Goal: Information Seeking & Learning: Learn about a topic

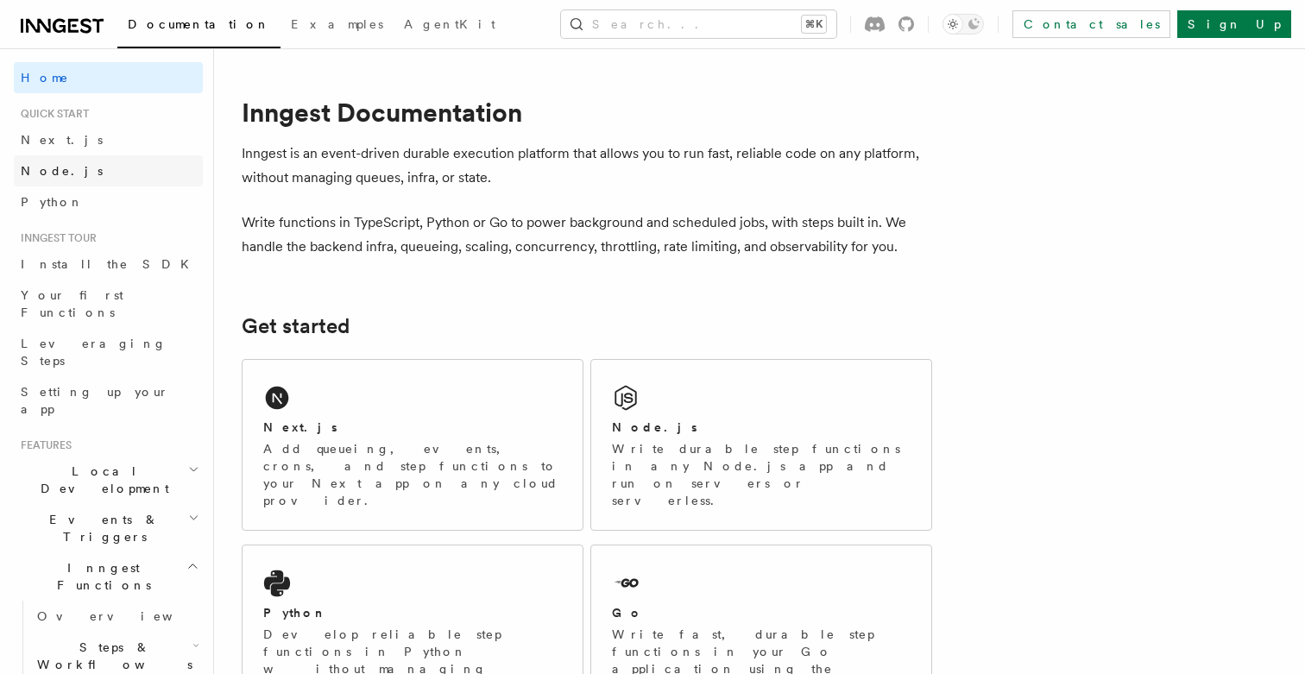
click at [67, 157] on link "Node.js" at bounding box center [108, 170] width 189 height 31
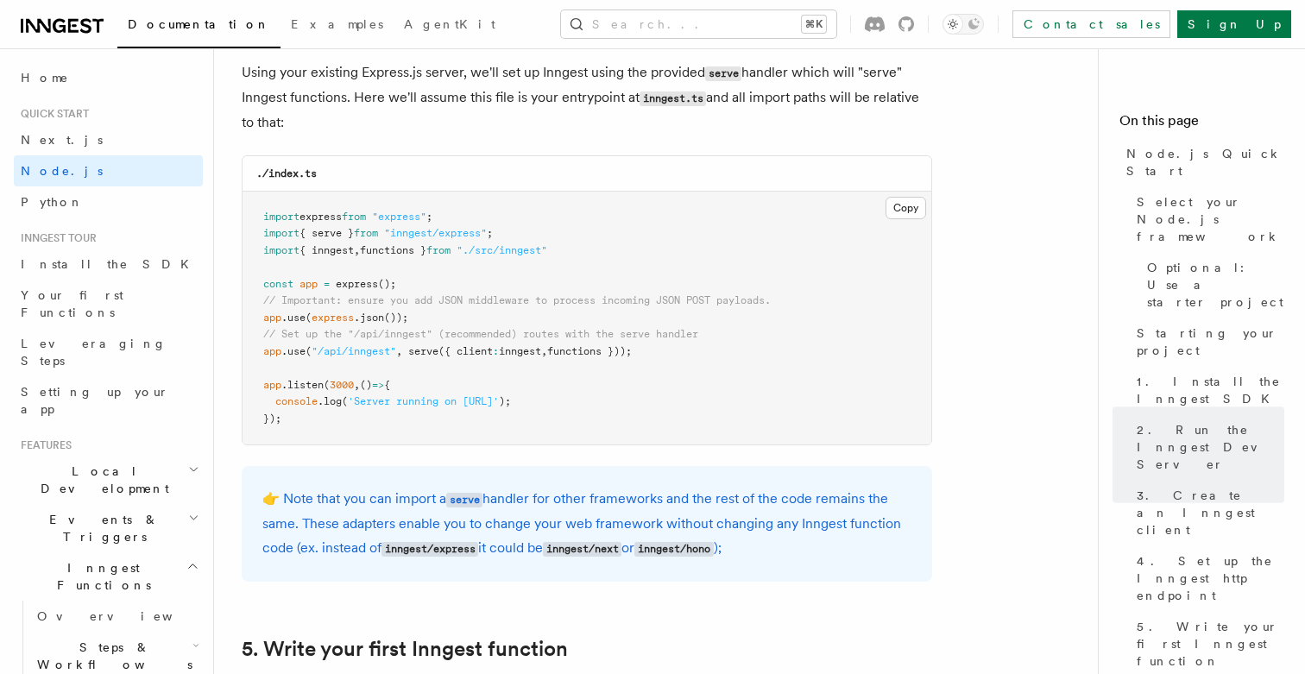
scroll to position [2672, 0]
click at [914, 20] on icon at bounding box center [907, 24] width 16 height 16
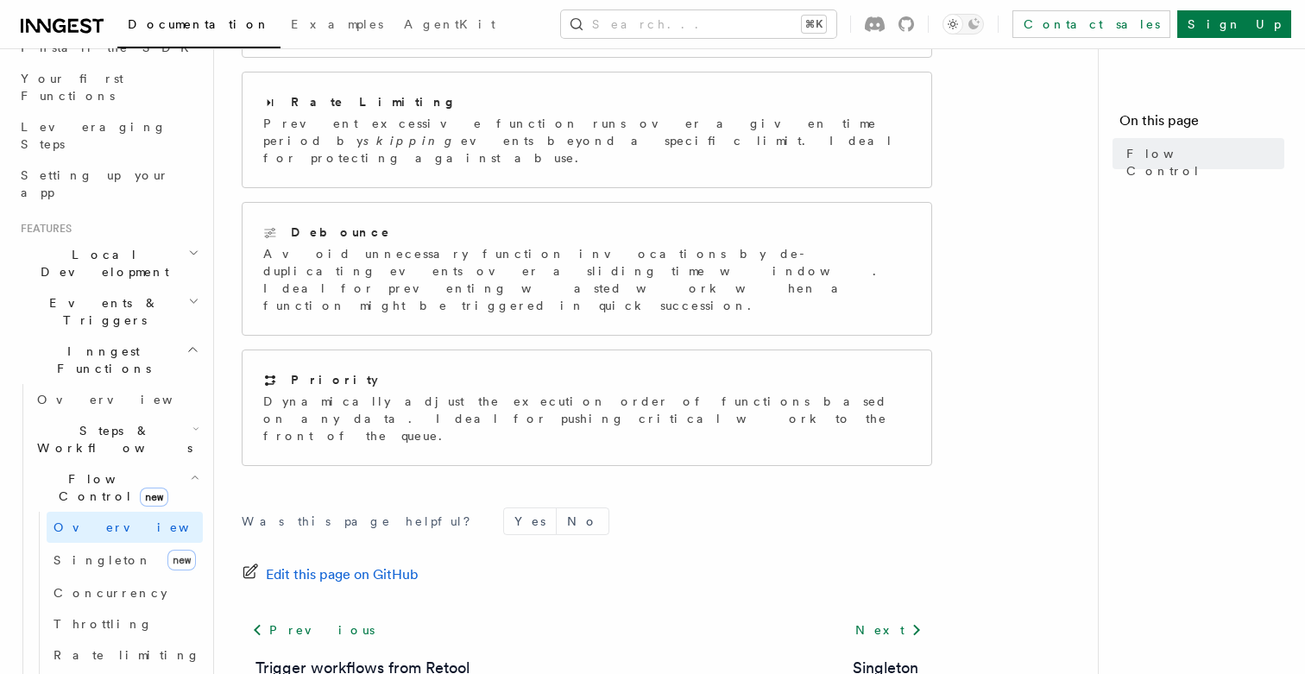
scroll to position [249, 0]
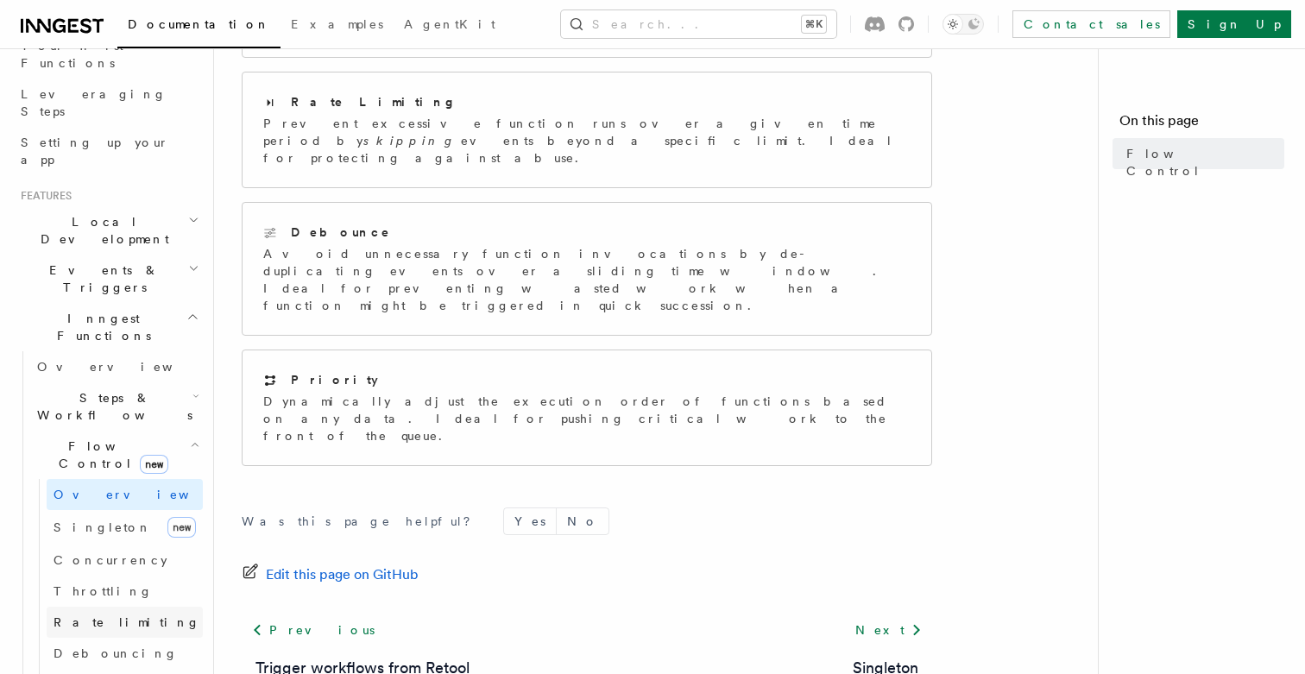
click at [110, 616] on span "Rate limiting" at bounding box center [127, 623] width 147 height 14
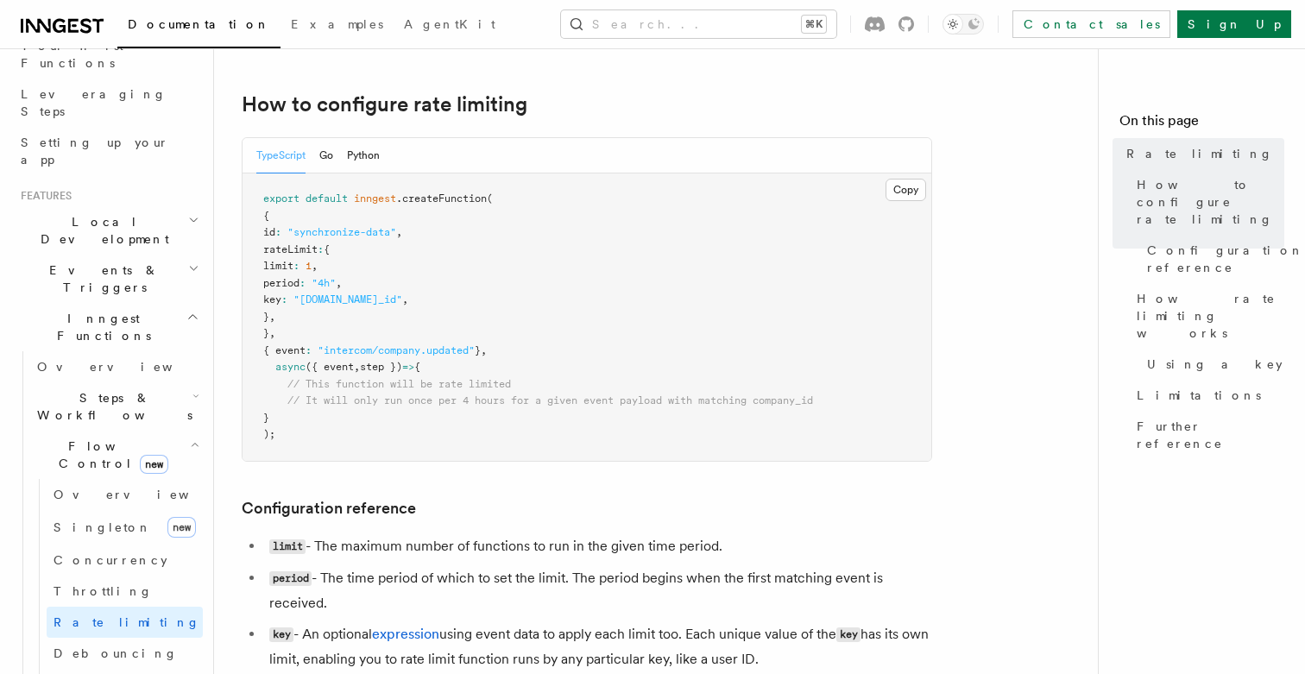
scroll to position [303, 0]
click at [116, 510] on link "Singleton new" at bounding box center [125, 527] width 156 height 35
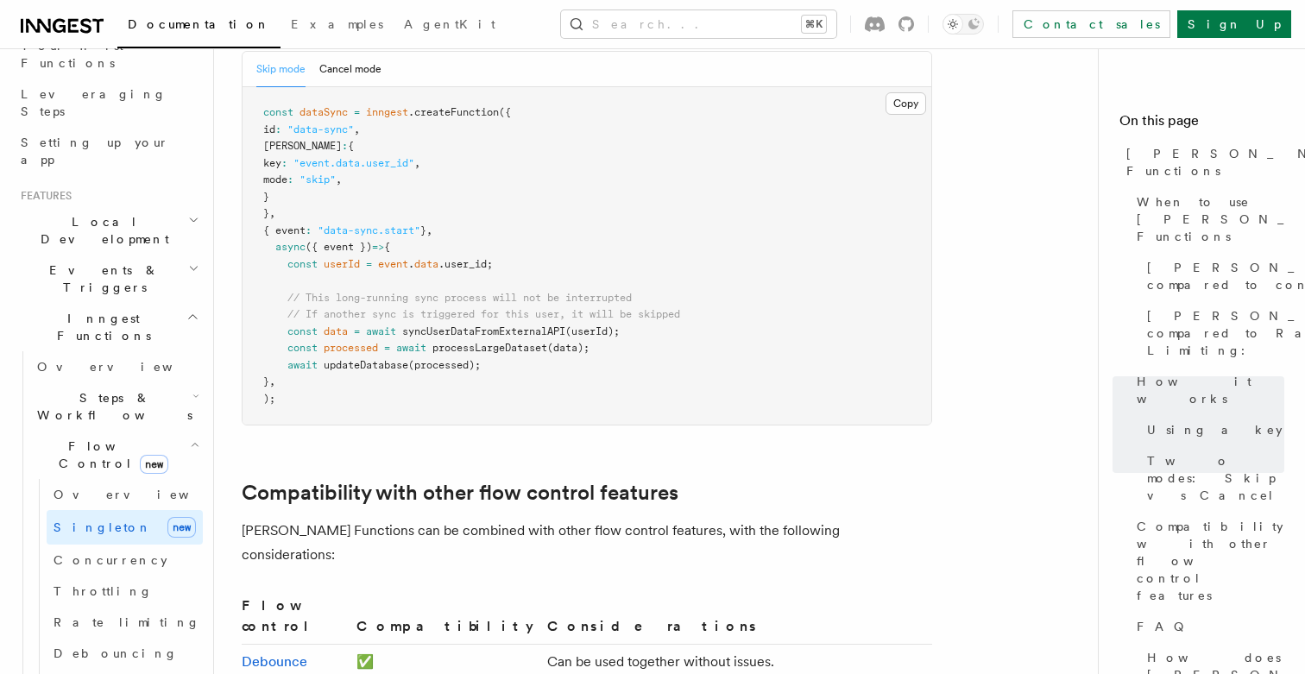
scroll to position [2453, 0]
click at [161, 206] on h2 "Local Development" at bounding box center [108, 230] width 189 height 48
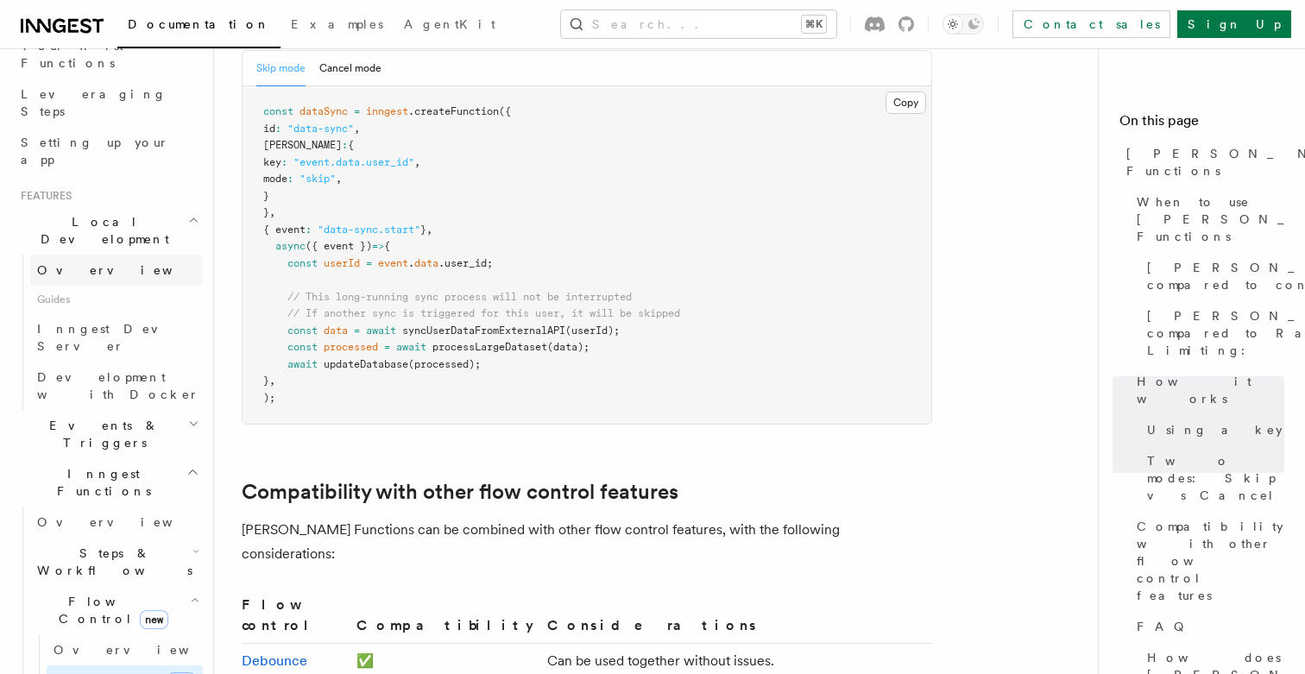
click at [146, 255] on link "Overview" at bounding box center [116, 270] width 173 height 31
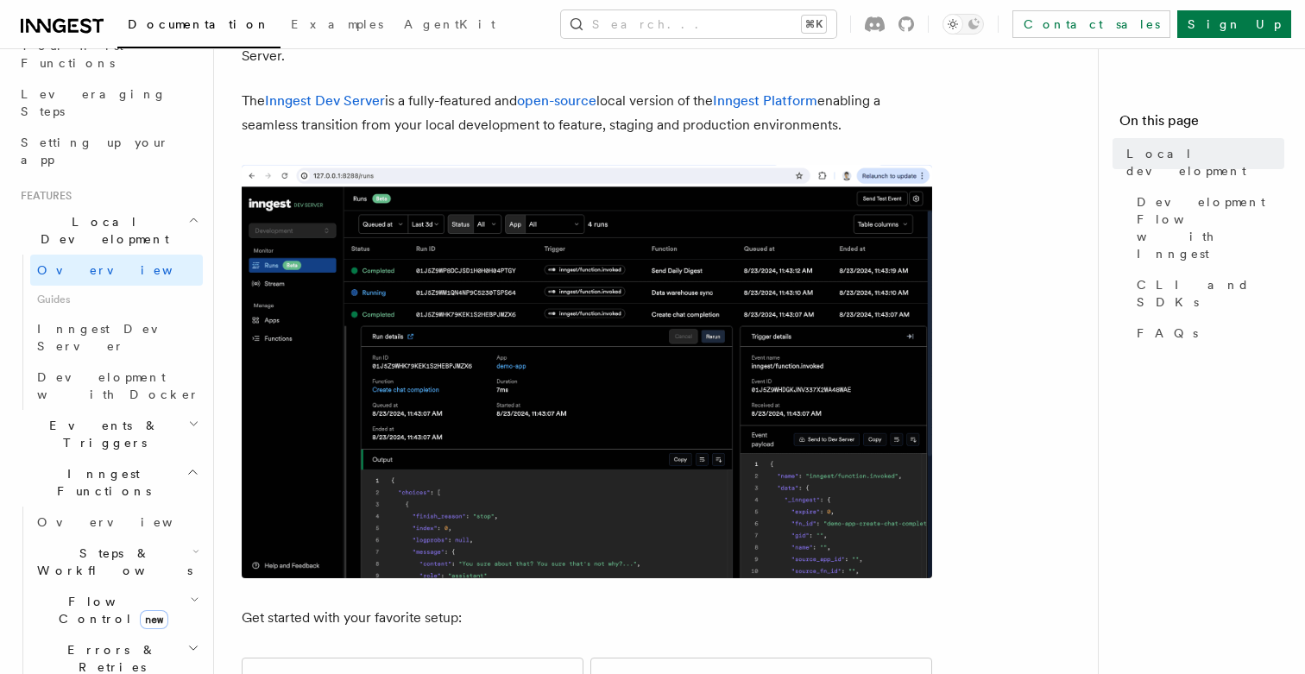
scroll to position [154, 0]
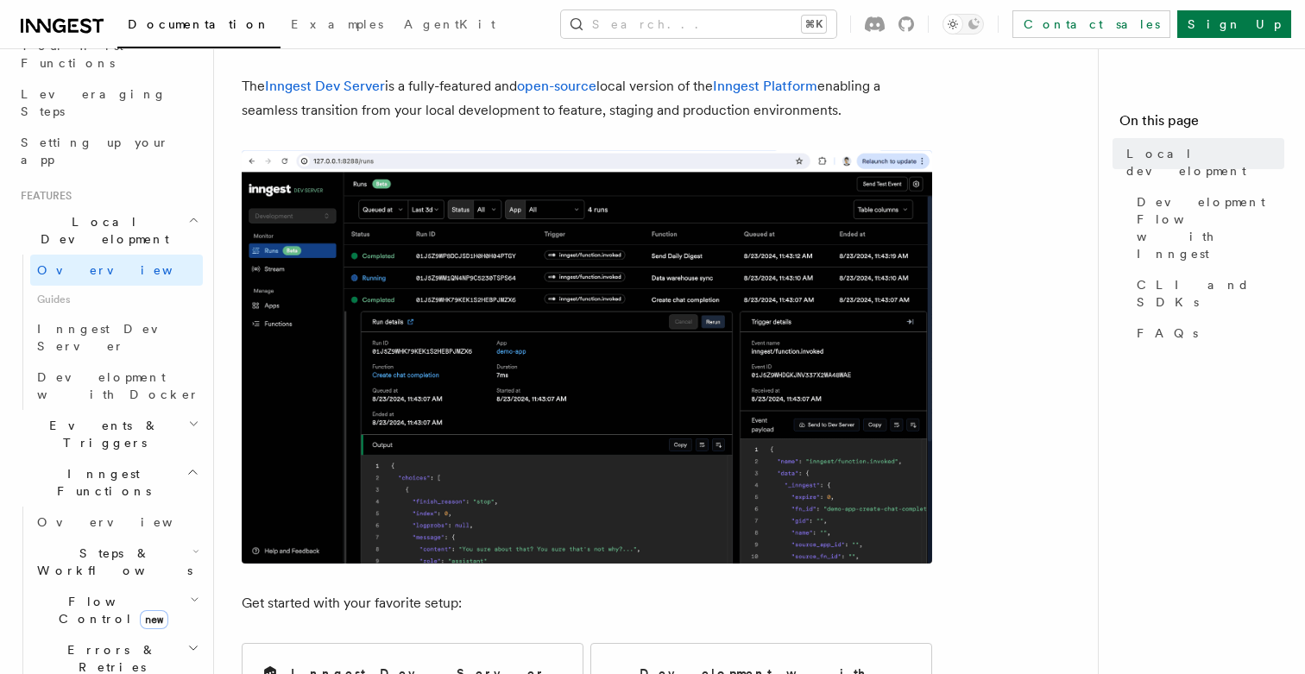
click at [409, 279] on img at bounding box center [587, 357] width 691 height 414
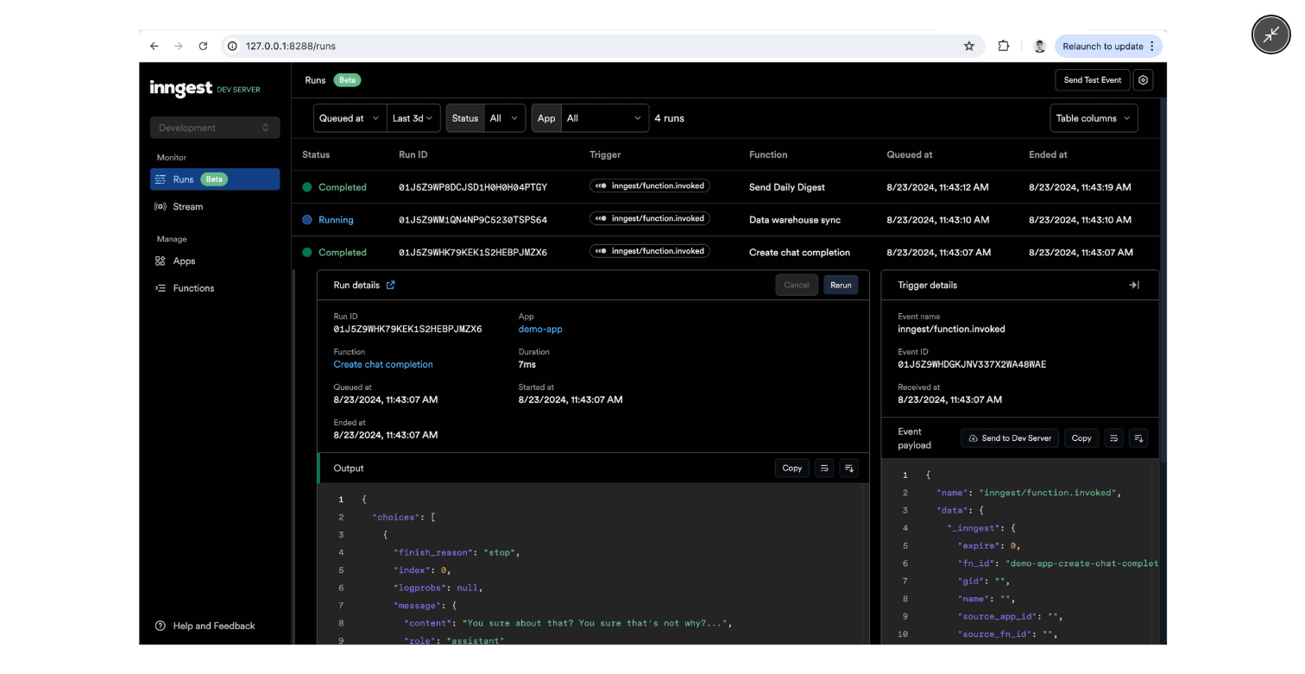
scroll to position [153, 0]
click at [131, 387] on div at bounding box center [652, 337] width 1305 height 674
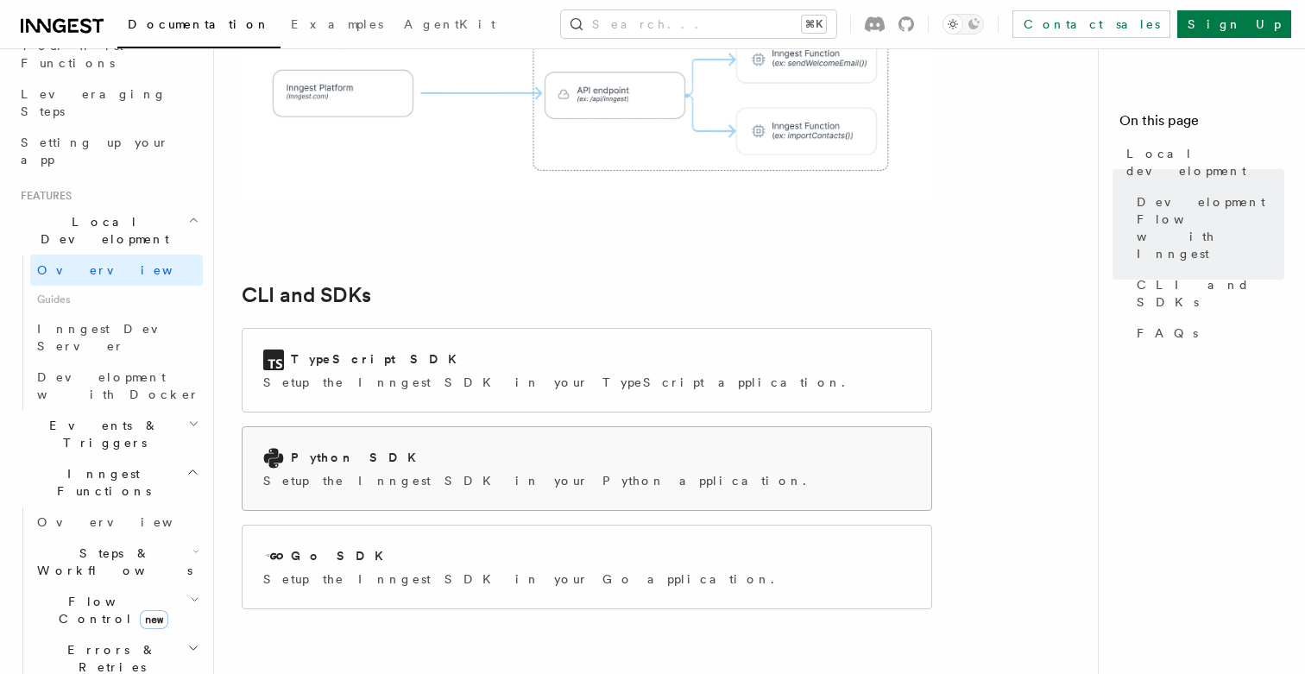
scroll to position [2114, 0]
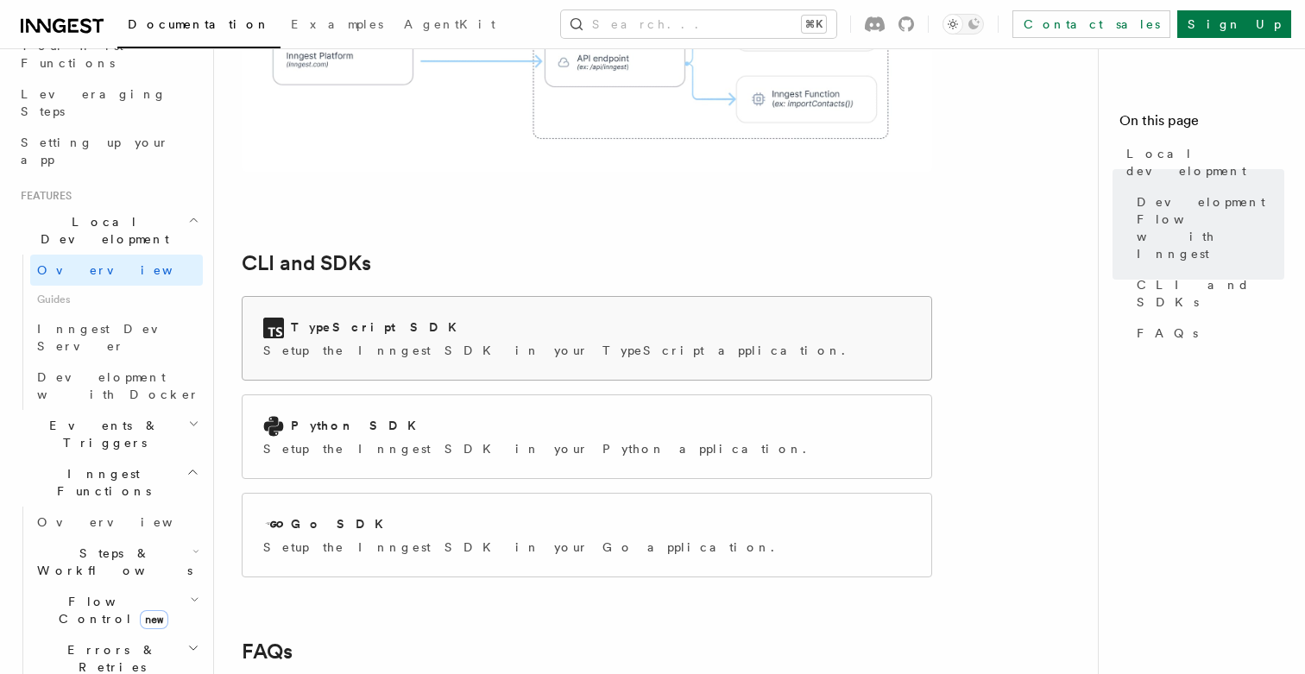
click at [440, 342] on p "Setup the Inngest SDK in your TypeScript application." at bounding box center [559, 350] width 592 height 17
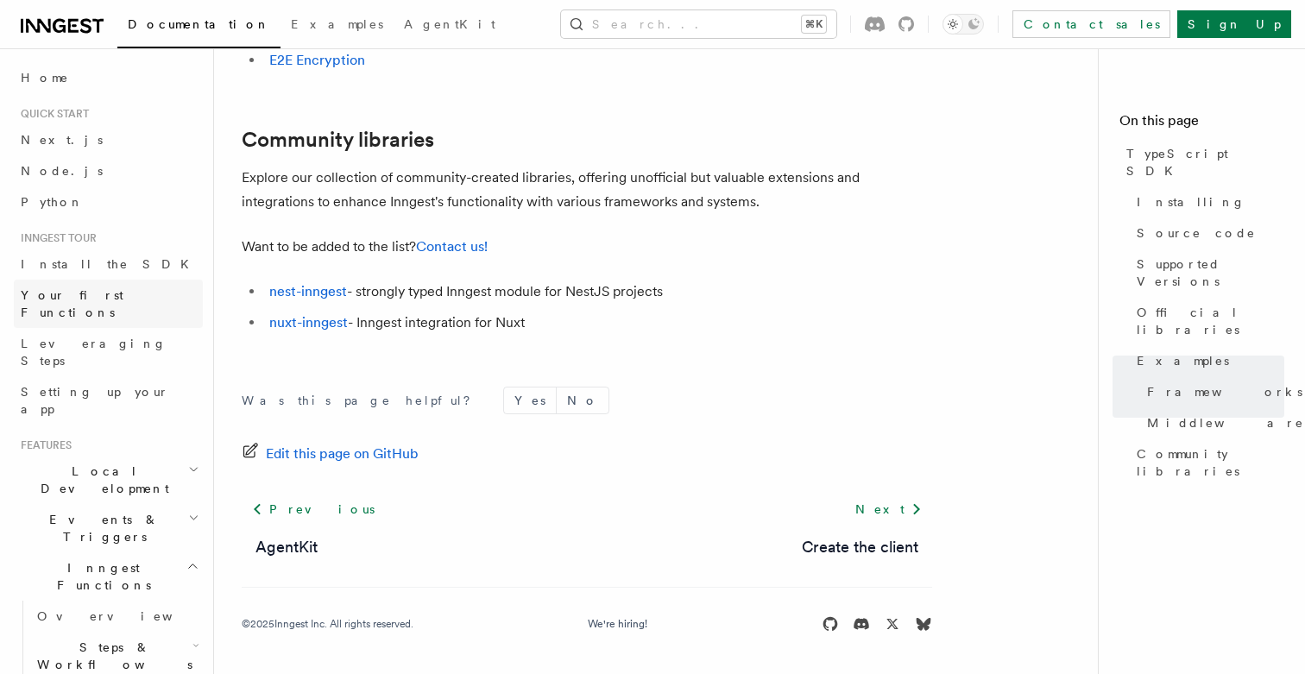
click at [151, 283] on link "Your first Functions" at bounding box center [108, 304] width 189 height 48
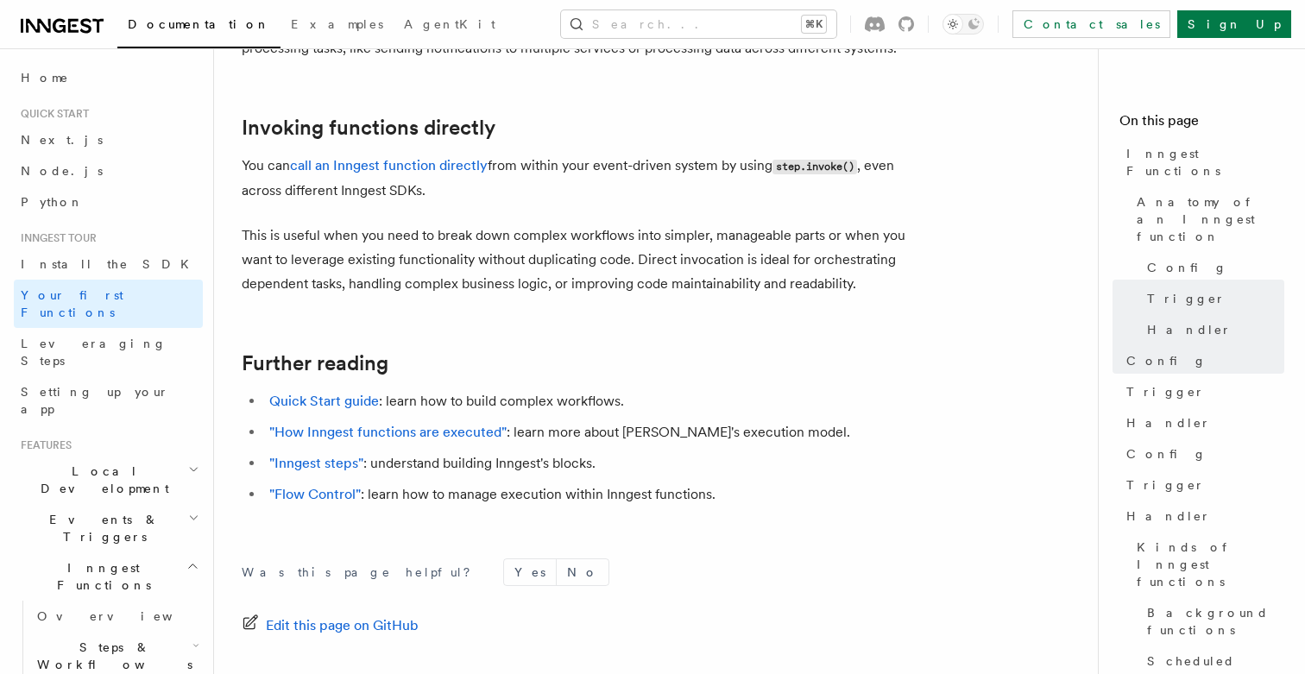
scroll to position [3458, 0]
click at [308, 391] on link "Quick Start guide" at bounding box center [324, 399] width 110 height 16
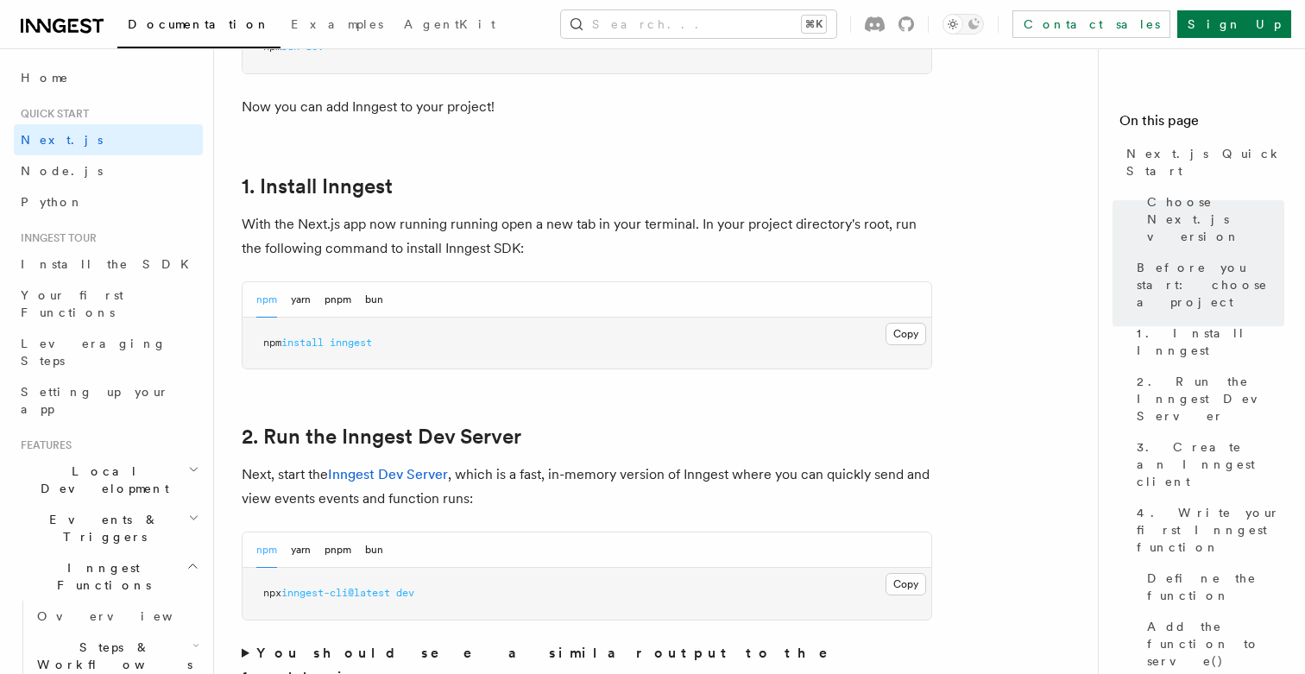
scroll to position [860, 0]
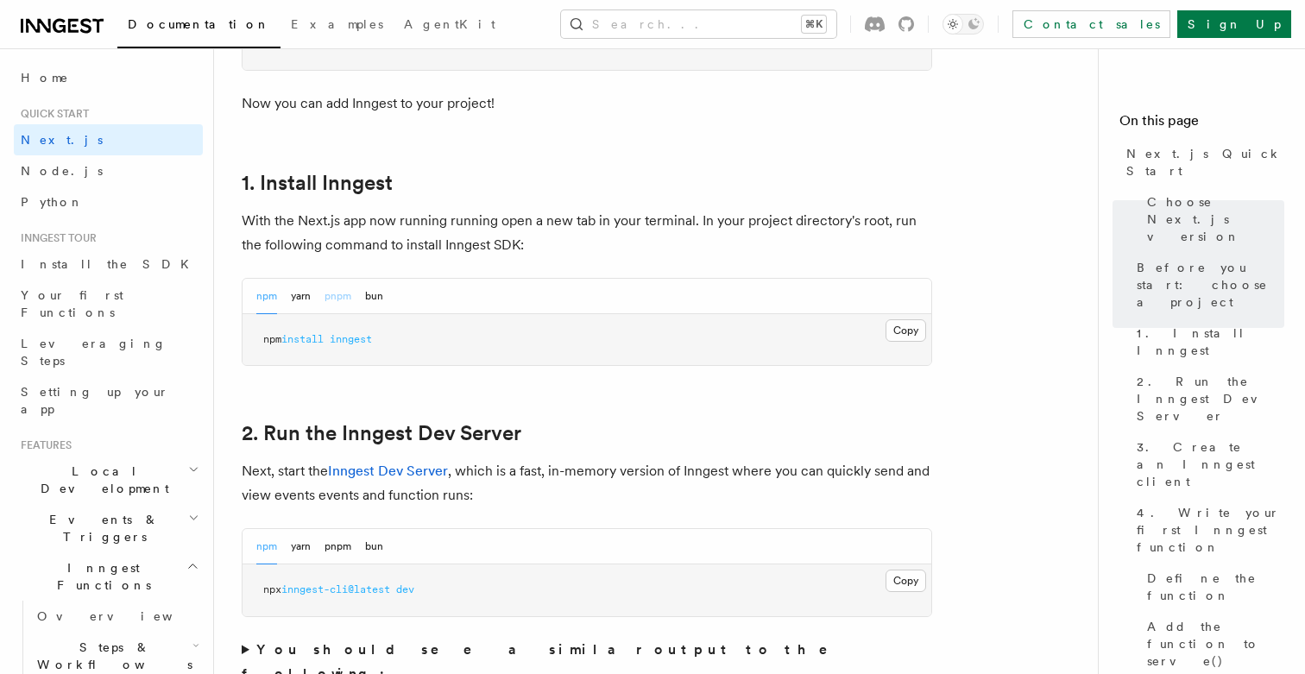
click at [339, 301] on button "pnpm" at bounding box center [338, 296] width 27 height 35
click at [374, 301] on button "bun" at bounding box center [374, 296] width 18 height 35
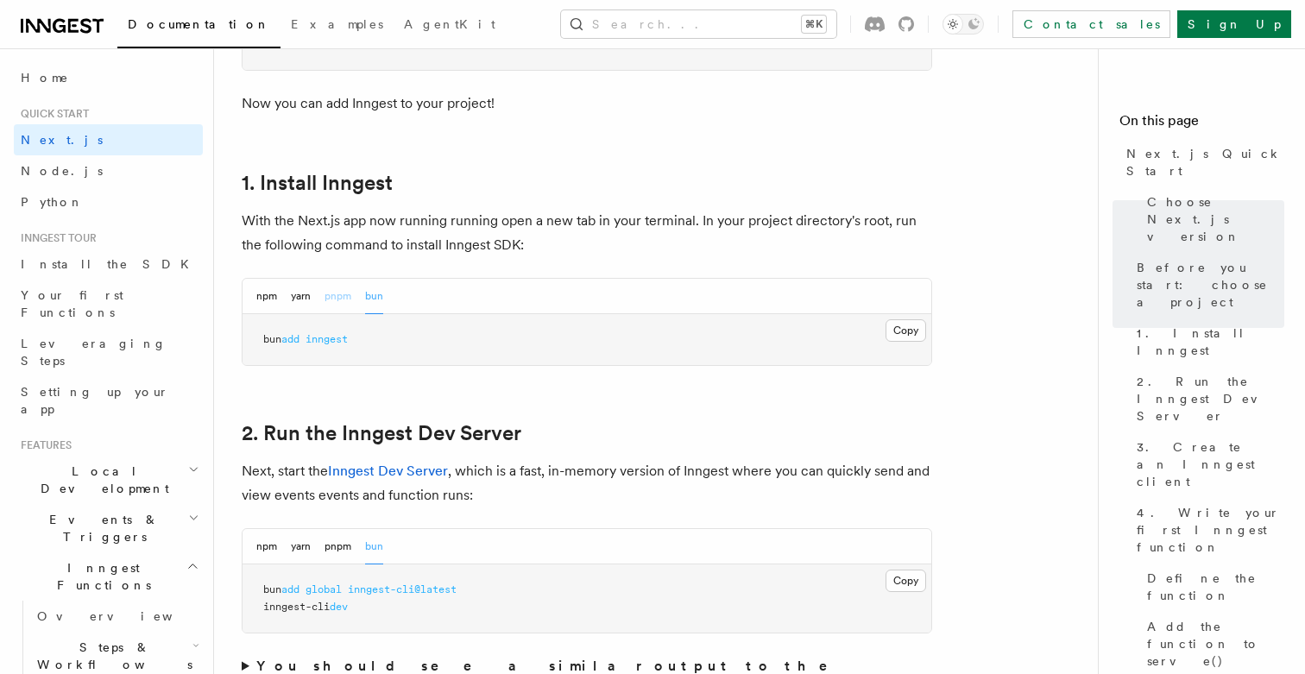
click at [344, 301] on button "pnpm" at bounding box center [338, 296] width 27 height 35
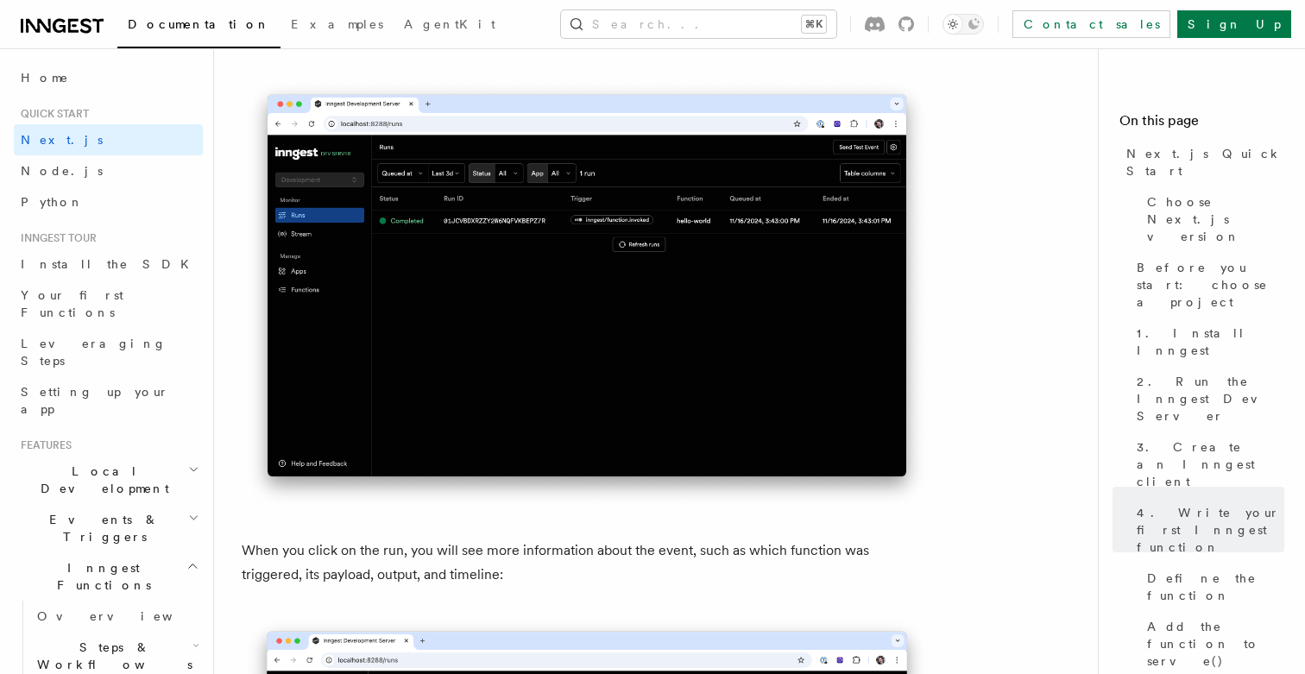
scroll to position [5932, 0]
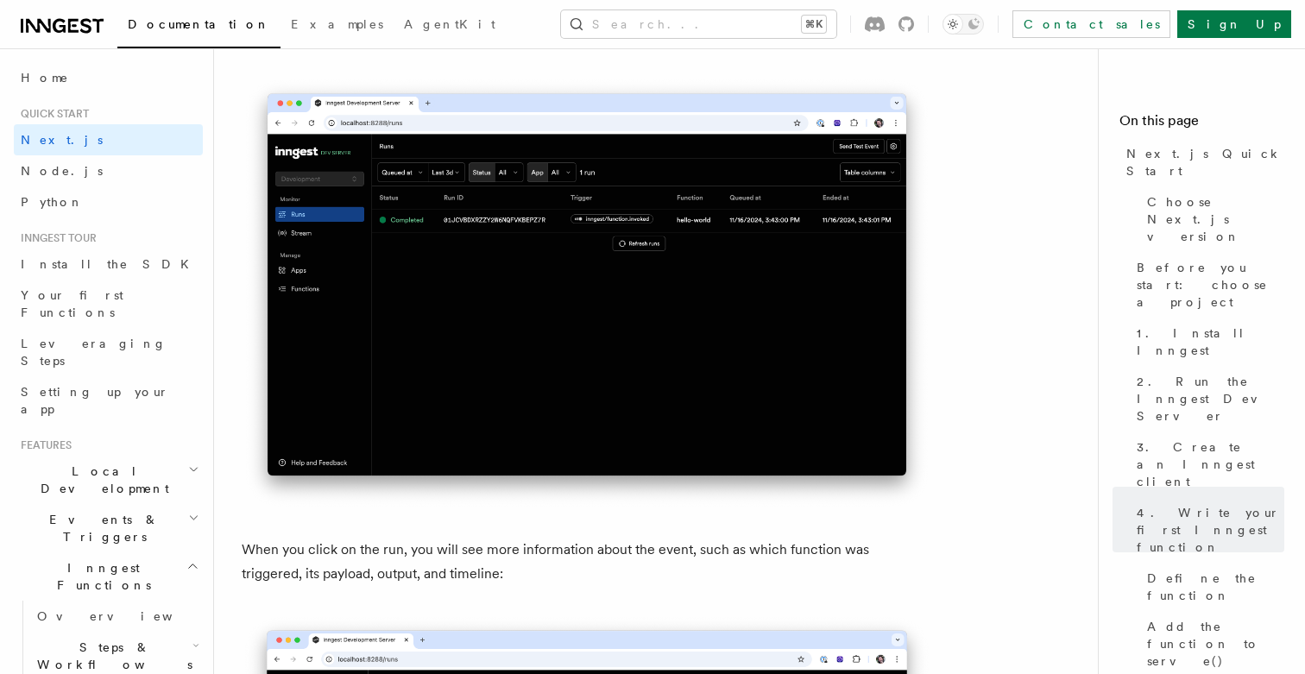
click at [162, 632] on h2 "Steps & Workflows" at bounding box center [116, 656] width 173 height 48
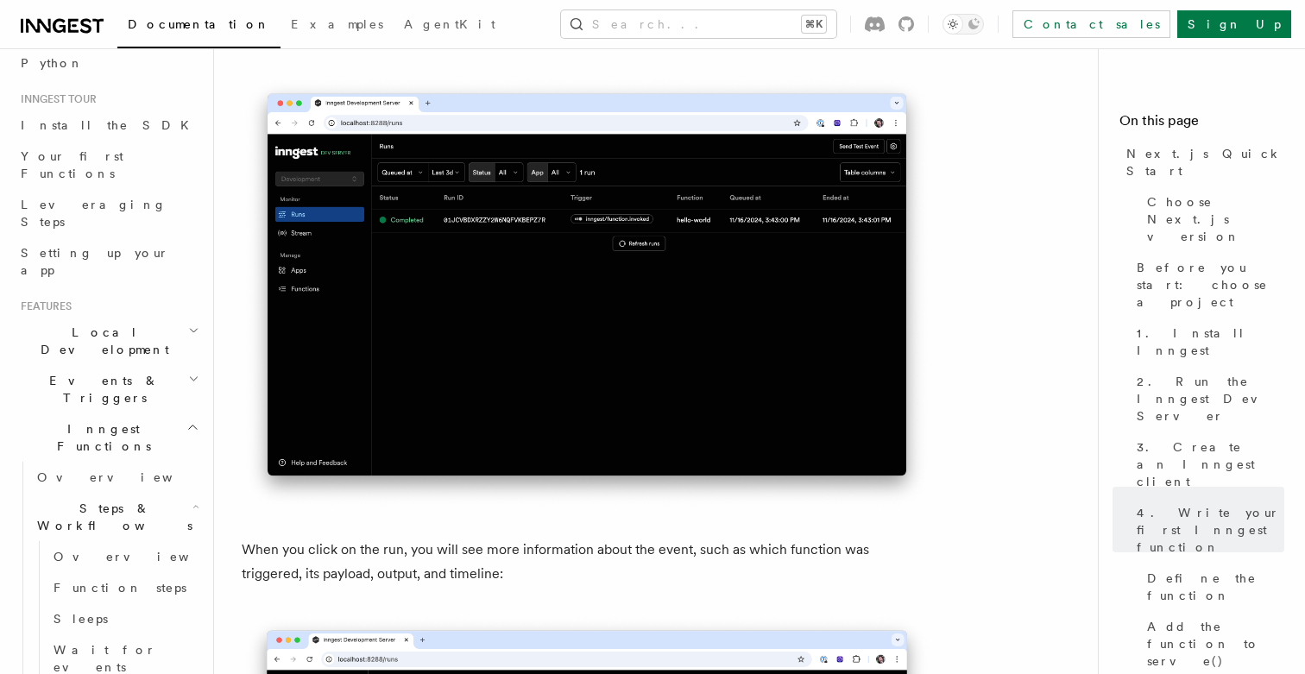
scroll to position [161, 0]
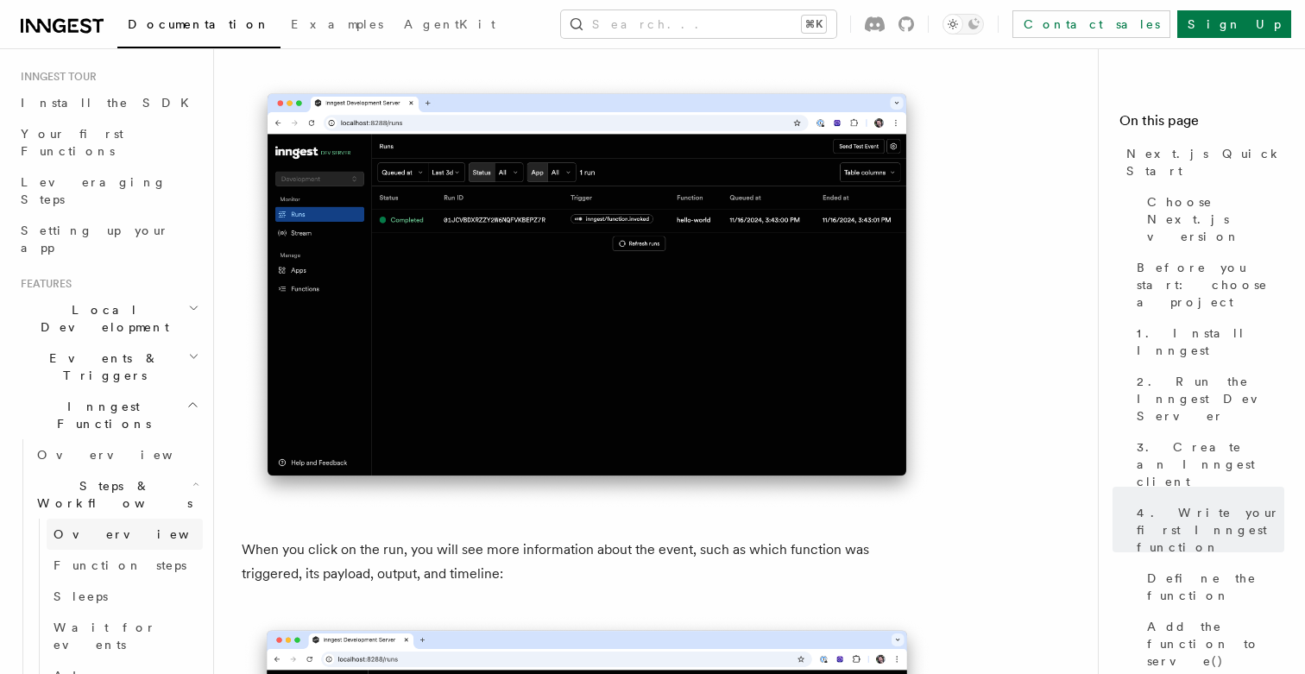
click at [112, 519] on link "Overview" at bounding box center [125, 534] width 156 height 31
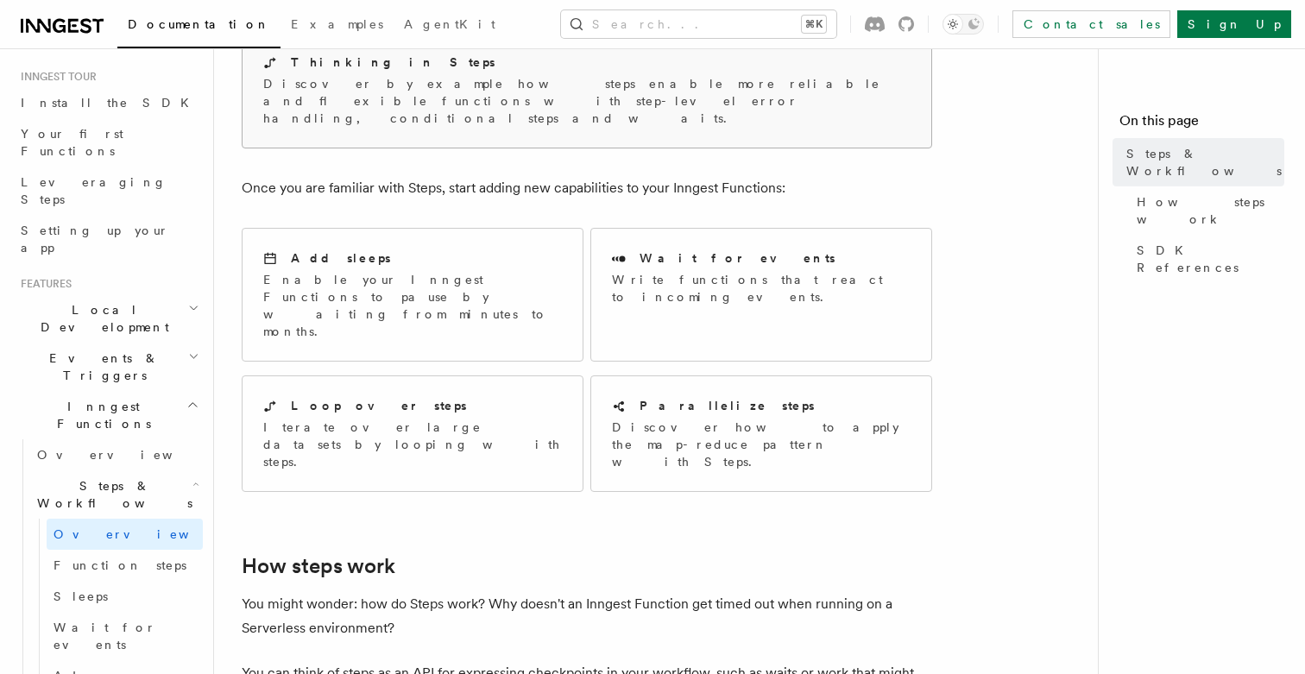
scroll to position [206, 0]
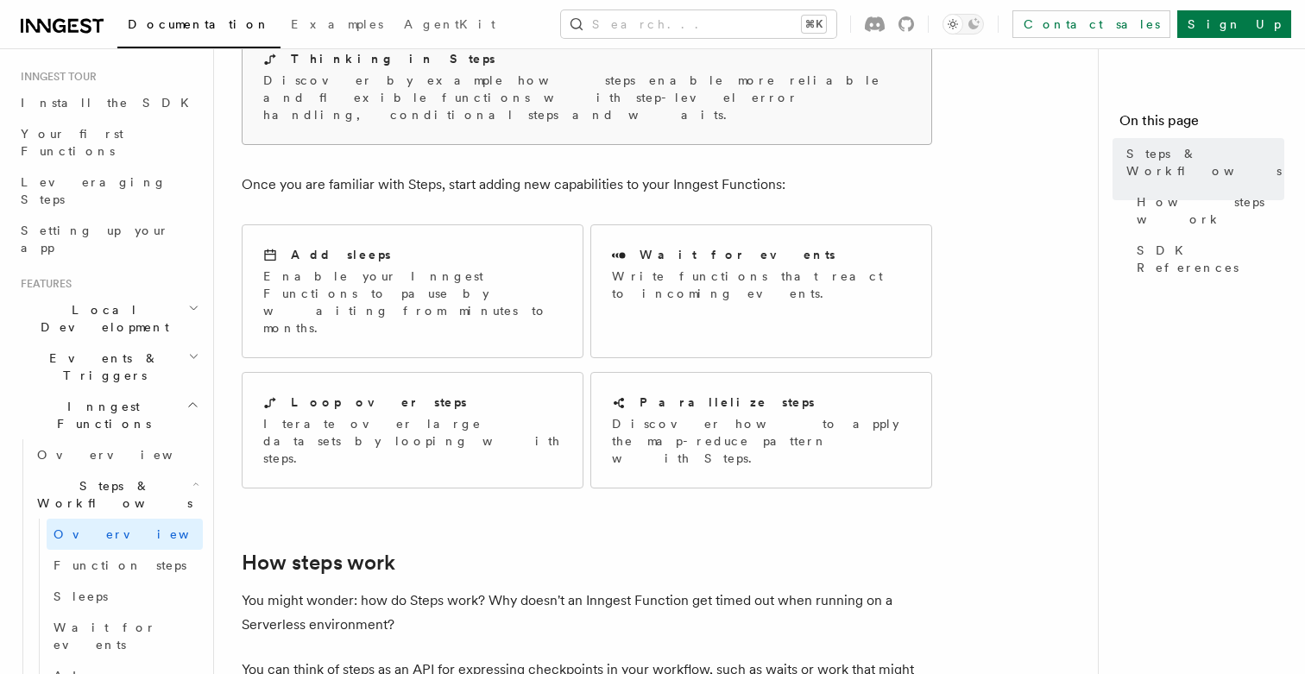
click at [510, 98] on p "Discover by example how steps enable more reliable and flexible functions with …" at bounding box center [586, 98] width 647 height 52
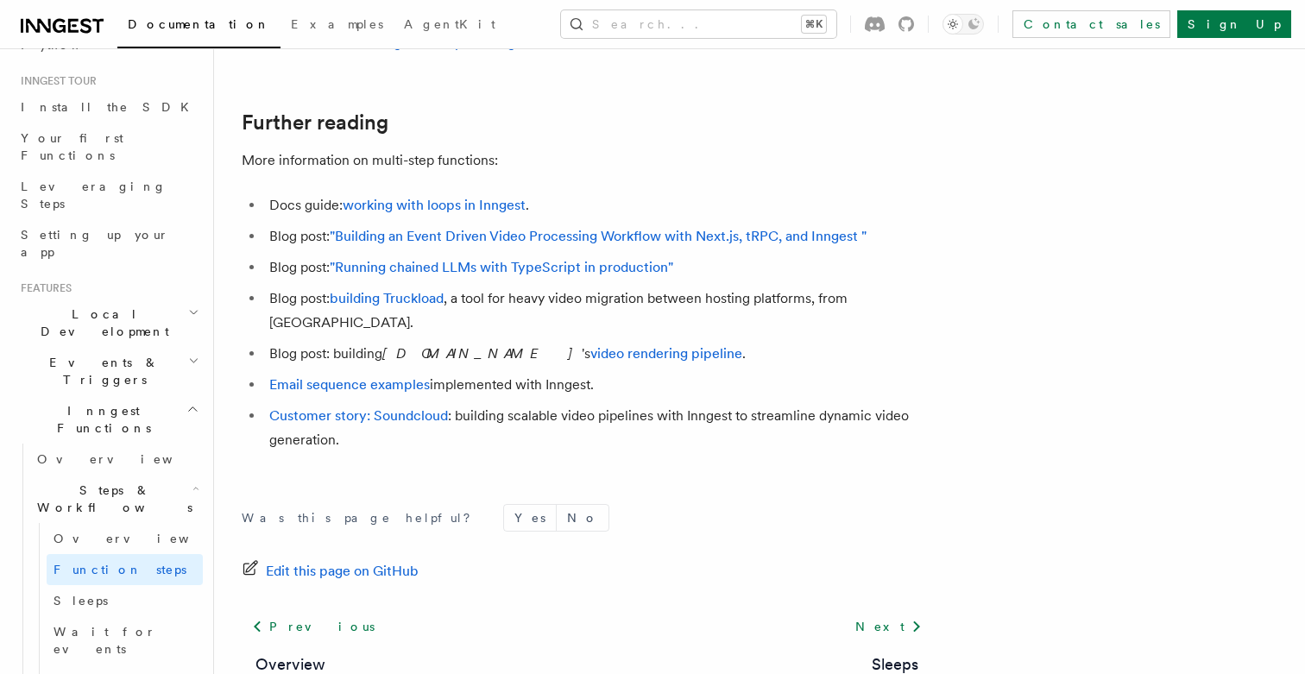
scroll to position [162, 0]
click at [117, 580] on link "Sleeps" at bounding box center [125, 595] width 156 height 31
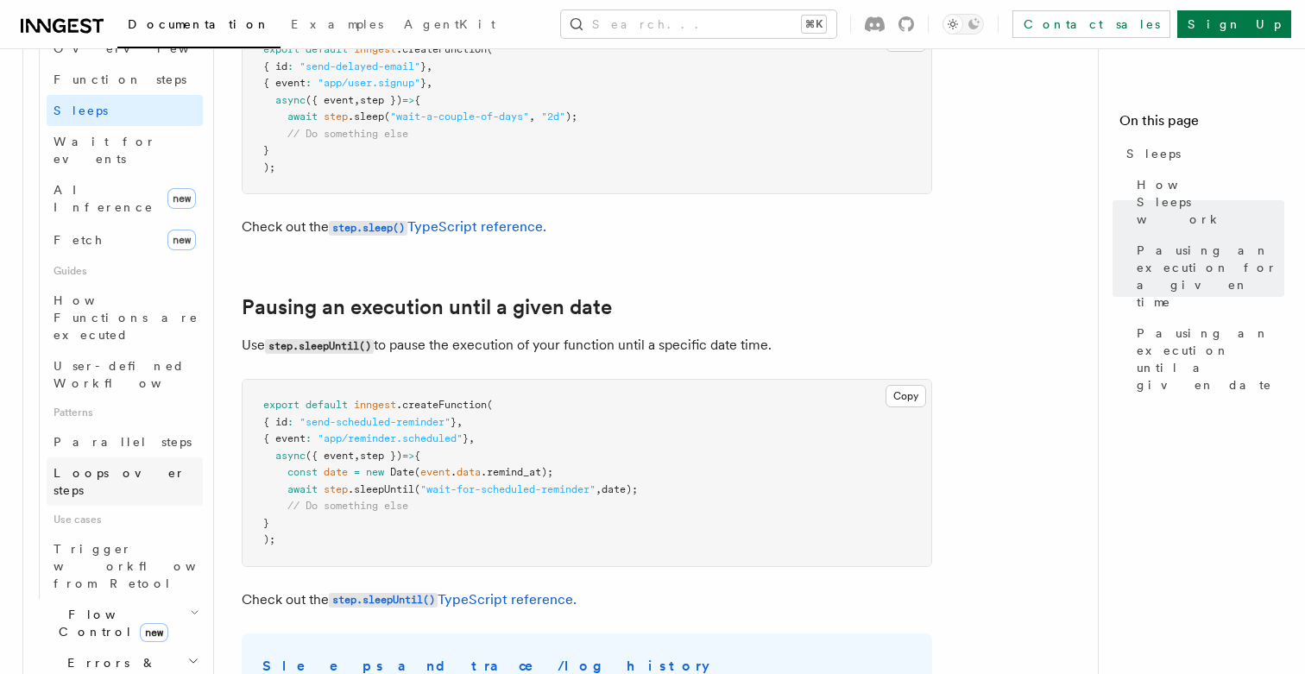
scroll to position [648, 0]
click at [174, 647] on h2 "Errors & Retries" at bounding box center [116, 671] width 173 height 48
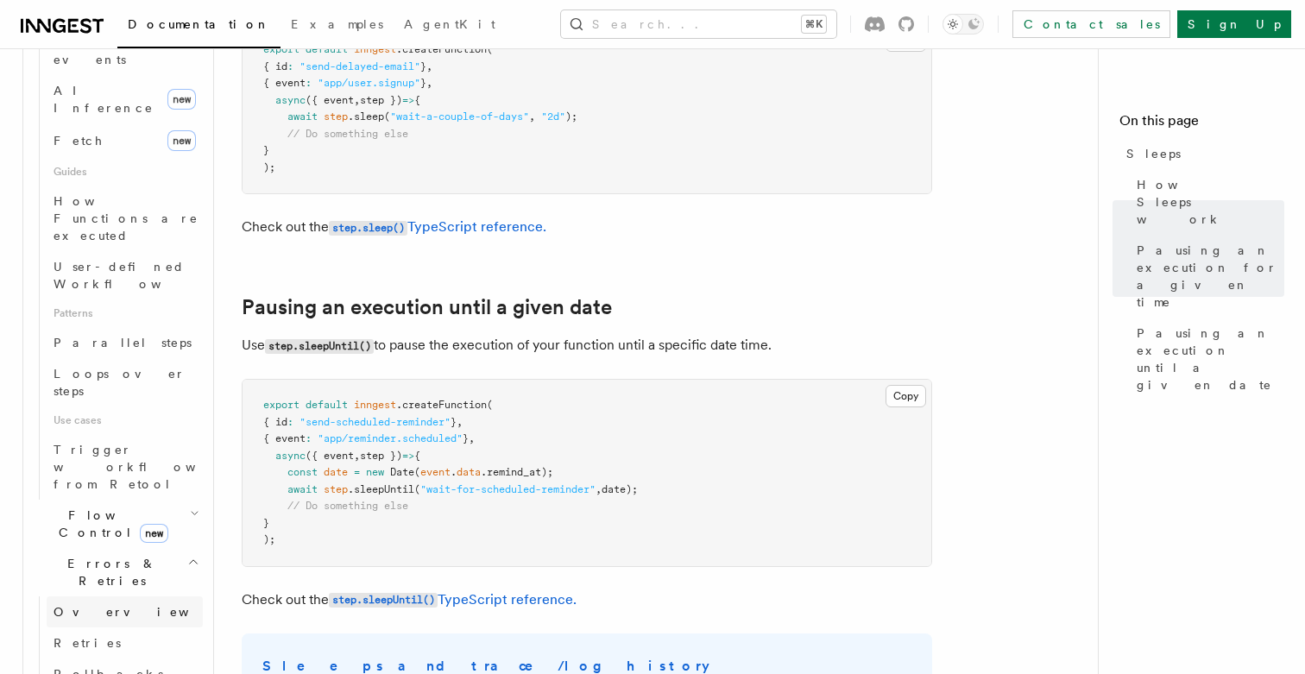
scroll to position [754, 0]
click at [142, 652] on link "Rollbacks" at bounding box center [125, 667] width 156 height 31
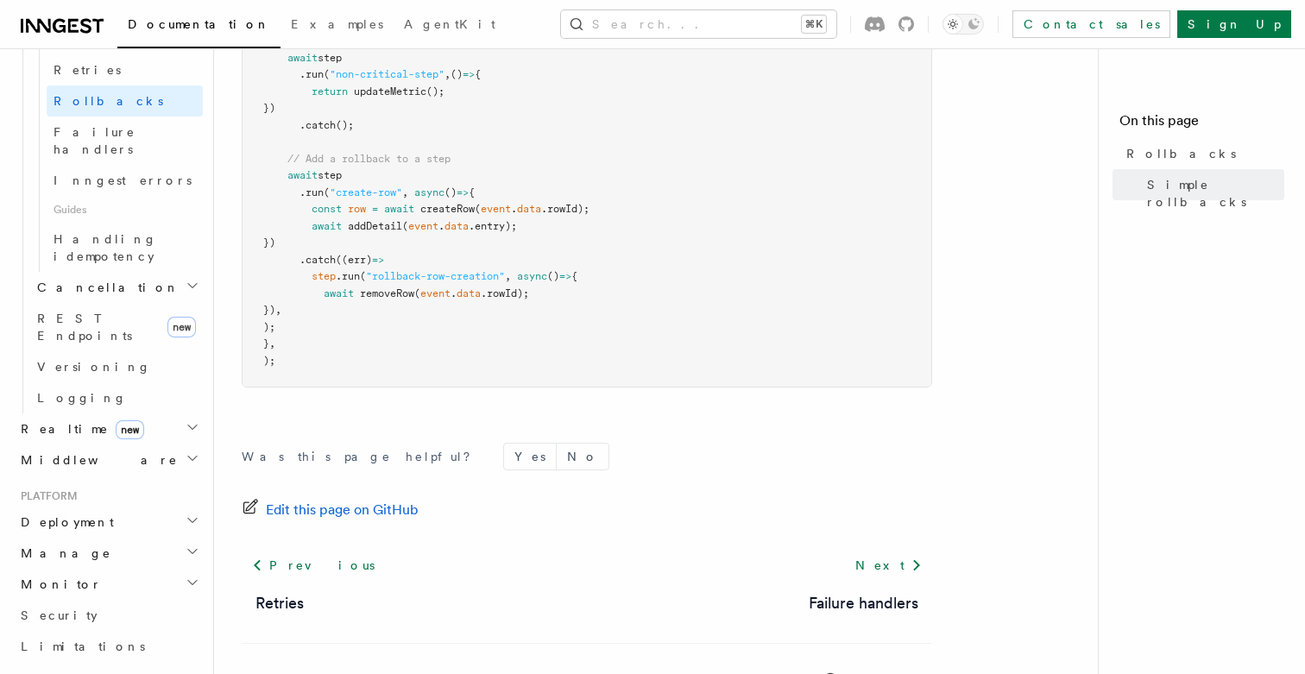
scroll to position [1165, 0]
click at [167, 631] on link "Limitations" at bounding box center [108, 646] width 189 height 31
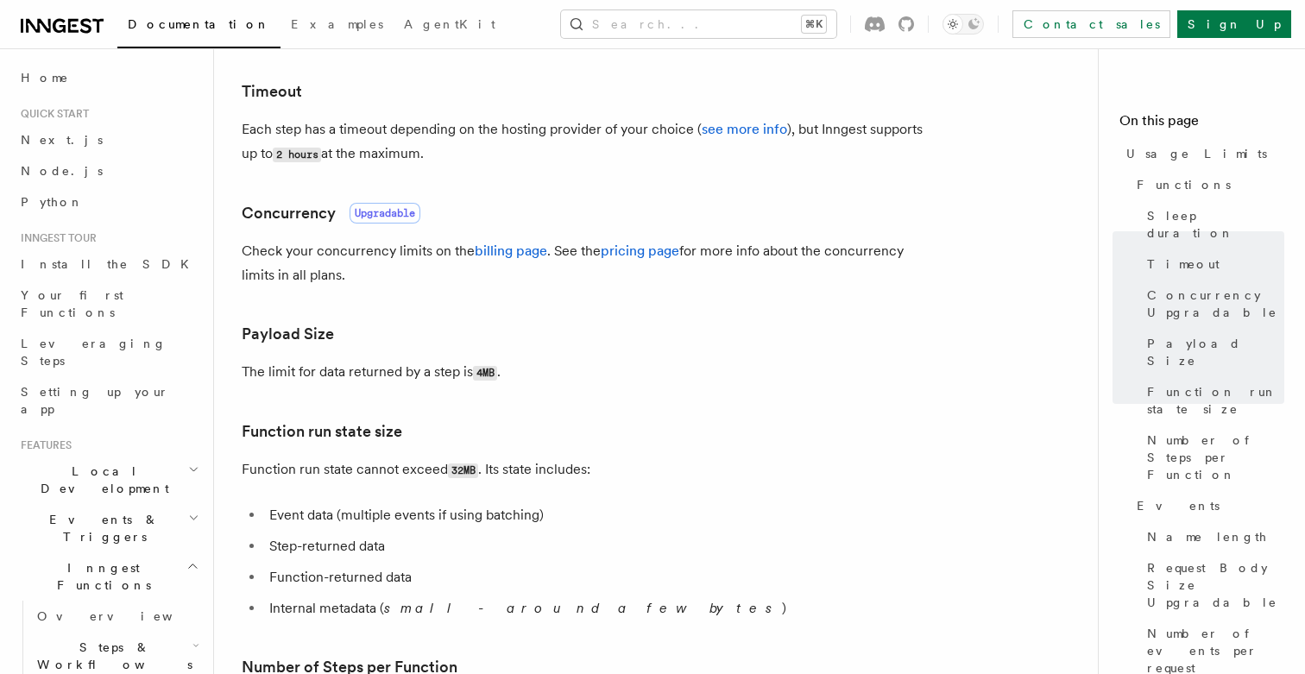
click at [136, 456] on h2 "Local Development" at bounding box center [108, 480] width 189 height 48
click at [130, 203] on link "Python" at bounding box center [108, 201] width 189 height 31
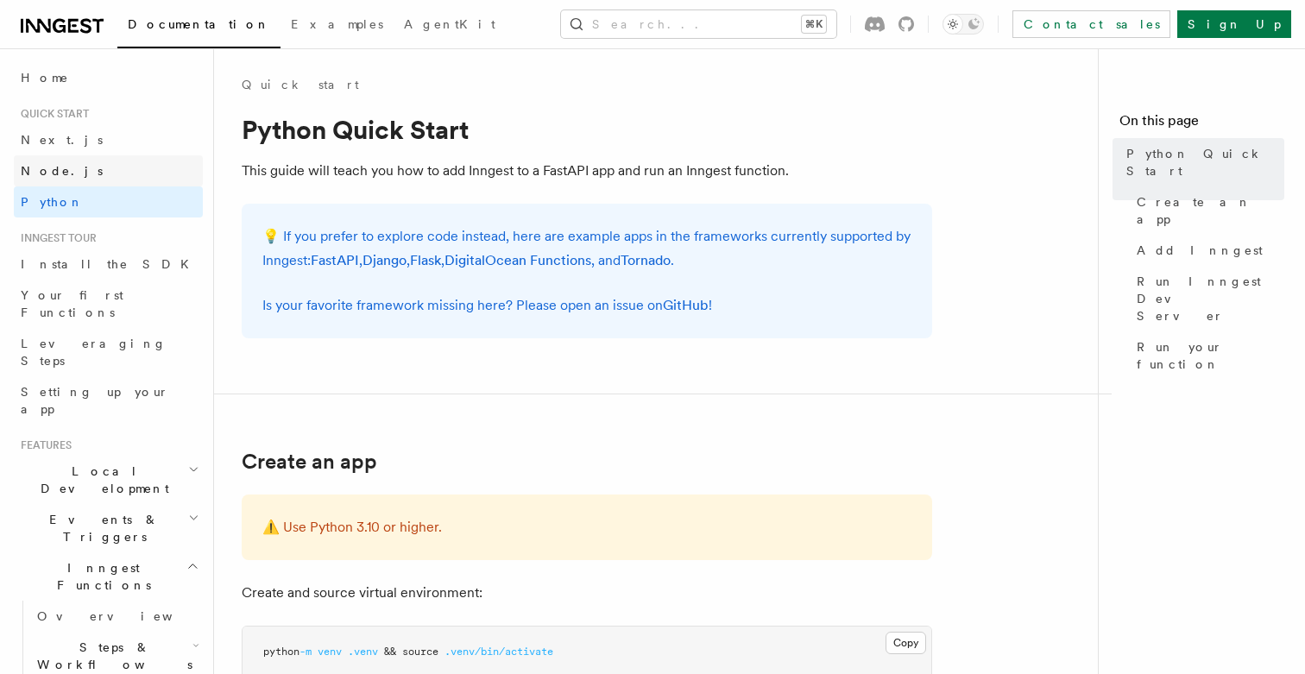
click at [140, 170] on link "Node.js" at bounding box center [108, 170] width 189 height 31
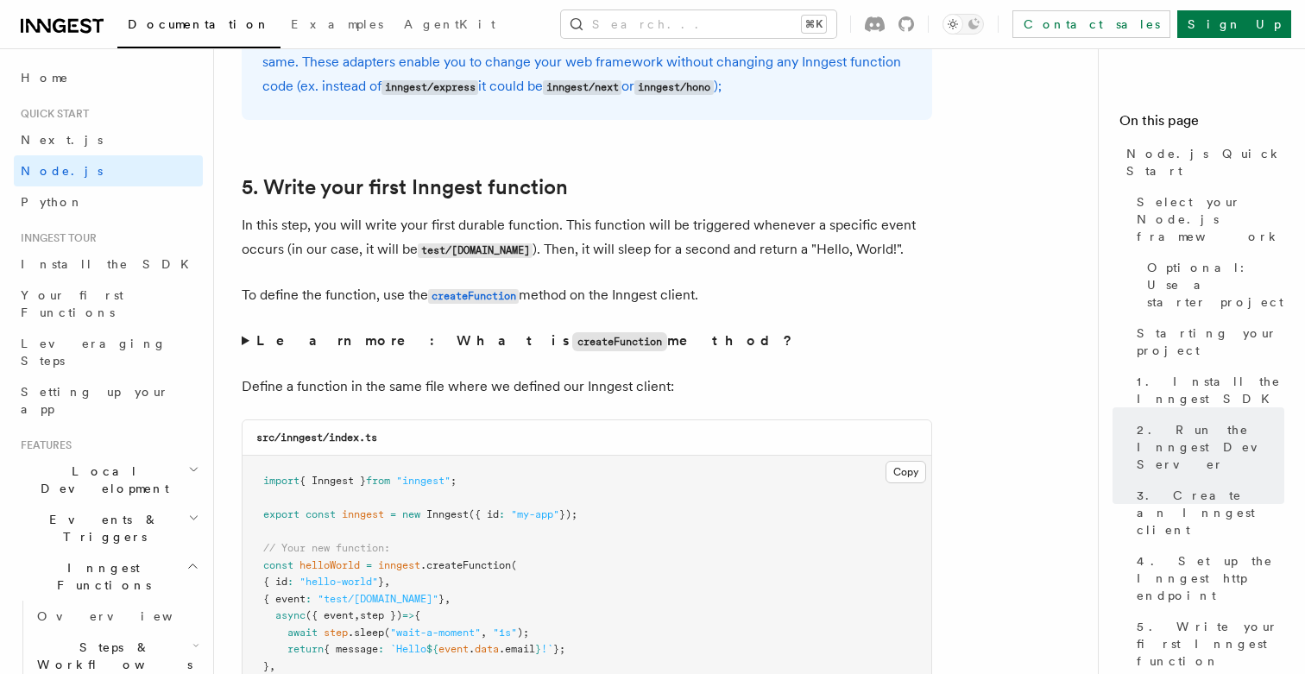
scroll to position [3133, 0]
click at [572, 344] on code "createFunction" at bounding box center [619, 341] width 95 height 19
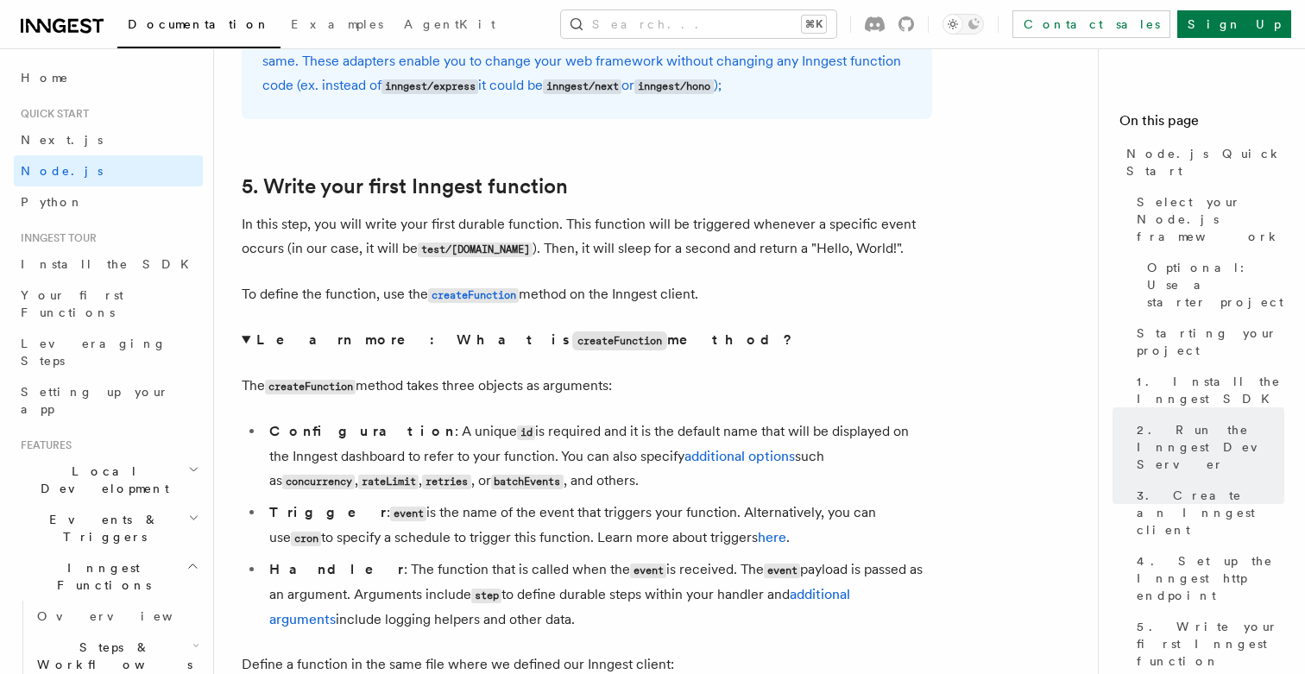
click at [572, 347] on code "createFunction" at bounding box center [619, 341] width 95 height 19
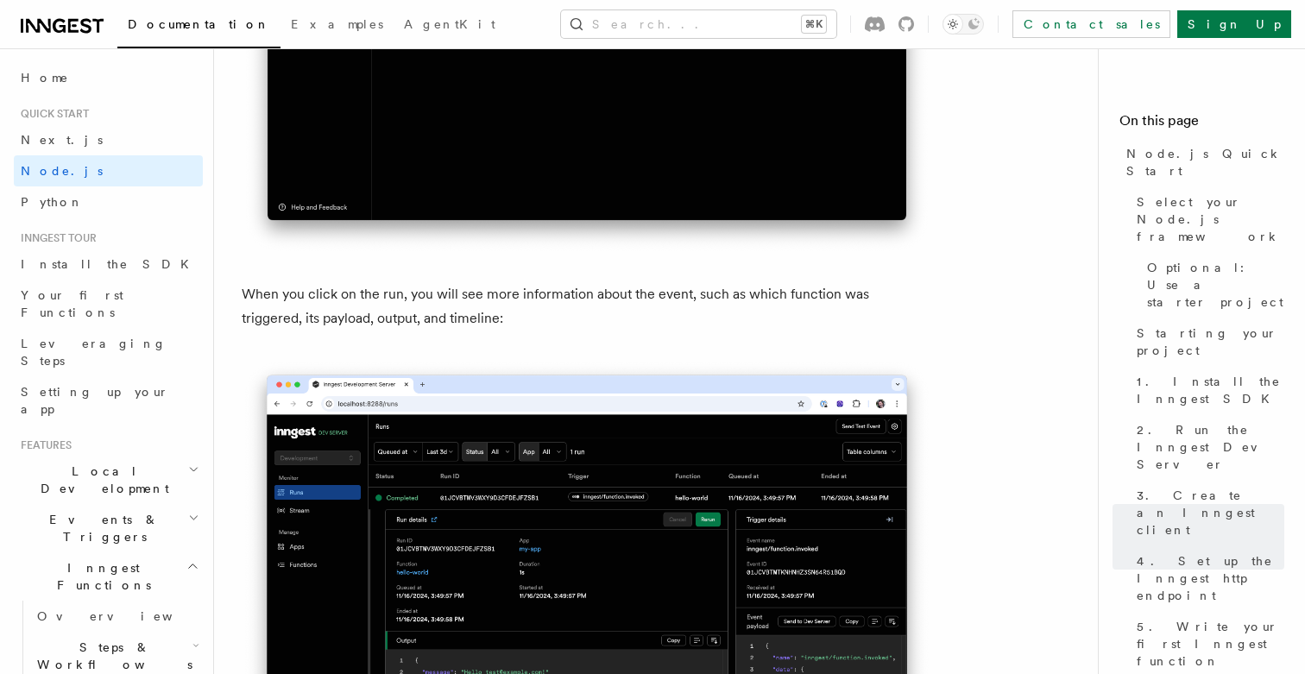
scroll to position [6257, 0]
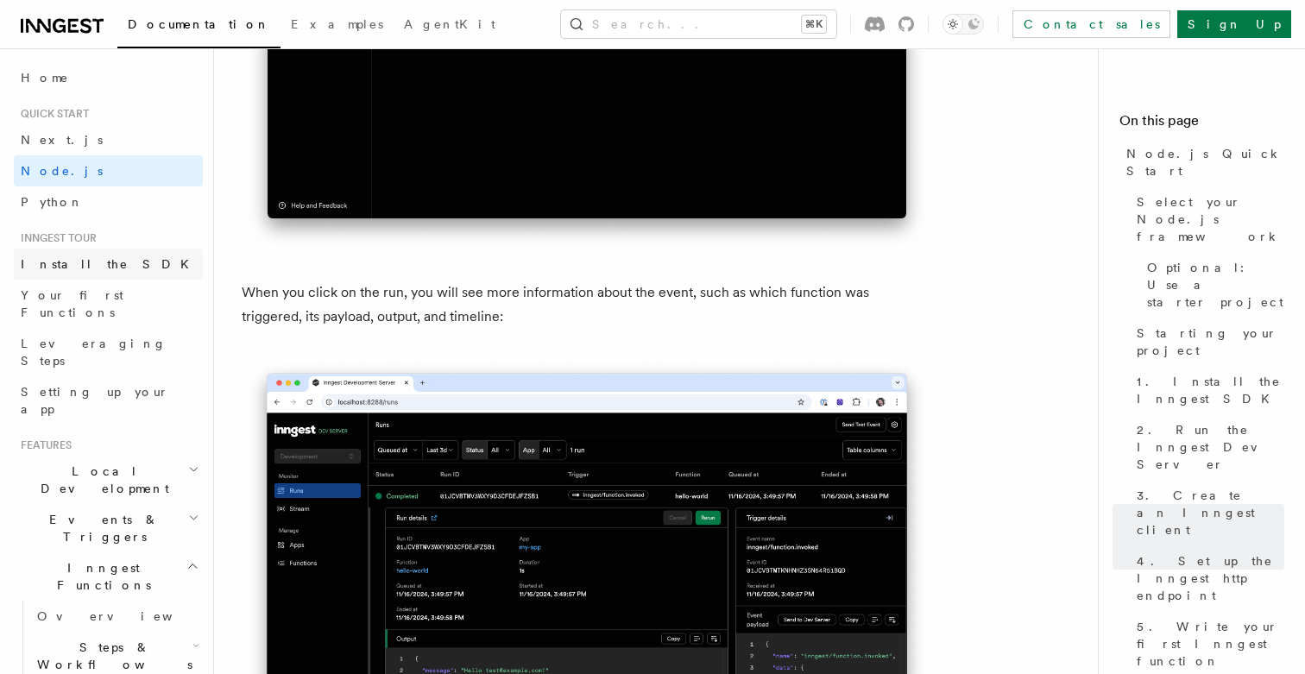
click at [156, 273] on link "Install the SDK" at bounding box center [108, 264] width 189 height 31
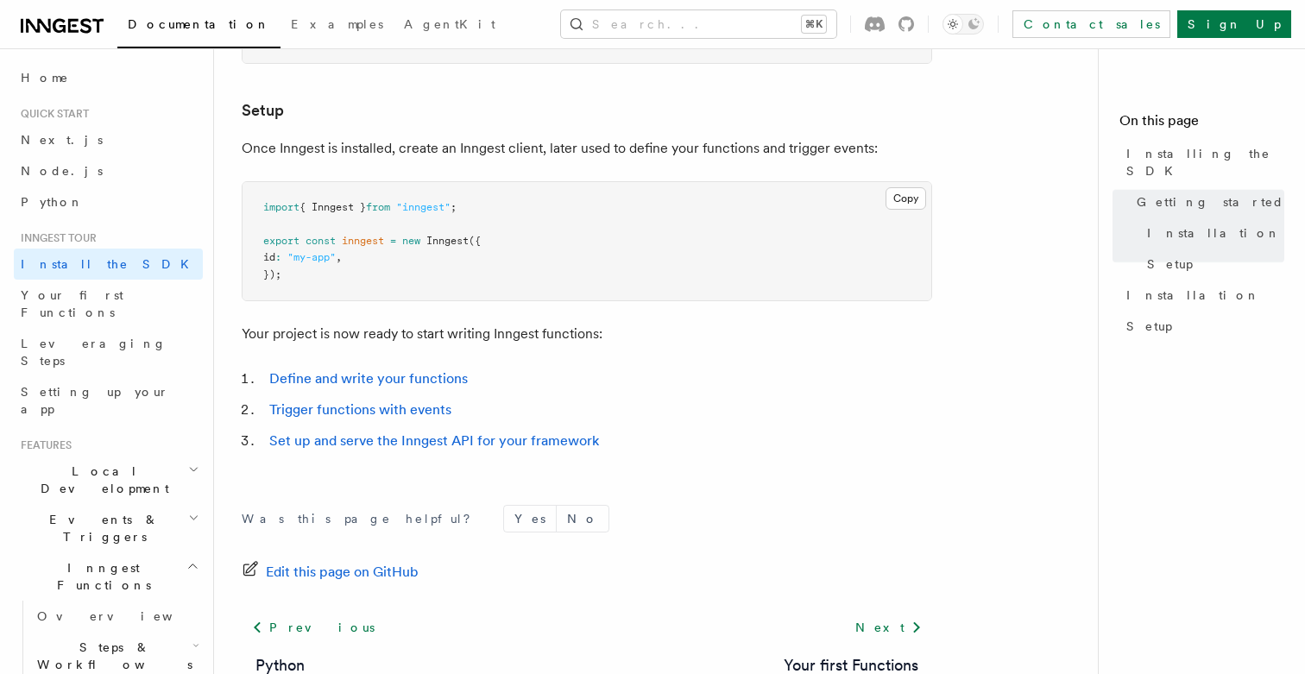
scroll to position [761, 0]
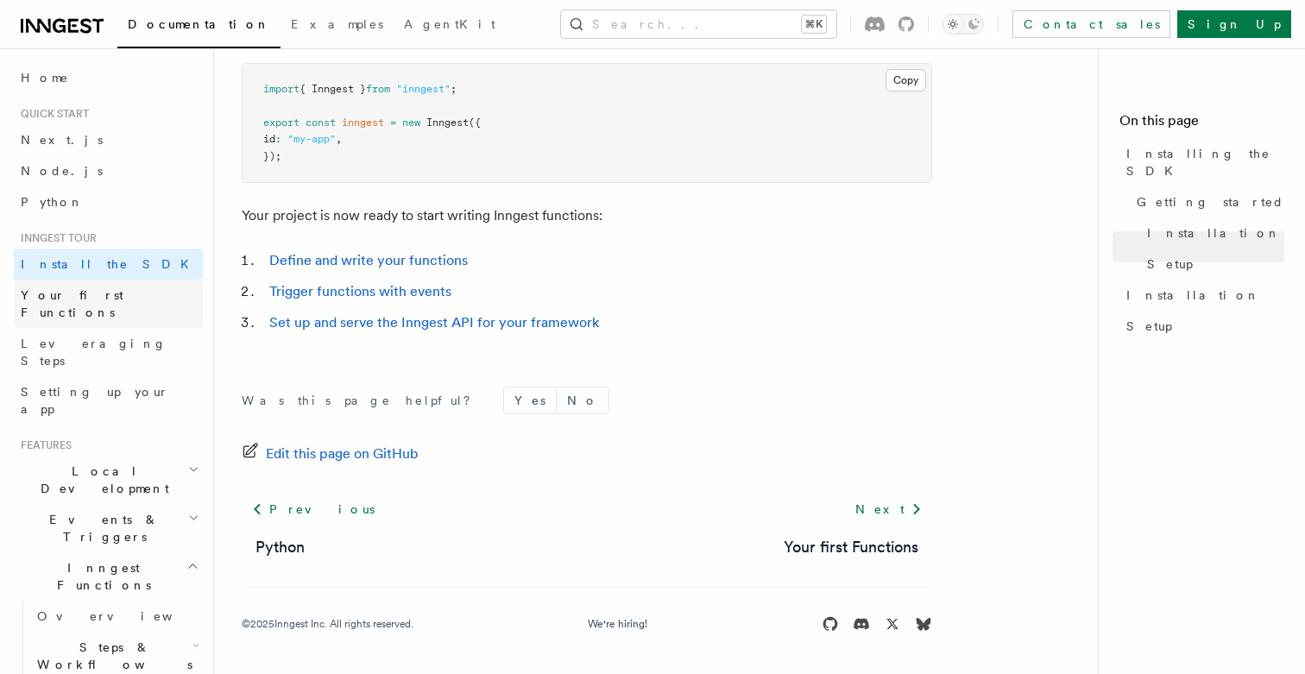
click at [144, 303] on link "Your first Functions" at bounding box center [108, 304] width 189 height 48
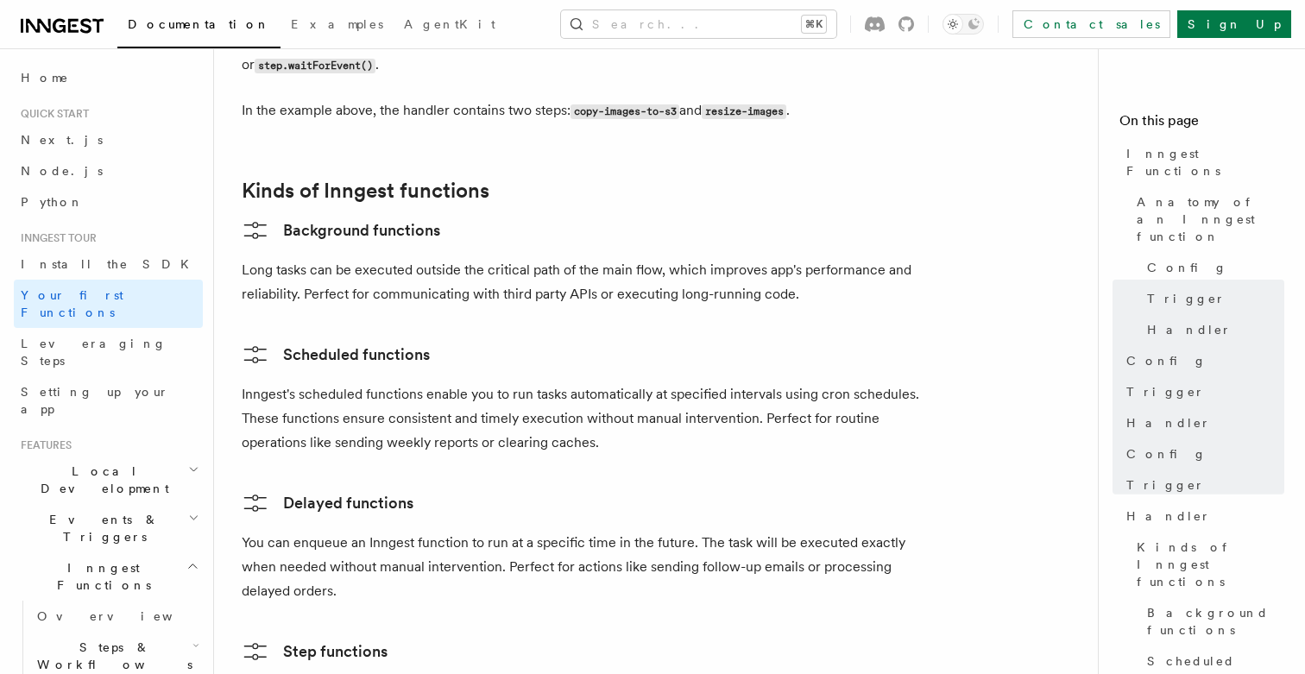
scroll to position [2614, 0]
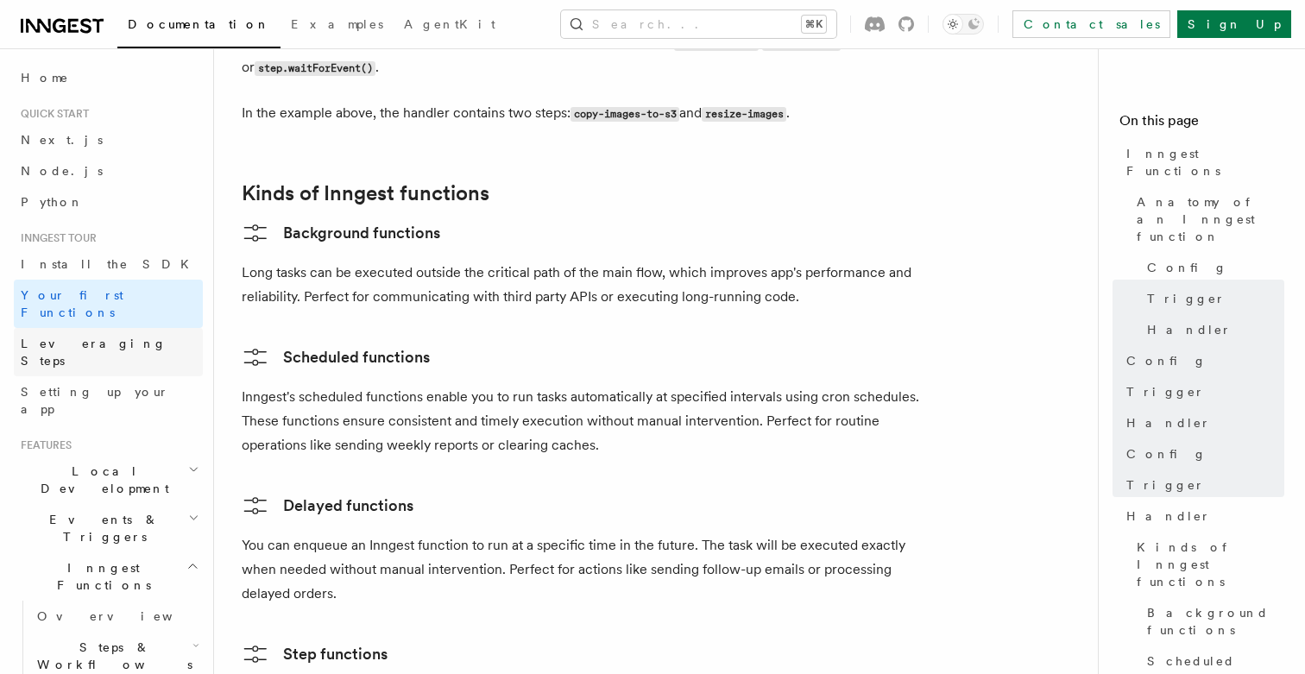
click at [159, 328] on link "Leveraging Steps" at bounding box center [108, 352] width 189 height 48
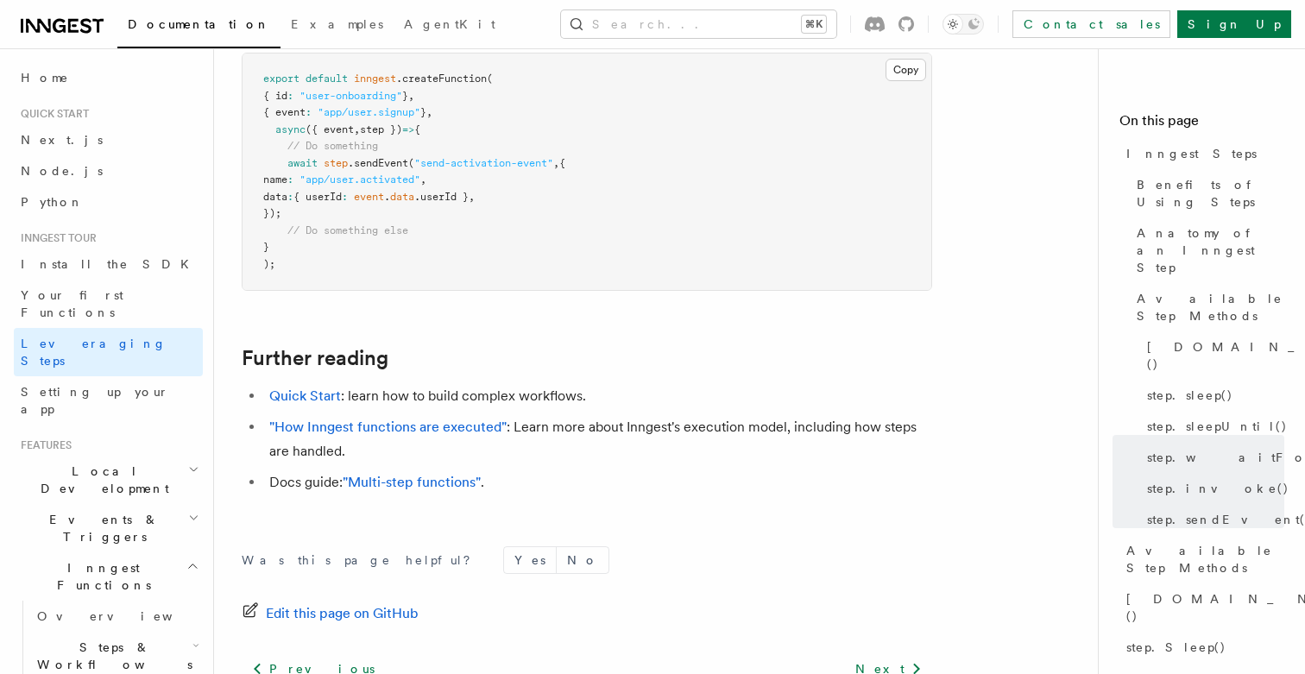
scroll to position [3850, 0]
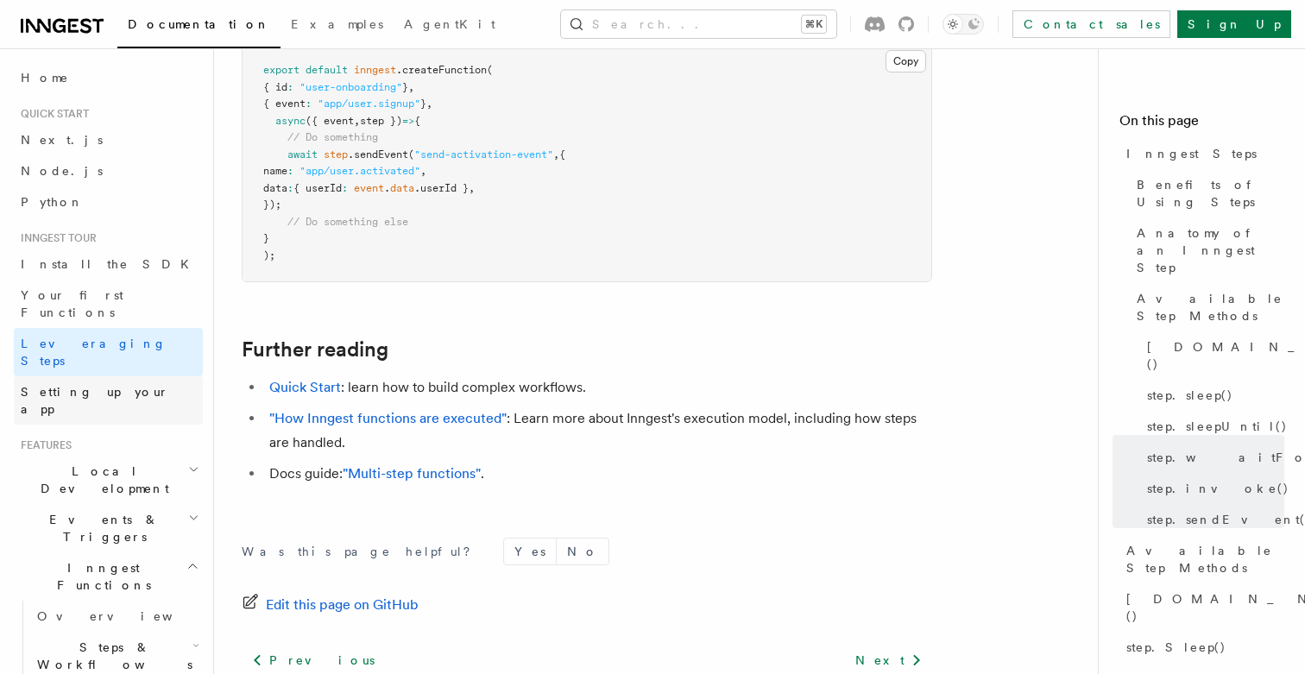
click at [111, 385] on span "Setting up your app" at bounding box center [95, 400] width 148 height 31
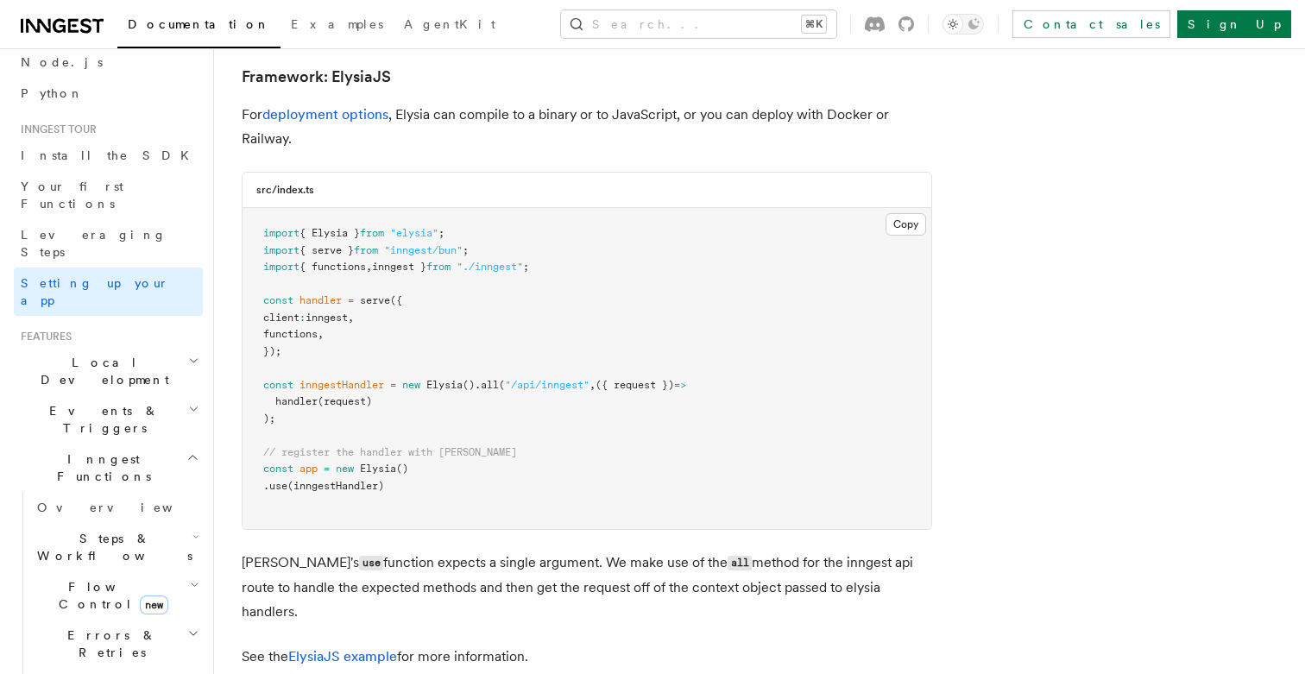
scroll to position [111, 0]
click at [190, 351] on icon "button" at bounding box center [193, 358] width 11 height 14
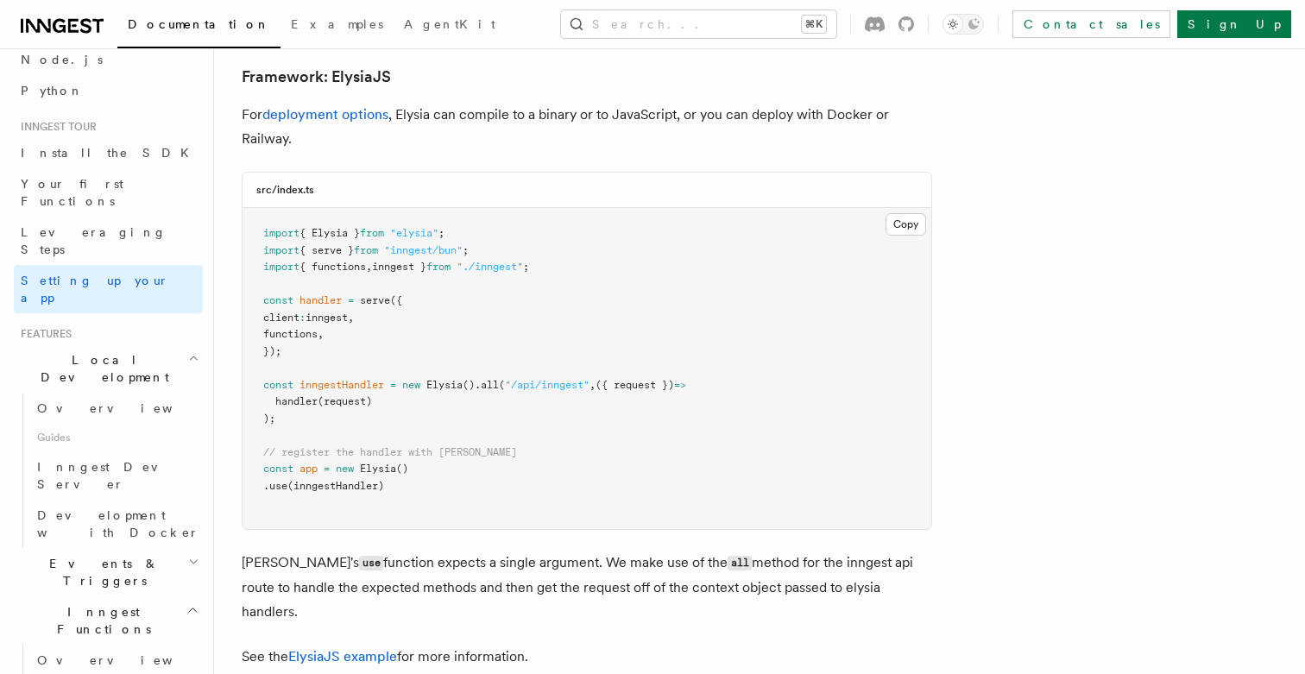
click at [190, 351] on icon "button" at bounding box center [193, 358] width 11 height 14
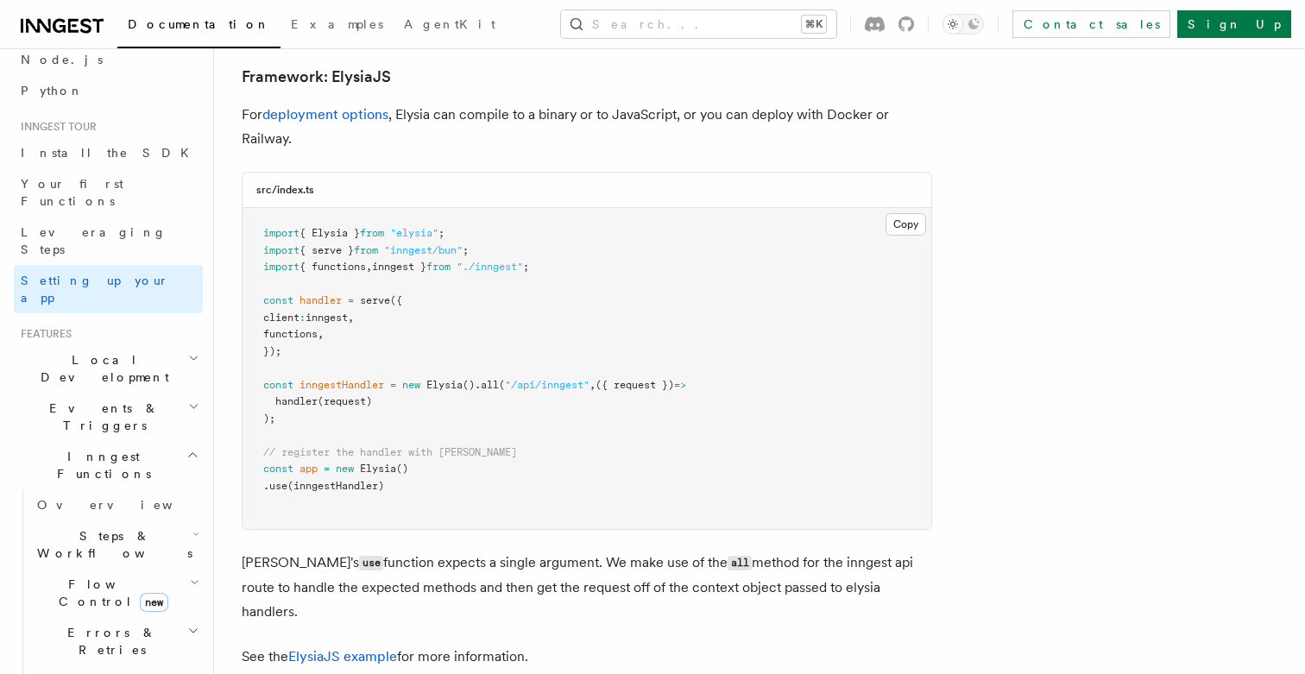
click at [184, 393] on h2 "Events & Triggers" at bounding box center [108, 417] width 189 height 48
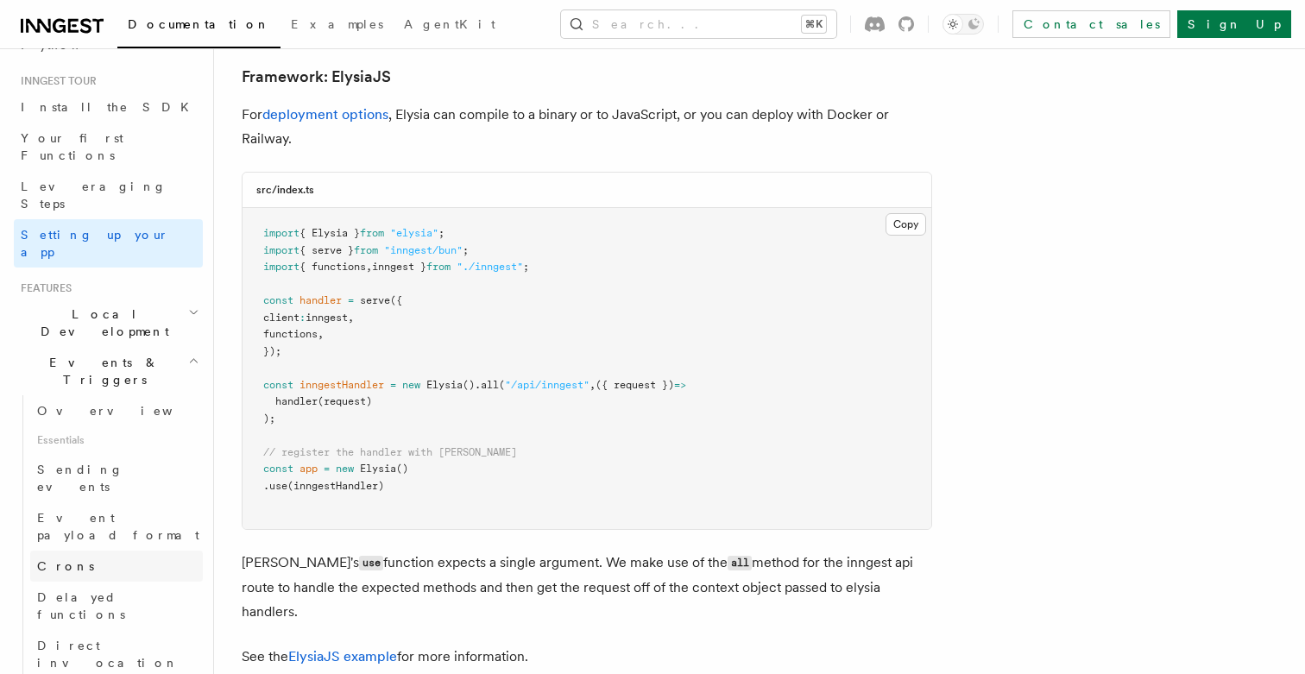
scroll to position [165, 0]
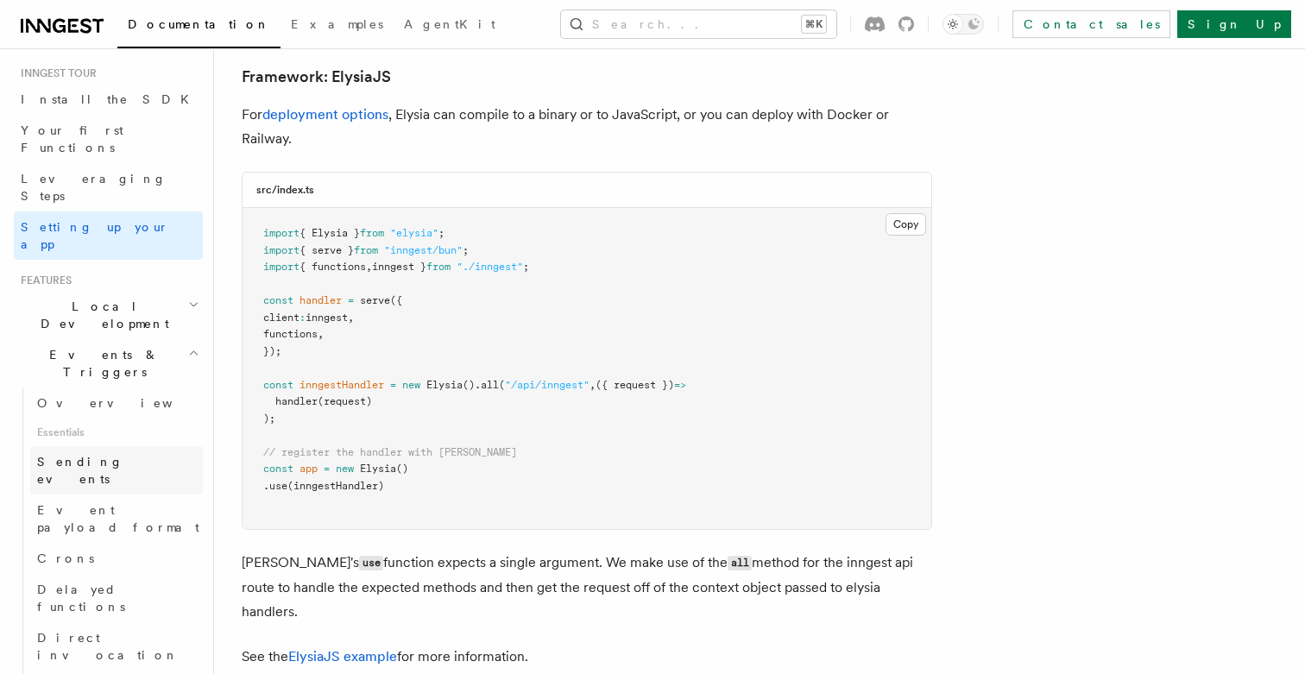
click at [140, 446] on link "Sending events" at bounding box center [116, 470] width 173 height 48
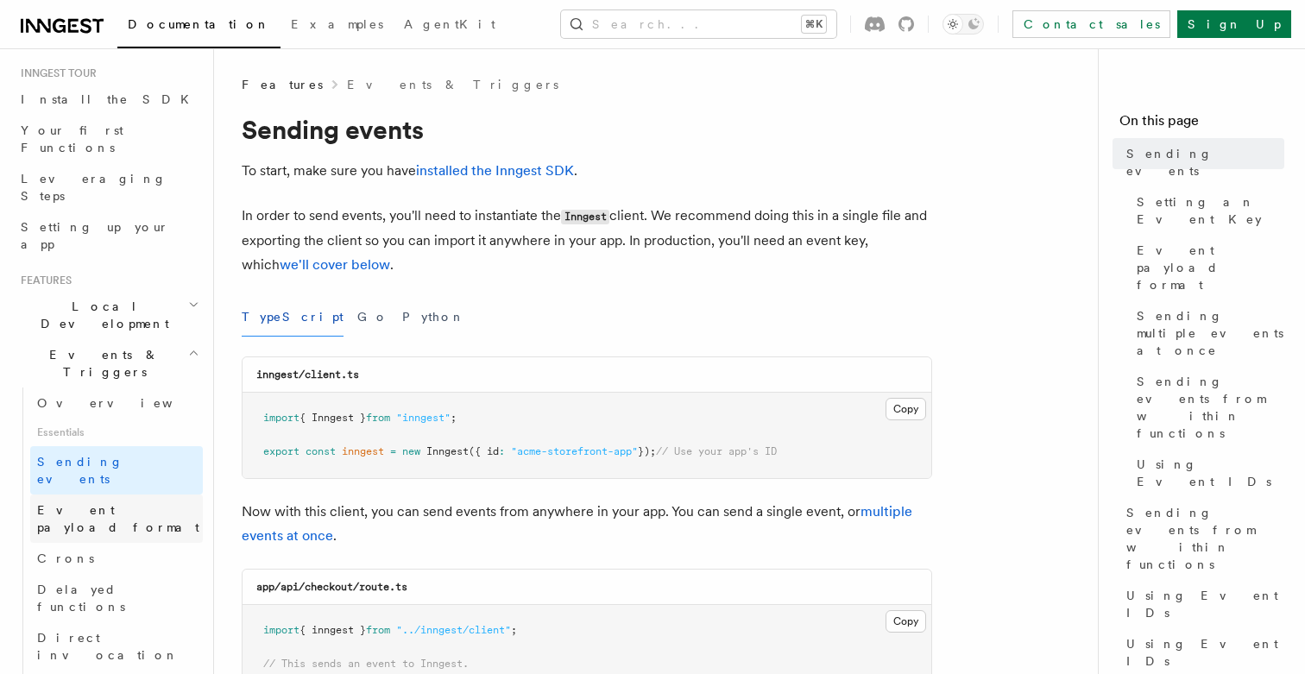
click at [135, 502] on span "Event payload format" at bounding box center [120, 519] width 166 height 35
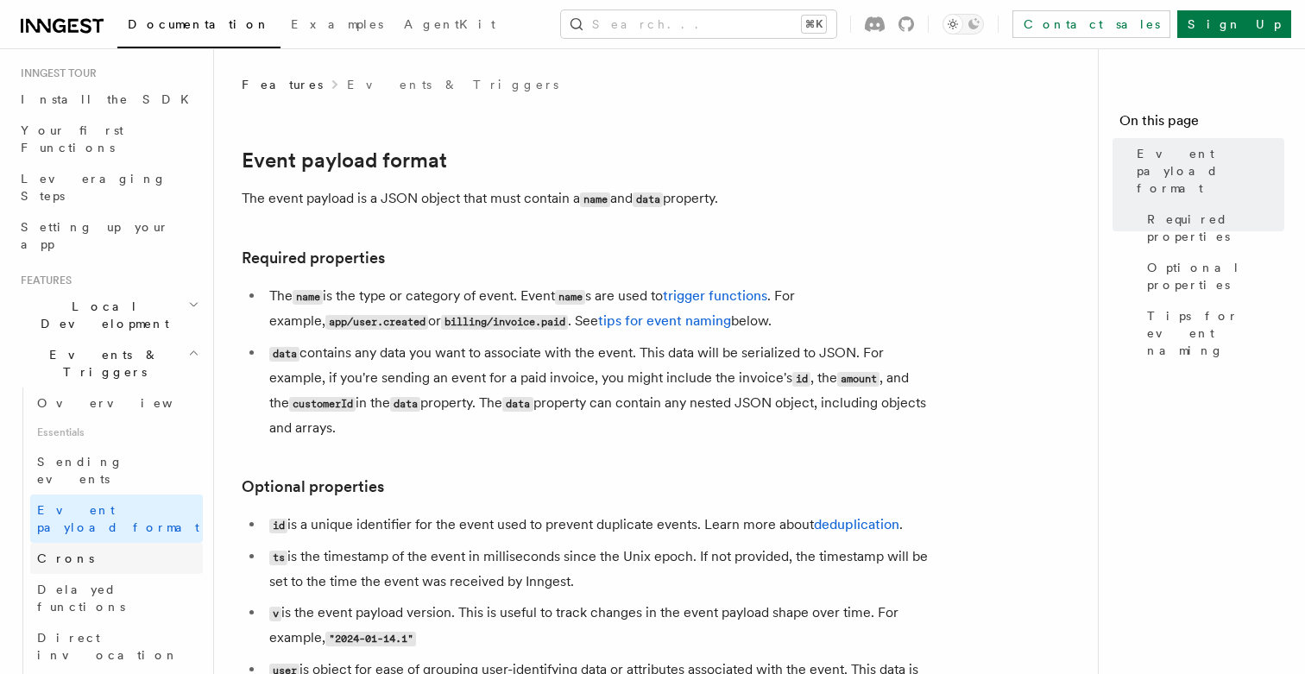
click at [129, 543] on link "Crons" at bounding box center [116, 558] width 173 height 31
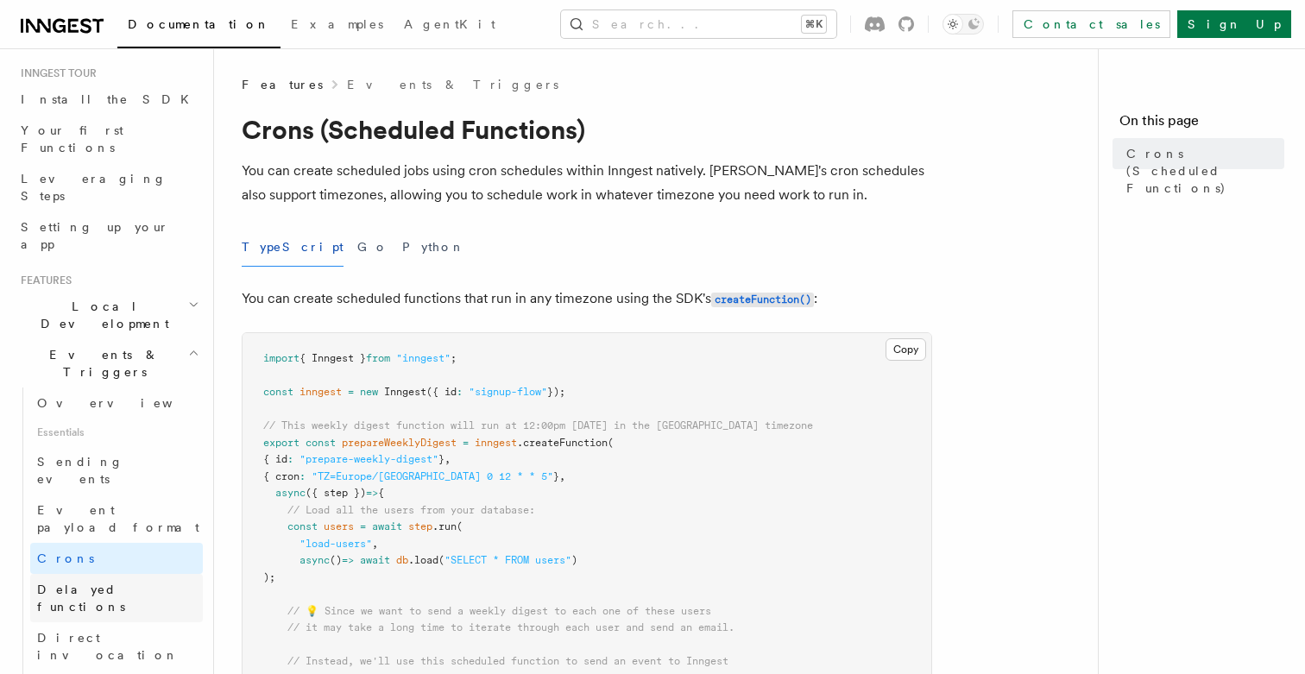
click at [137, 574] on link "Delayed functions" at bounding box center [116, 598] width 173 height 48
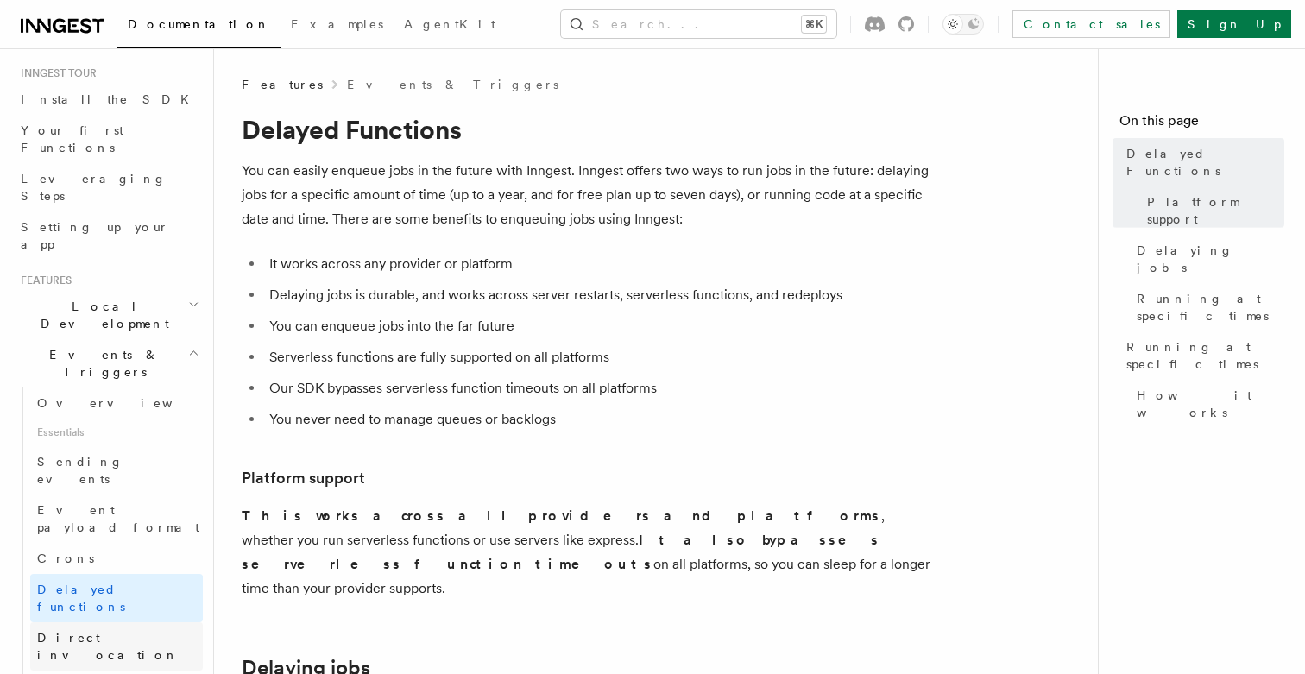
click at [136, 622] on link "Direct invocation" at bounding box center [116, 646] width 173 height 48
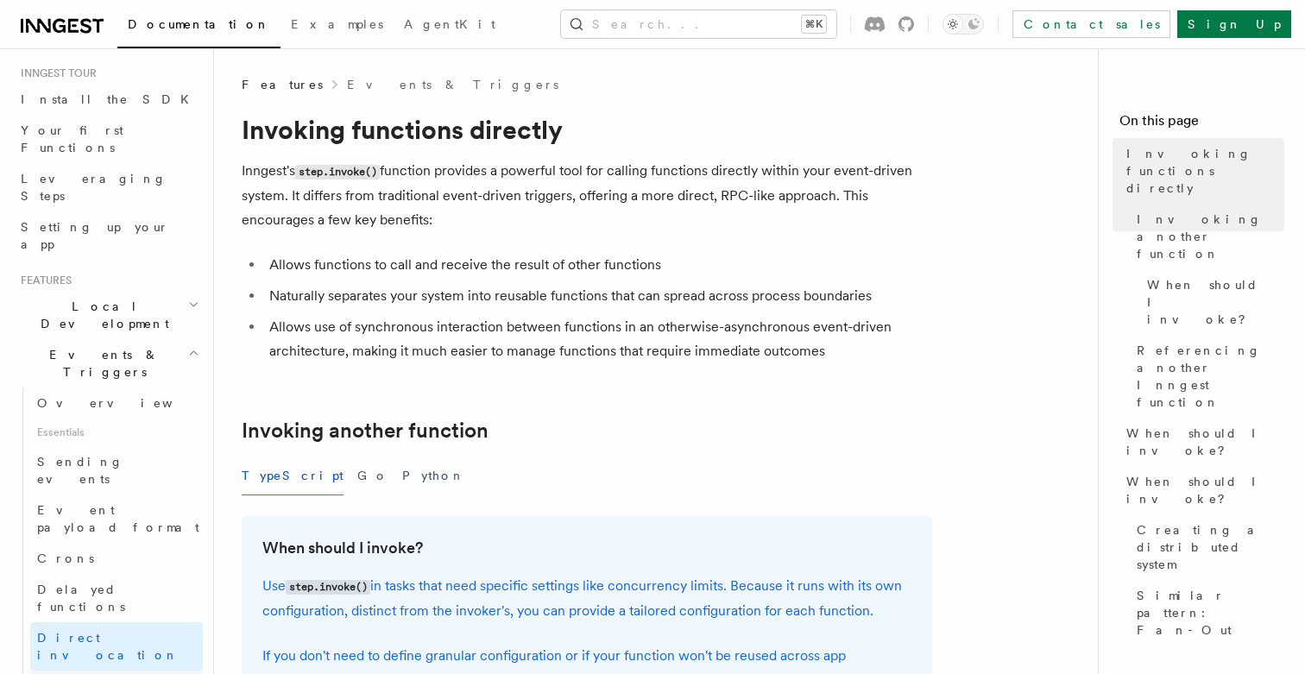
click at [136, 671] on link "Webhooks" at bounding box center [116, 686] width 173 height 31
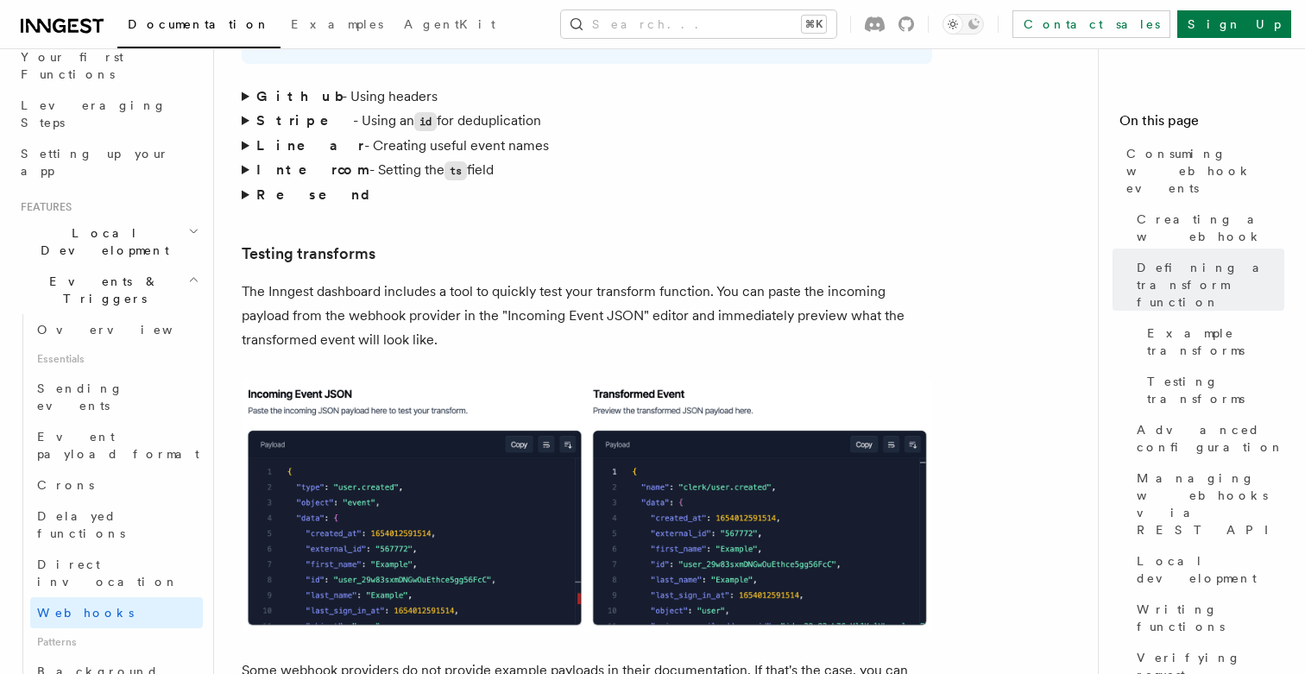
scroll to position [234, 0]
click at [150, 505] on link "Delayed functions" at bounding box center [116, 529] width 173 height 48
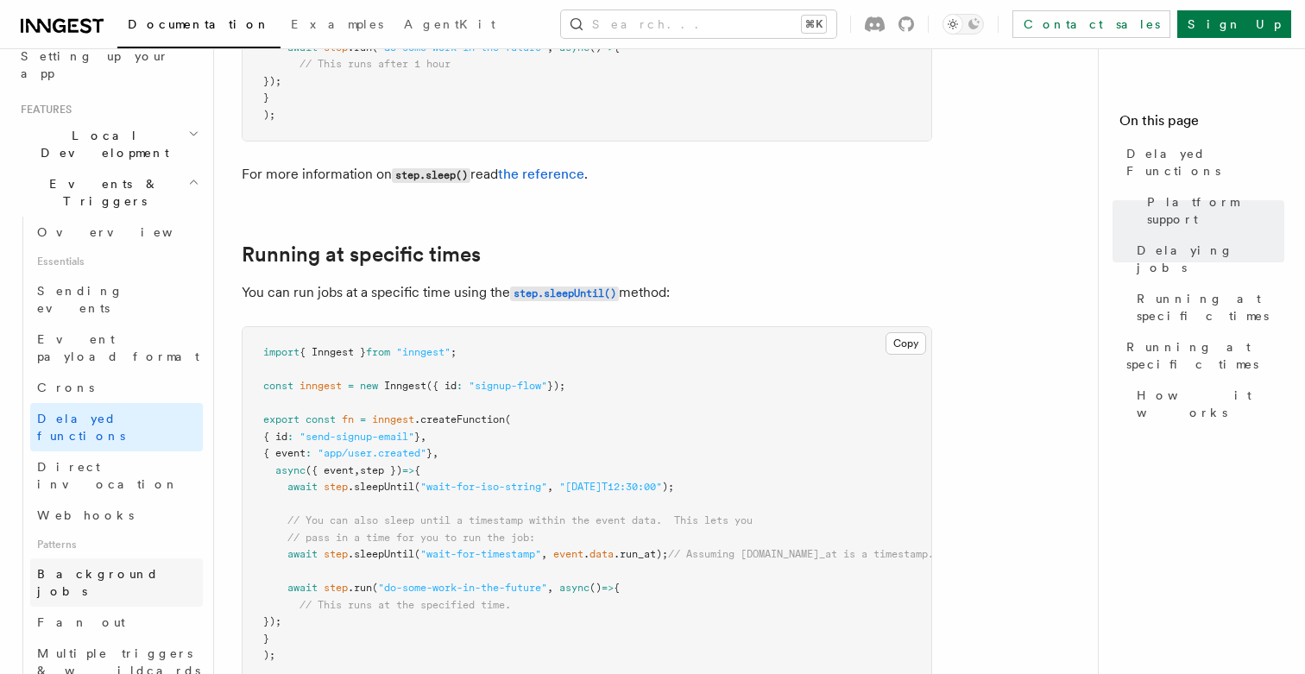
scroll to position [359, 0]
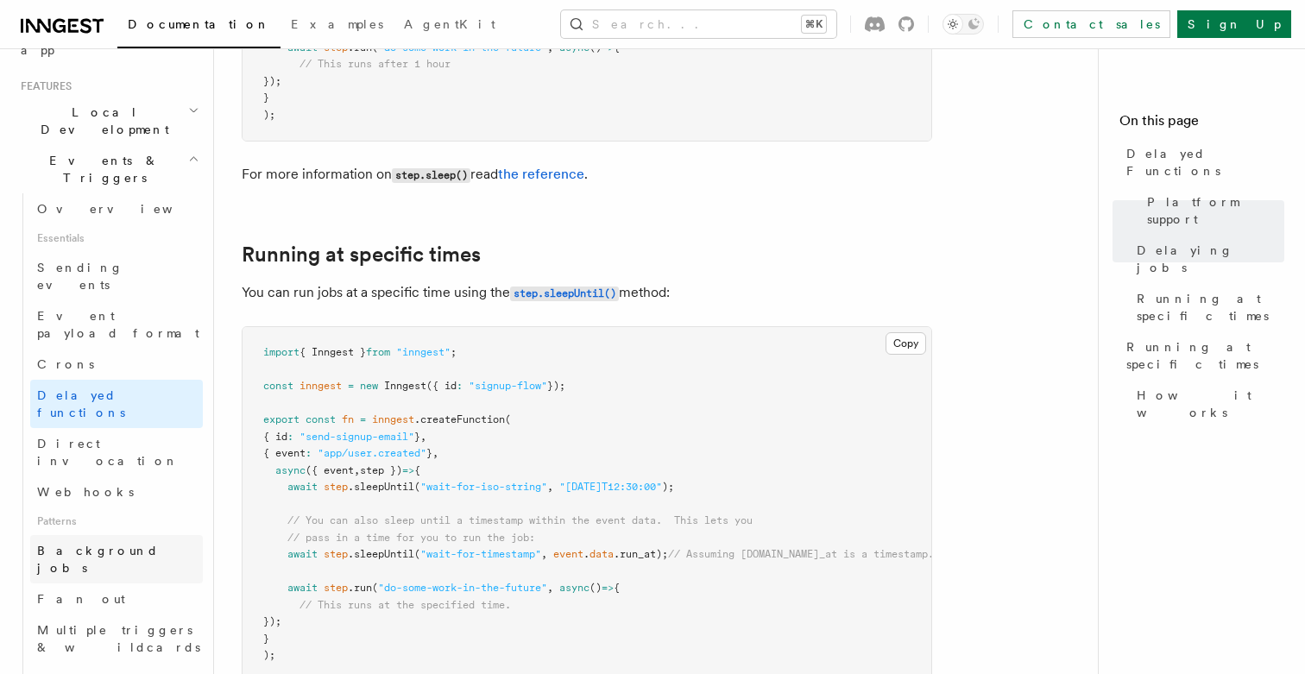
click at [141, 535] on link "Background jobs" at bounding box center [116, 559] width 173 height 48
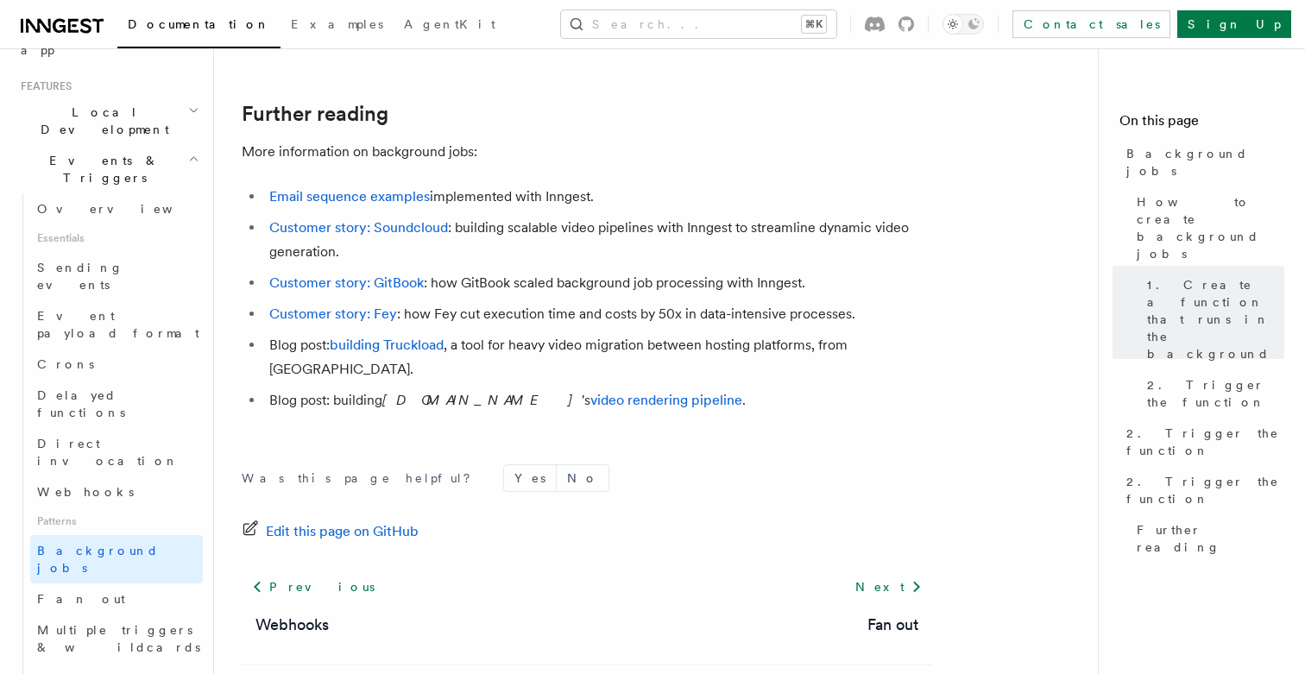
scroll to position [1607, 0]
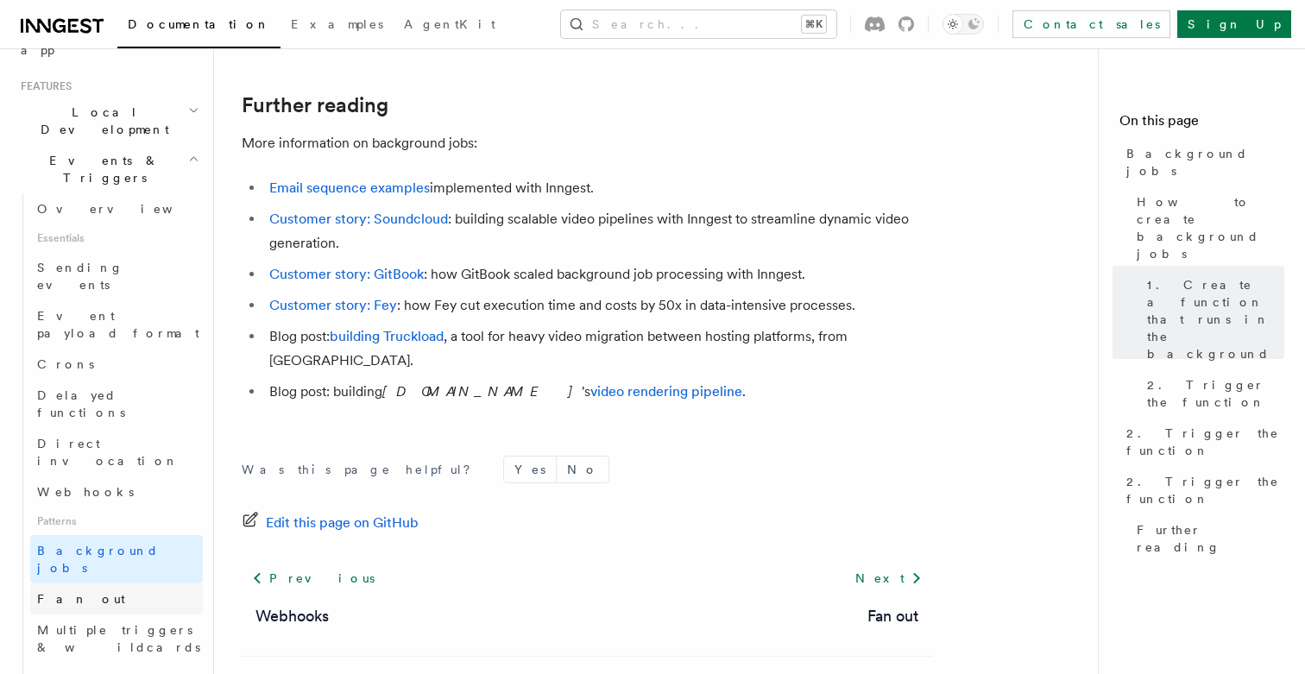
click at [147, 584] on link "Fan out" at bounding box center [116, 599] width 173 height 31
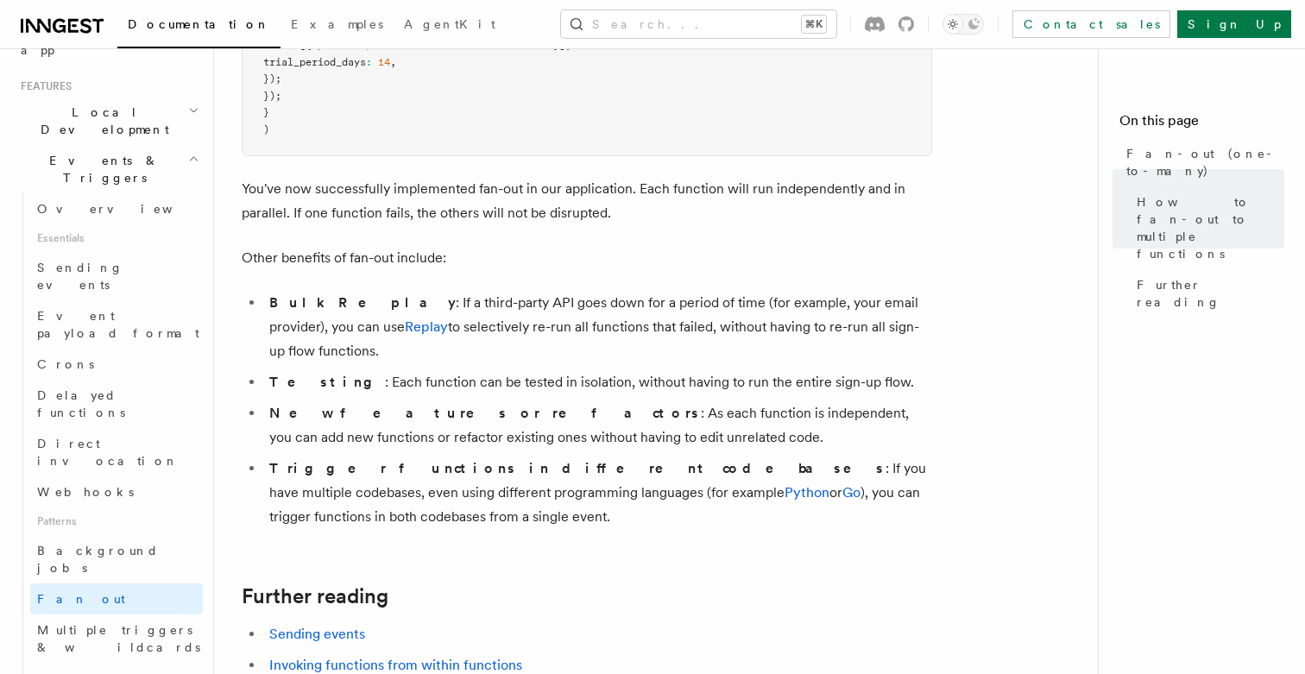
scroll to position [2075, 0]
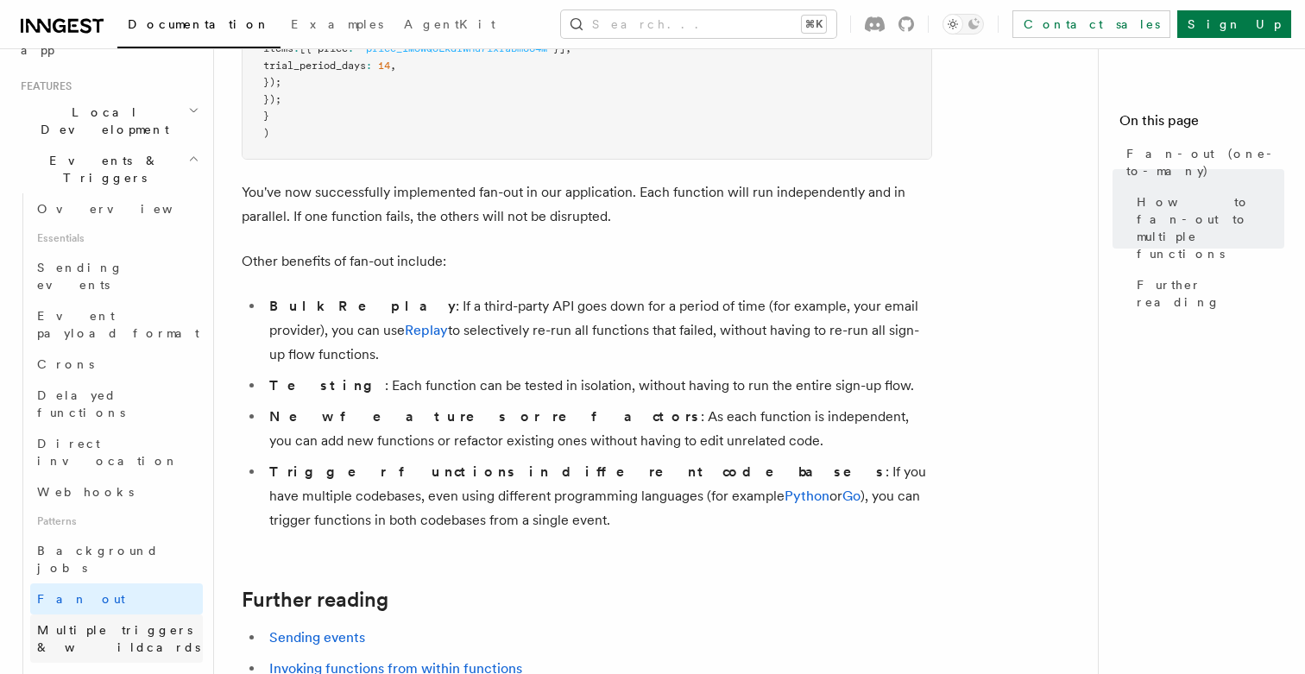
click at [170, 623] on span "Multiple triggers & wildcards" at bounding box center [118, 638] width 163 height 31
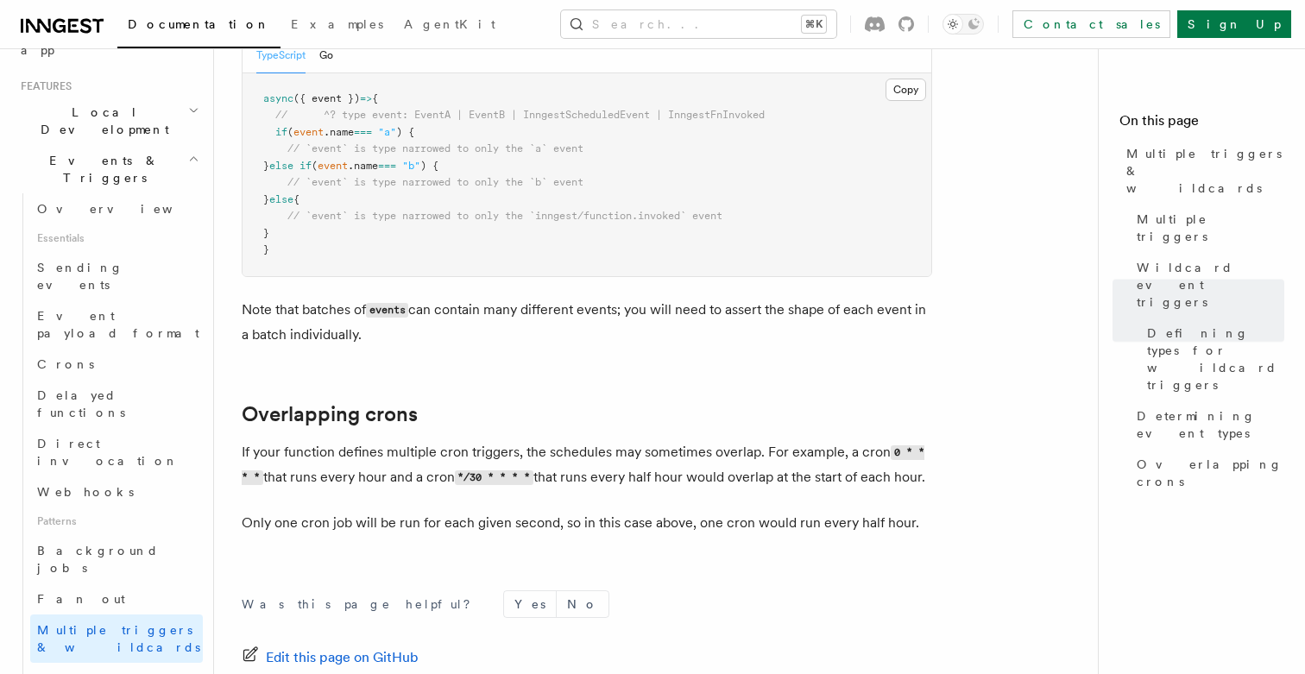
scroll to position [1844, 0]
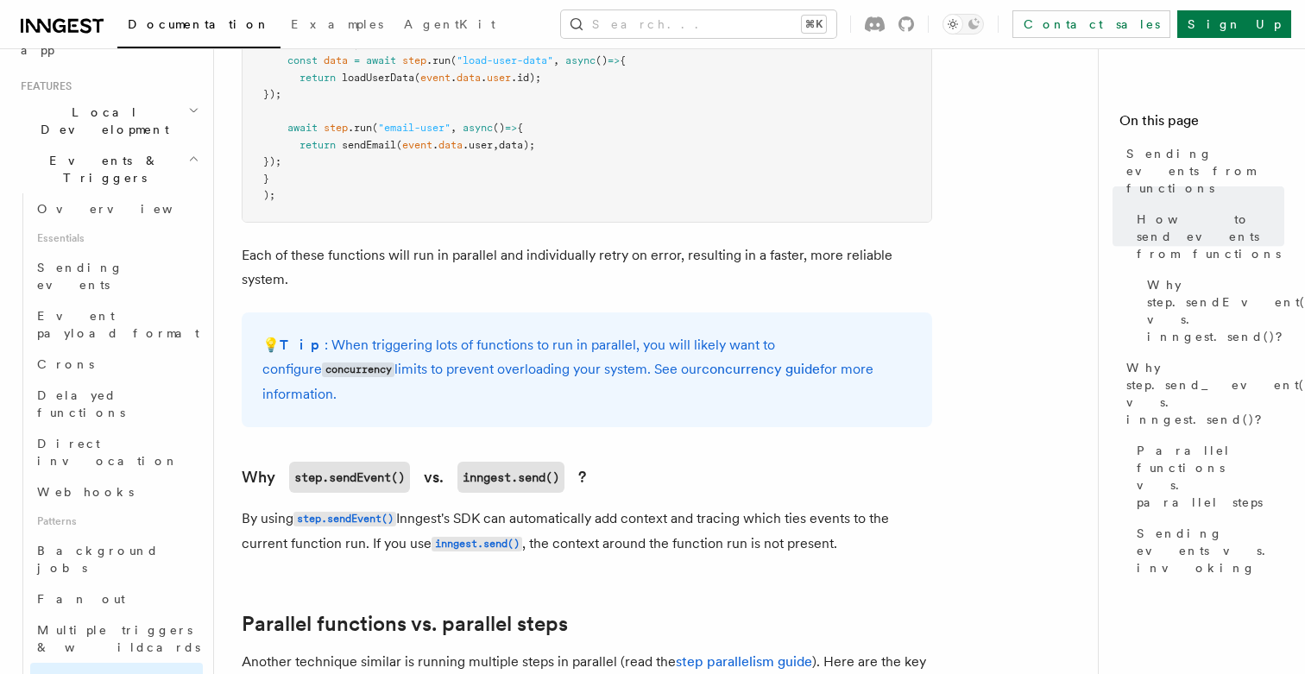
scroll to position [1594, 0]
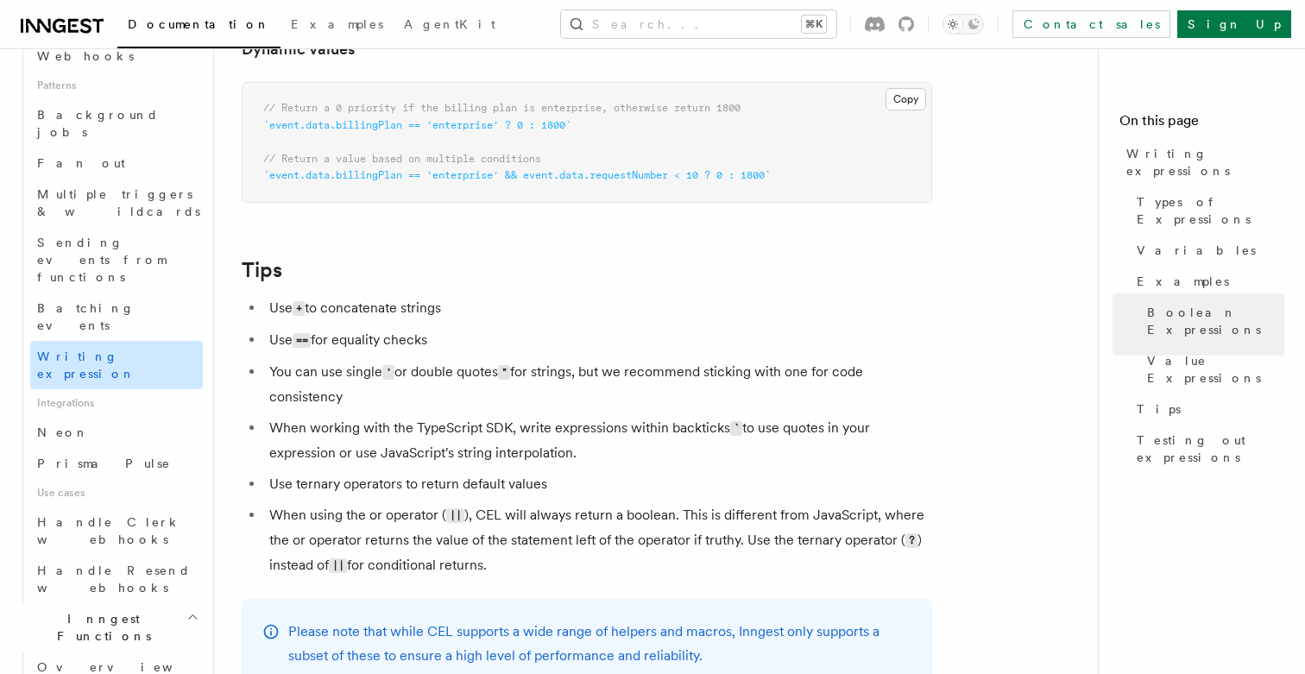
scroll to position [799, 0]
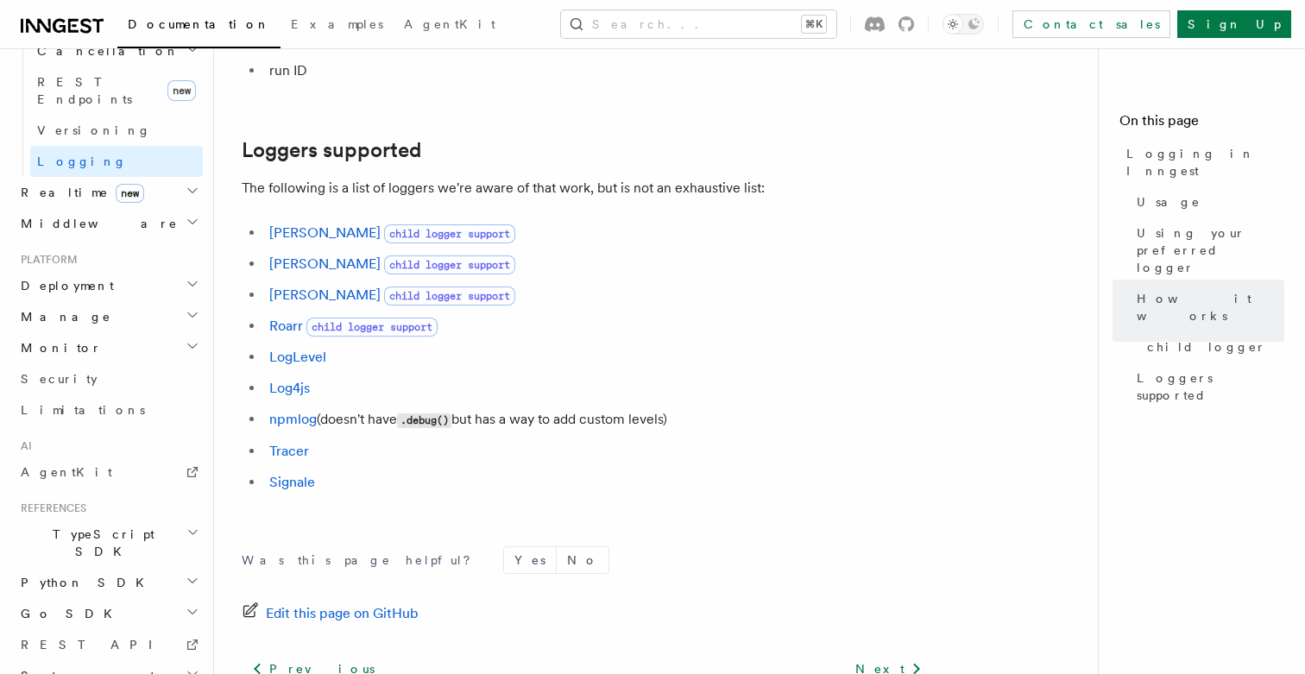
scroll to position [2372, 0]
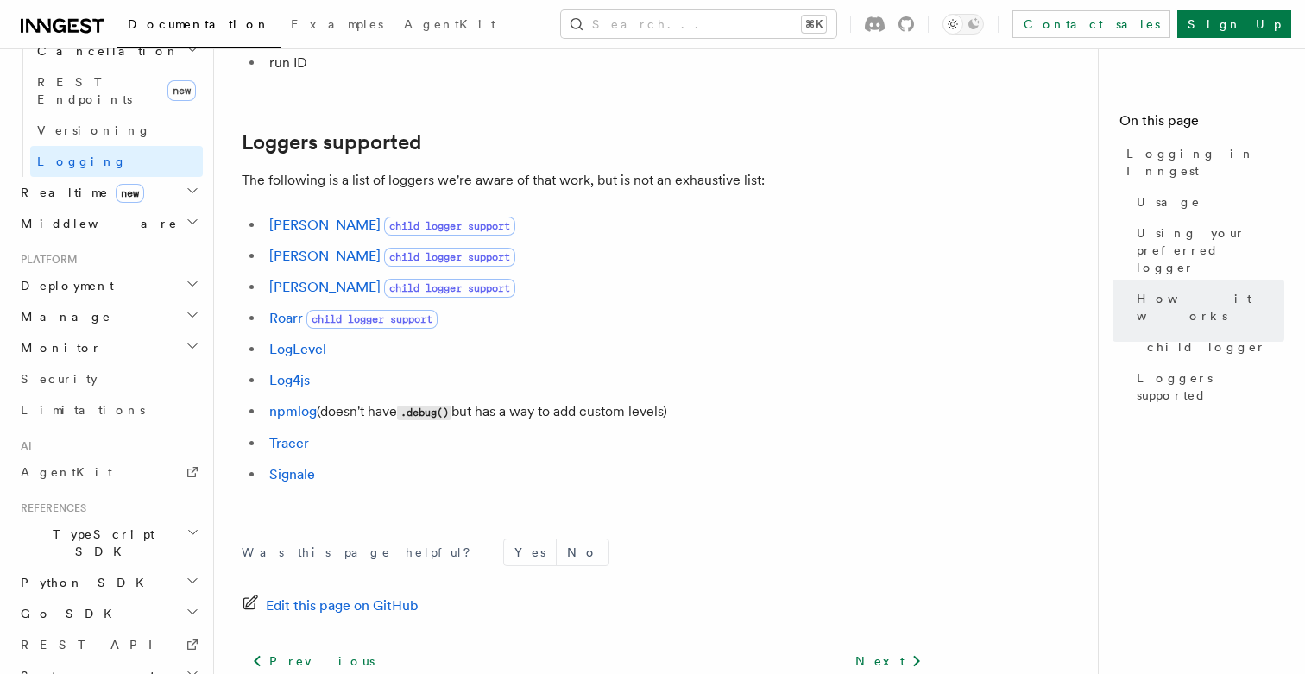
click at [140, 519] on h2 "TypeScript SDK" at bounding box center [108, 543] width 189 height 48
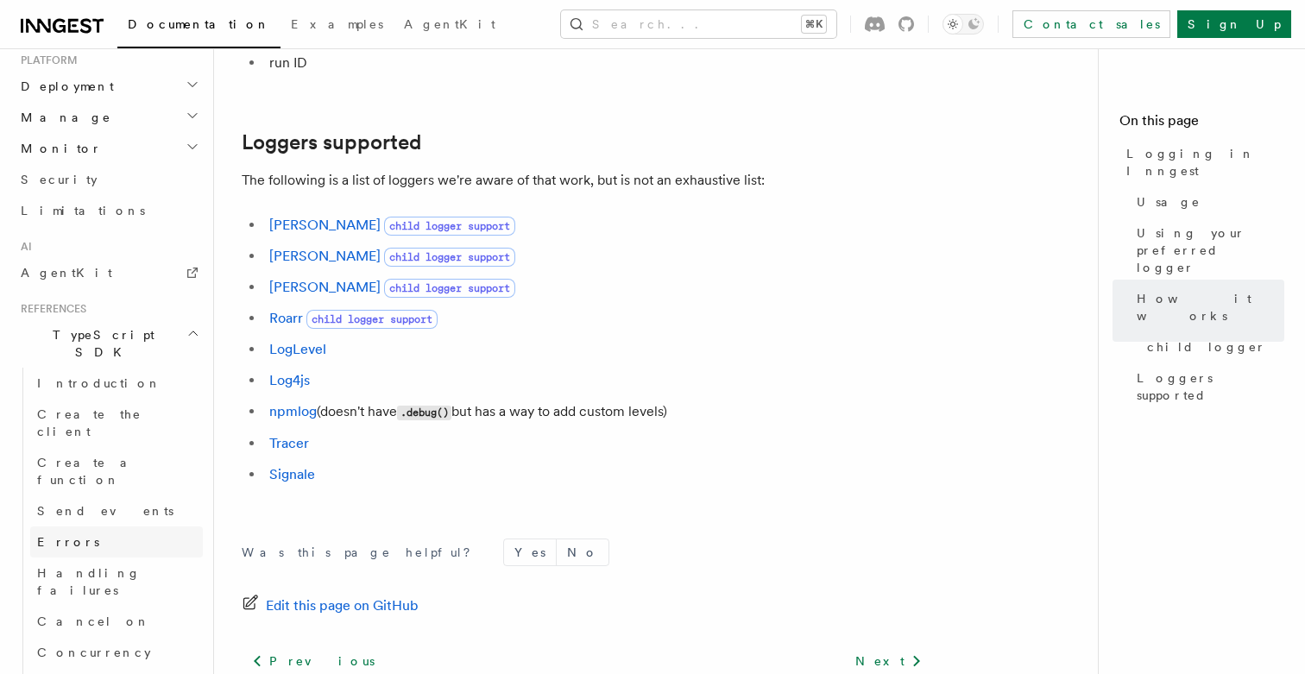
scroll to position [943, 0]
click at [128, 397] on link "Create the client" at bounding box center [116, 421] width 173 height 48
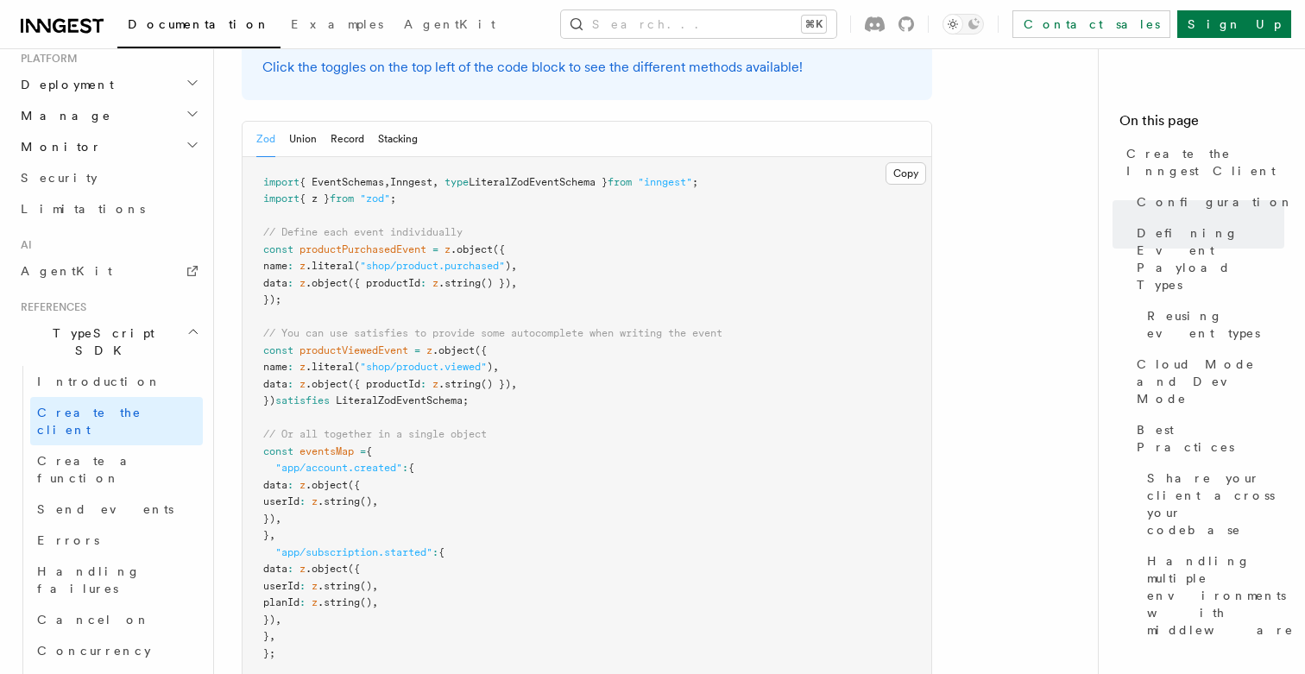
scroll to position [1717, 0]
click at [166, 445] on link "Create a function" at bounding box center [116, 469] width 173 height 48
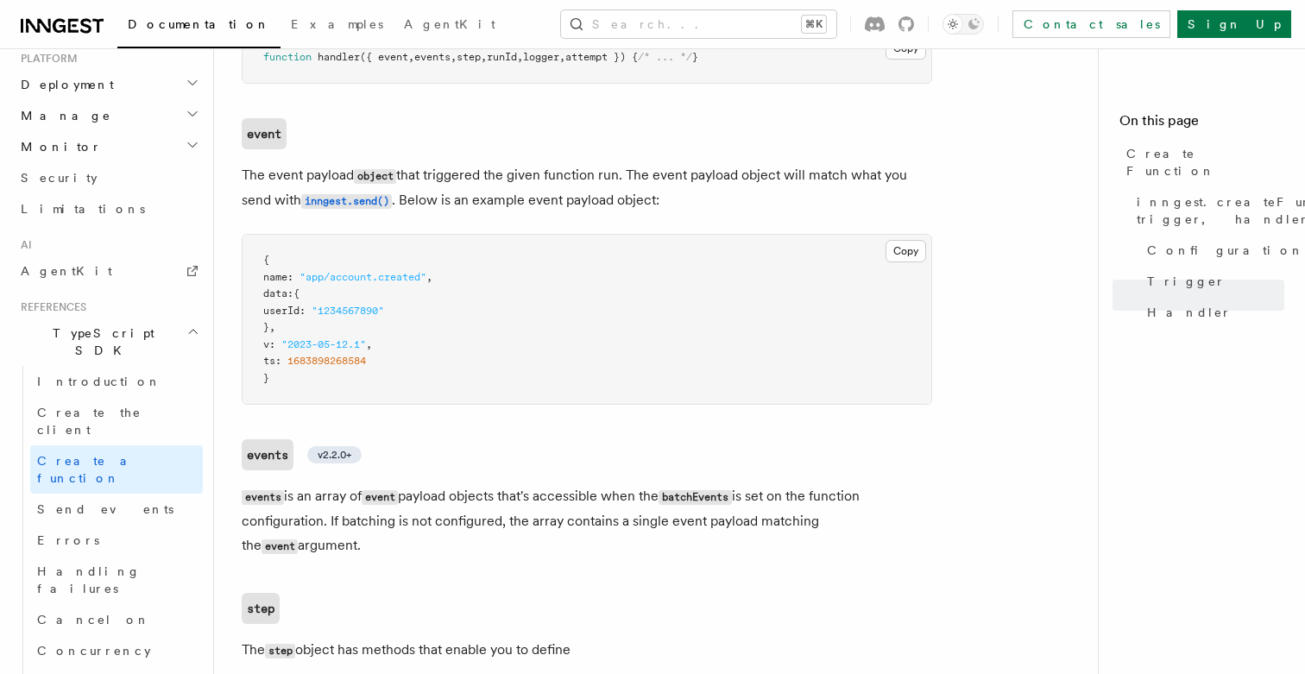
scroll to position [3347, 0]
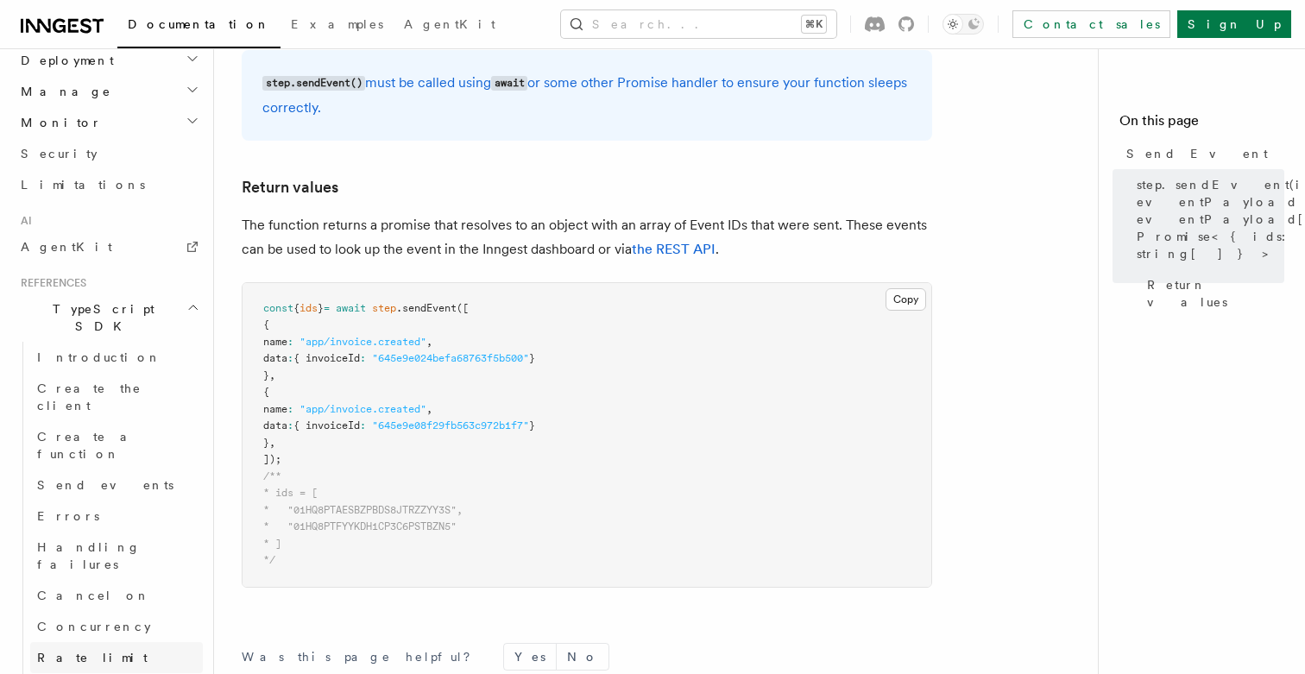
scroll to position [977, 0]
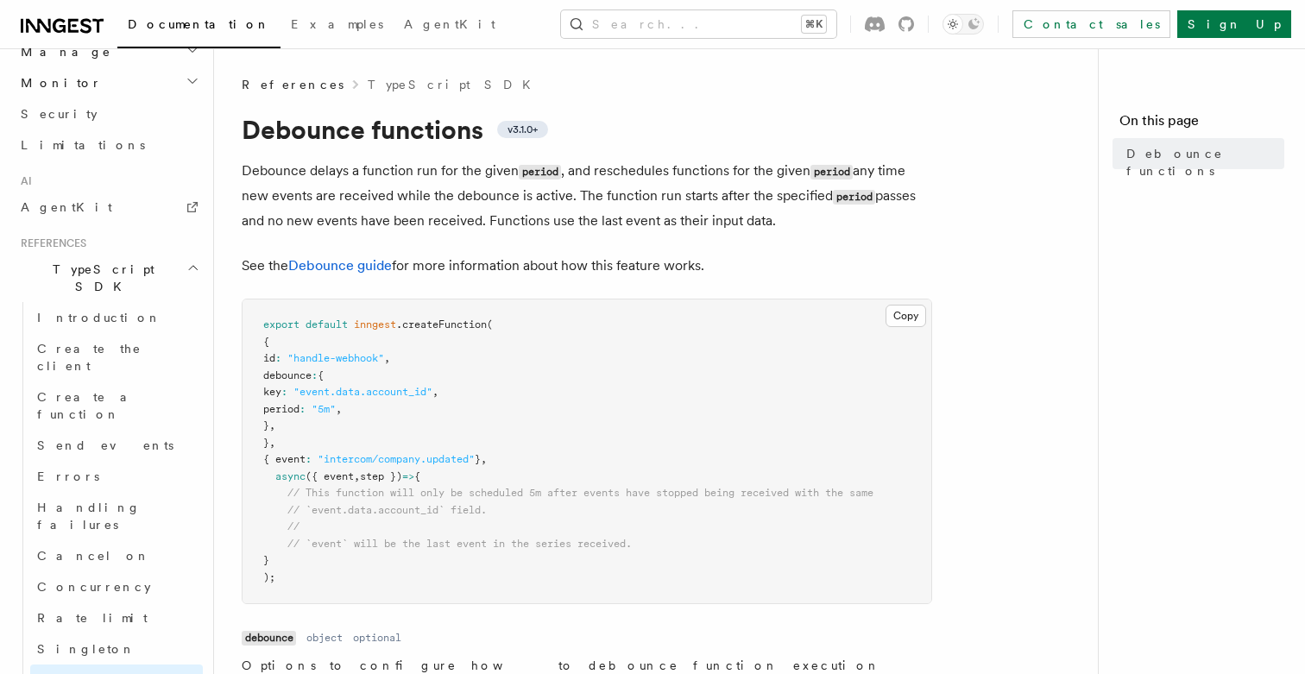
scroll to position [1014, 0]
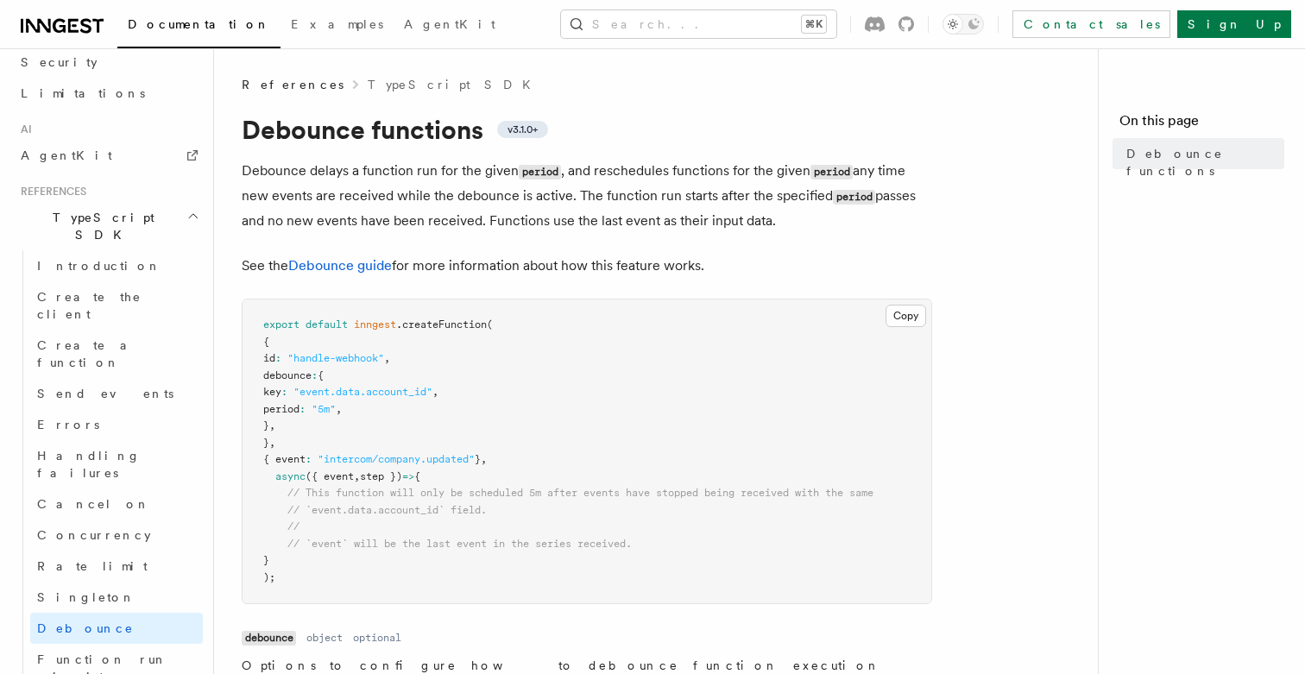
scroll to position [1083, 0]
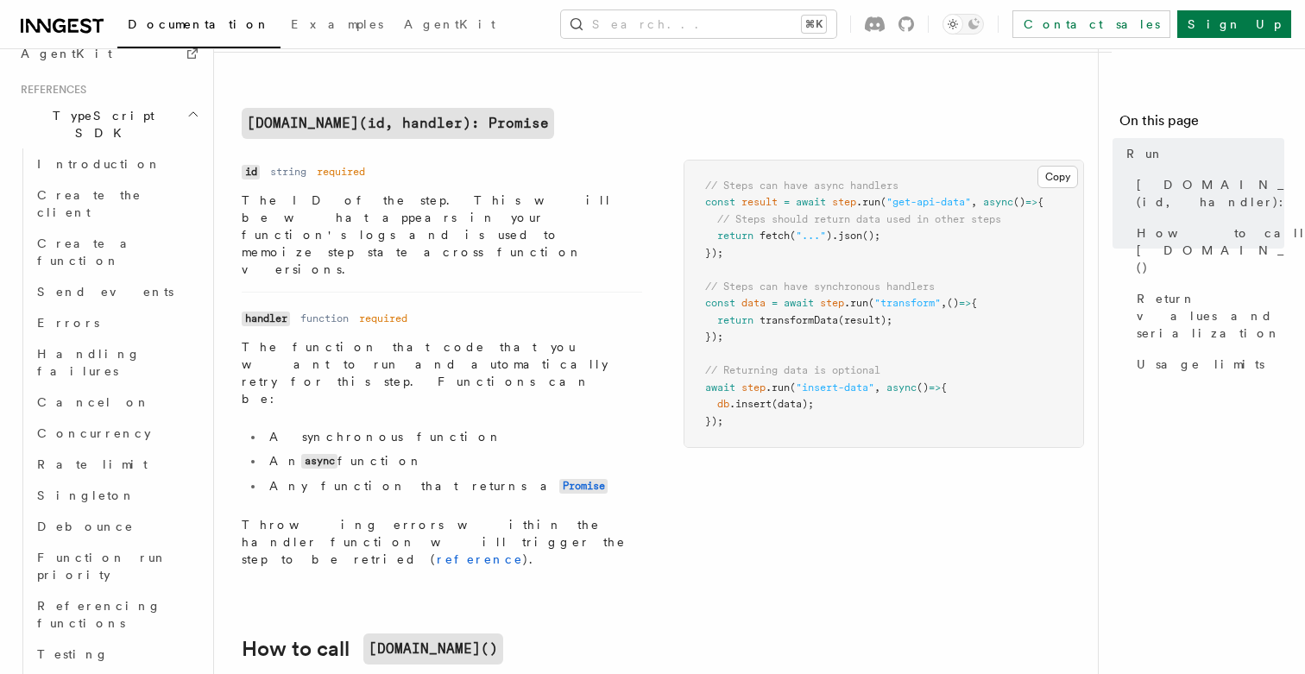
scroll to position [1184, 0]
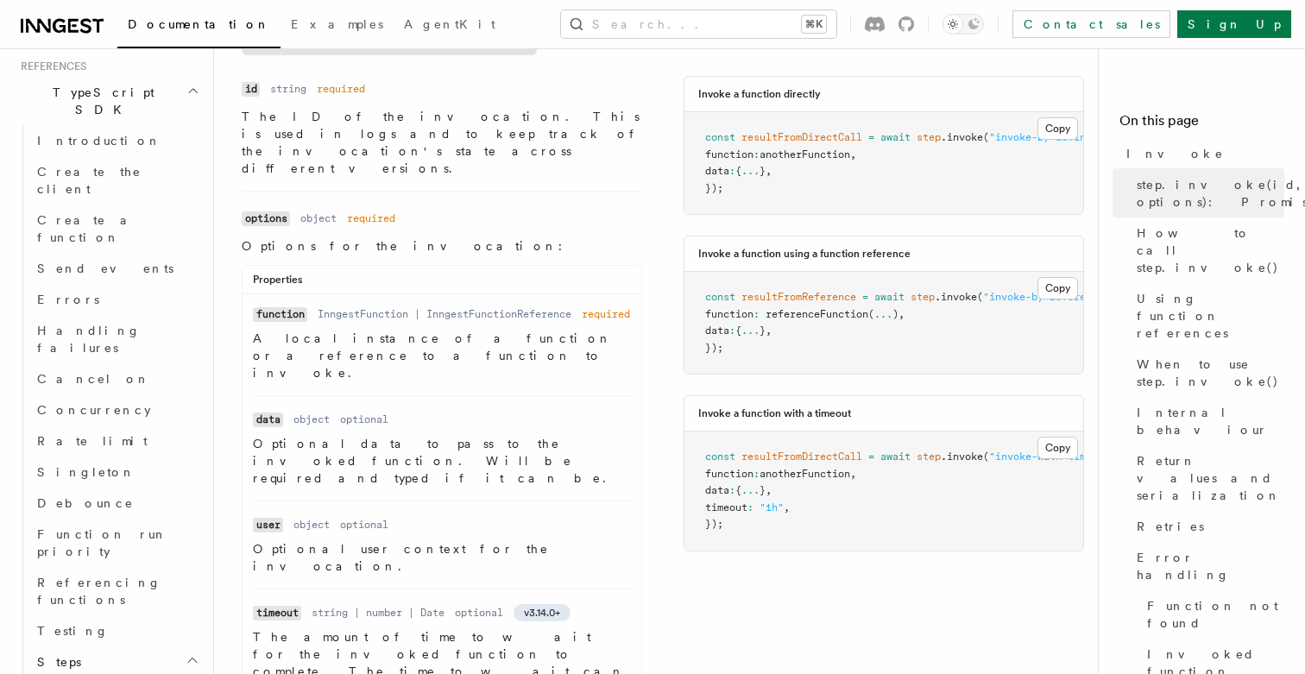
scroll to position [693, 0]
click at [517, 306] on dd "InngestFunction | InngestFunctionReference" at bounding box center [445, 313] width 254 height 14
copy dd "InngestFunctionReference"
click at [805, 29] on button "Search... ⌘K" at bounding box center [698, 24] width 275 height 28
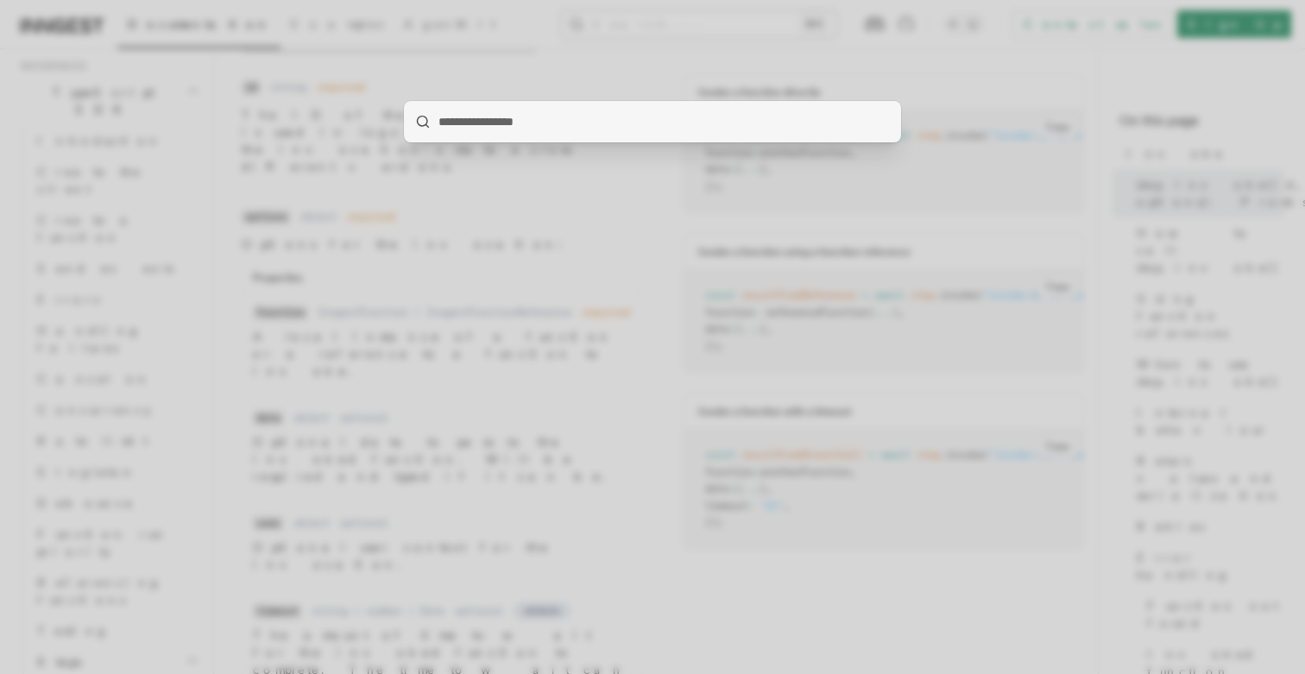
type input "**********"
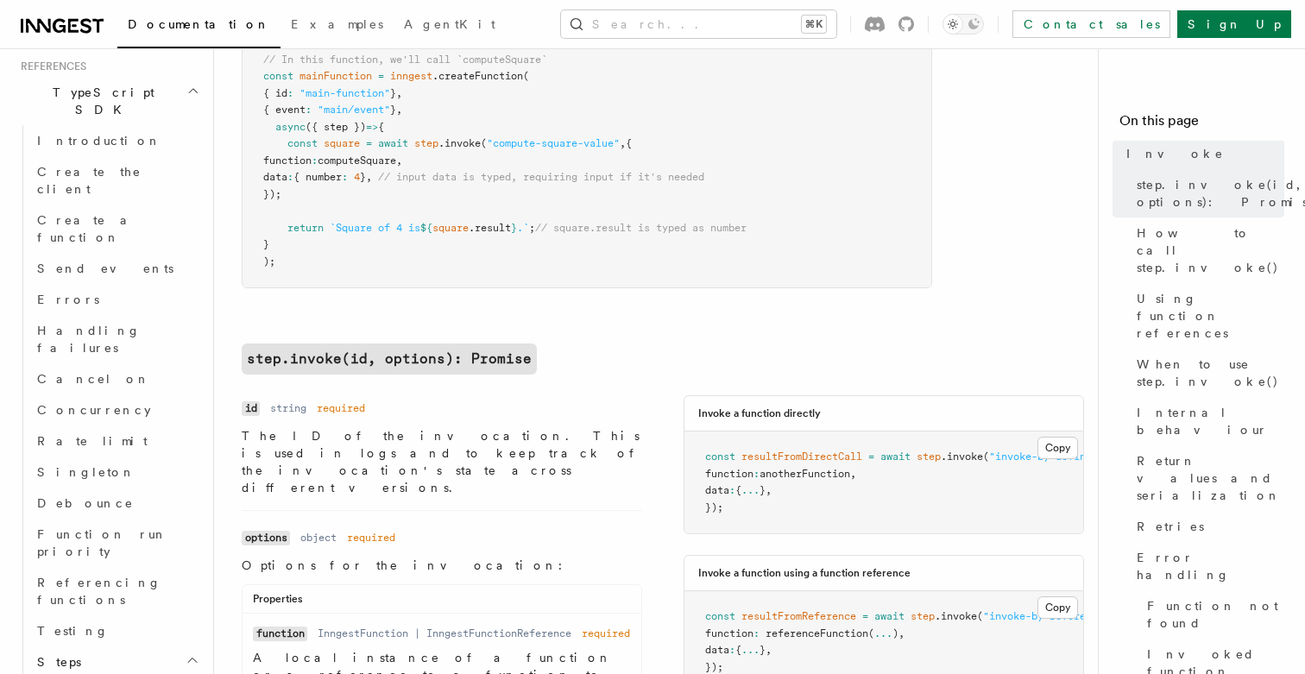
scroll to position [340, 0]
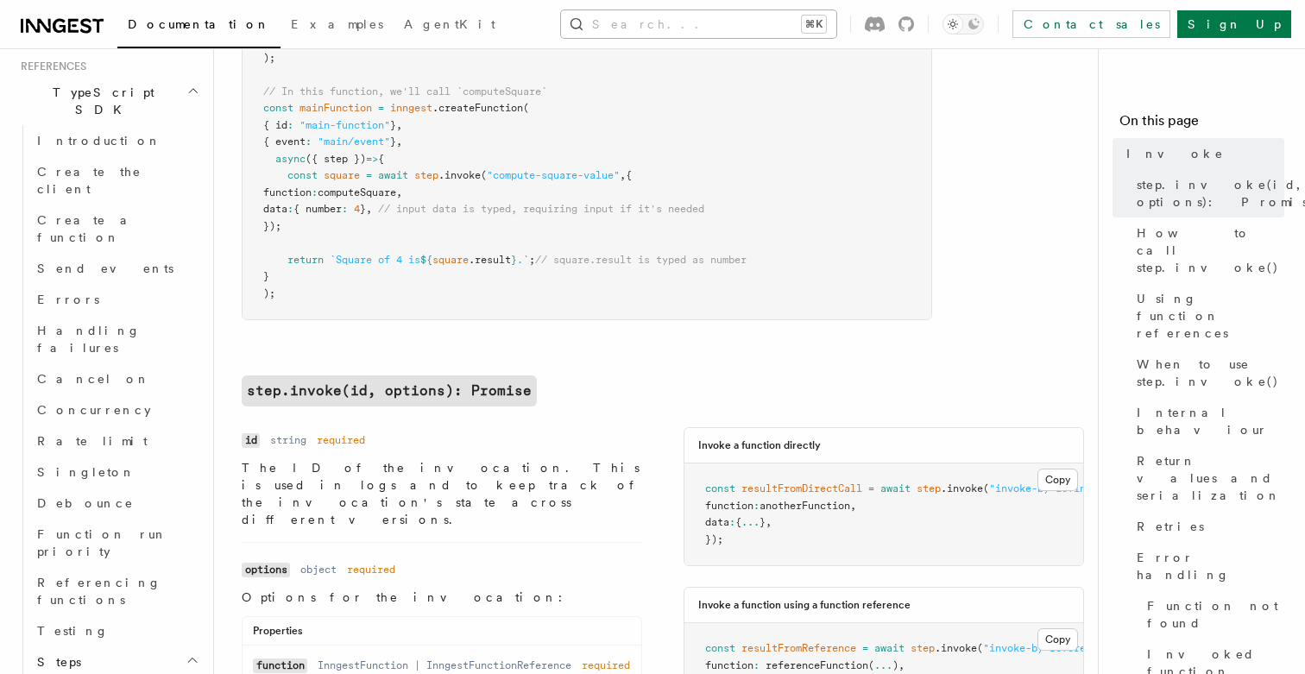
click at [784, 20] on button "Search... ⌘K" at bounding box center [698, 24] width 275 height 28
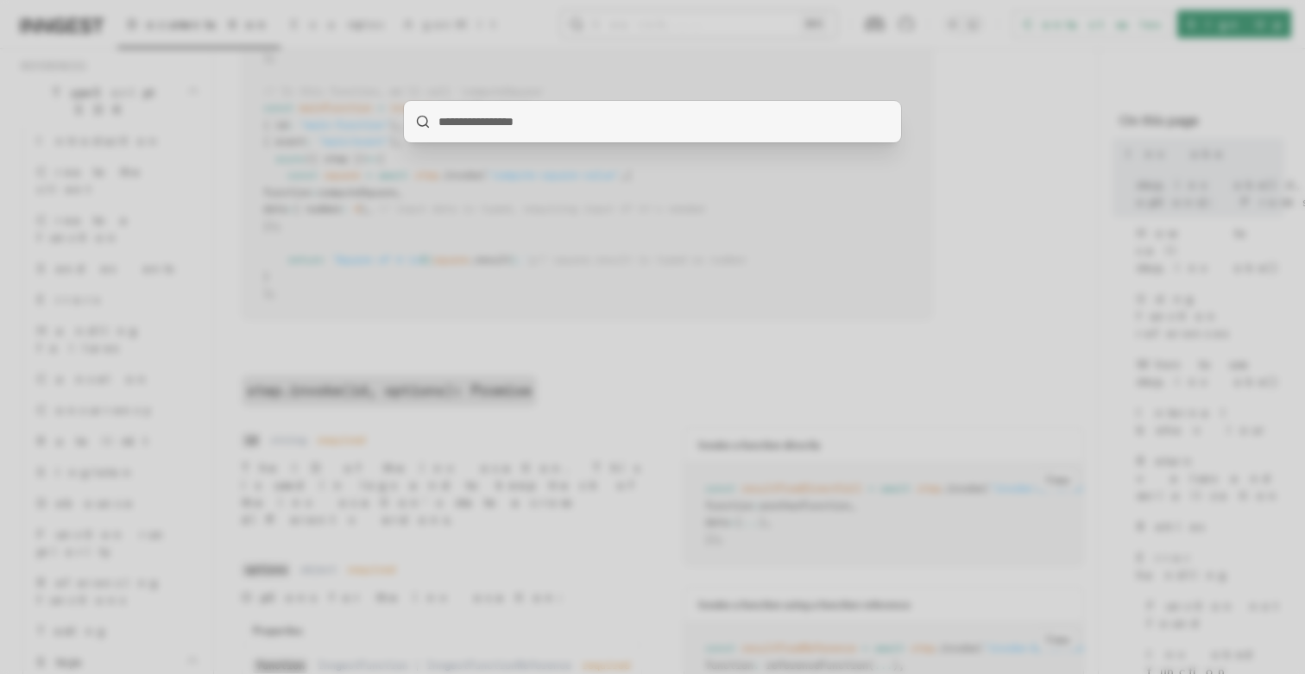
type input "**********"
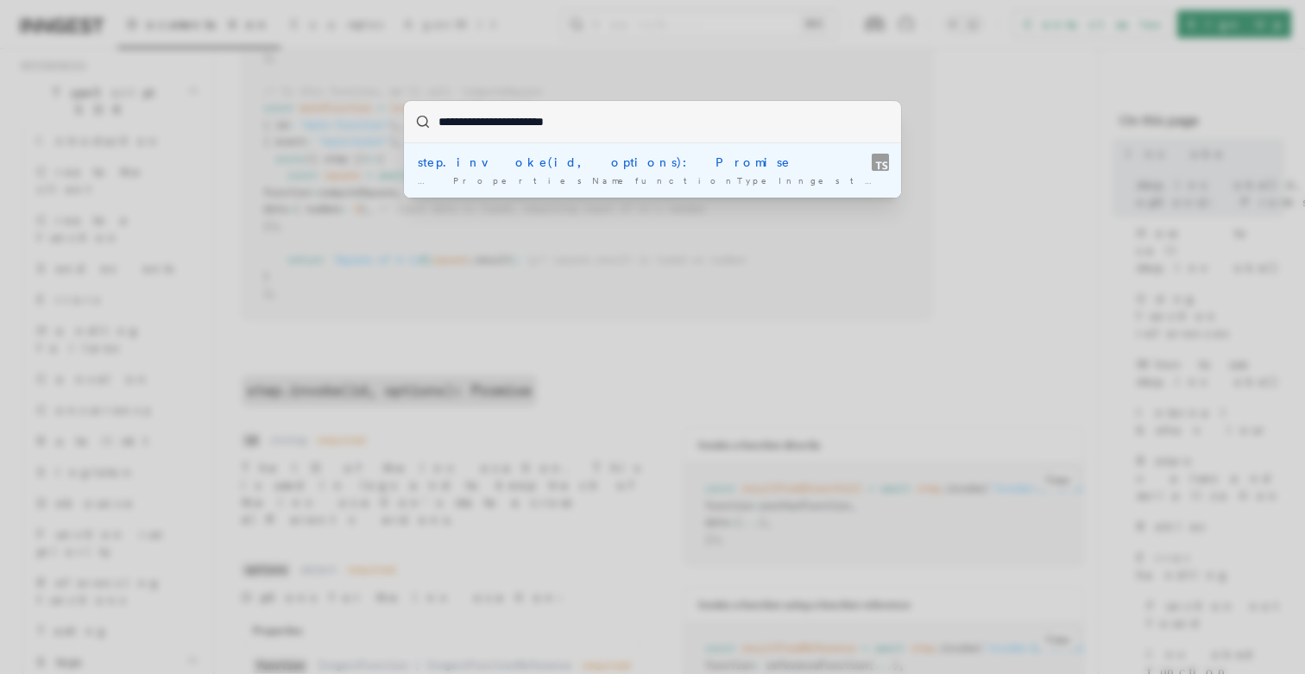
click at [1007, 180] on mark "InngestFunctionReference" at bounding box center [1168, 180] width 322 height 10
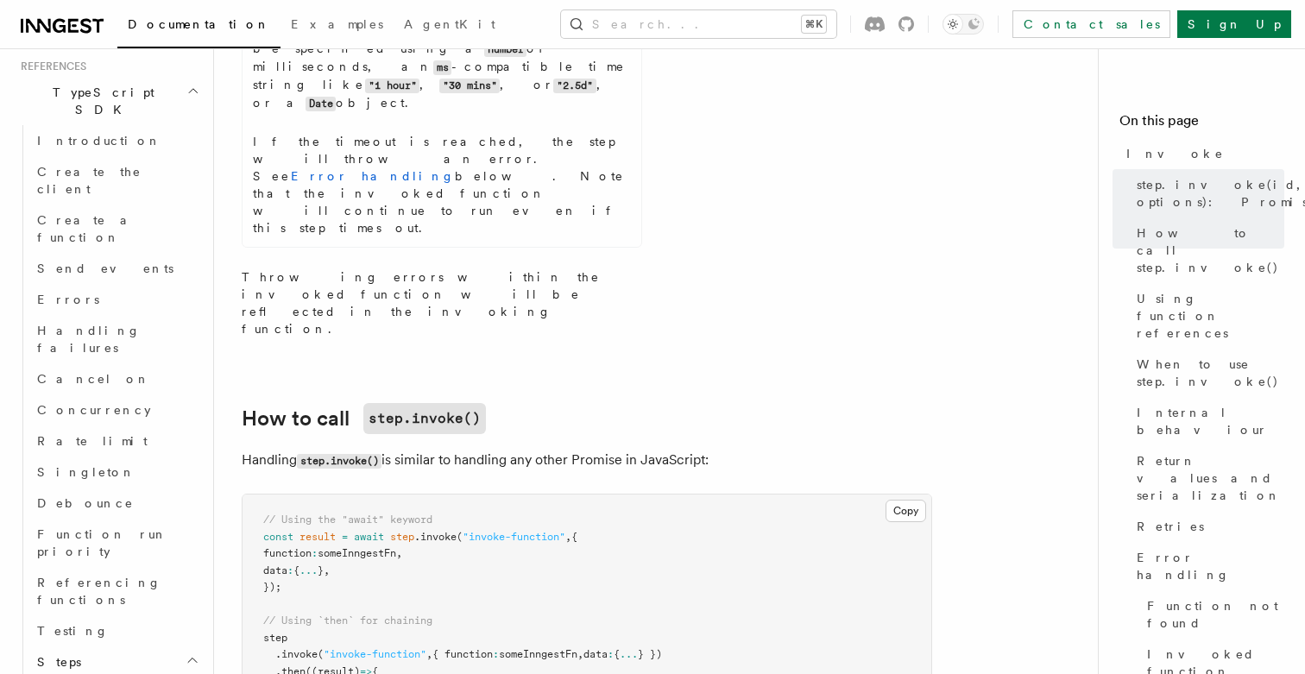
scroll to position [1334, 0]
click at [163, 567] on link "Referencing functions" at bounding box center [116, 591] width 173 height 48
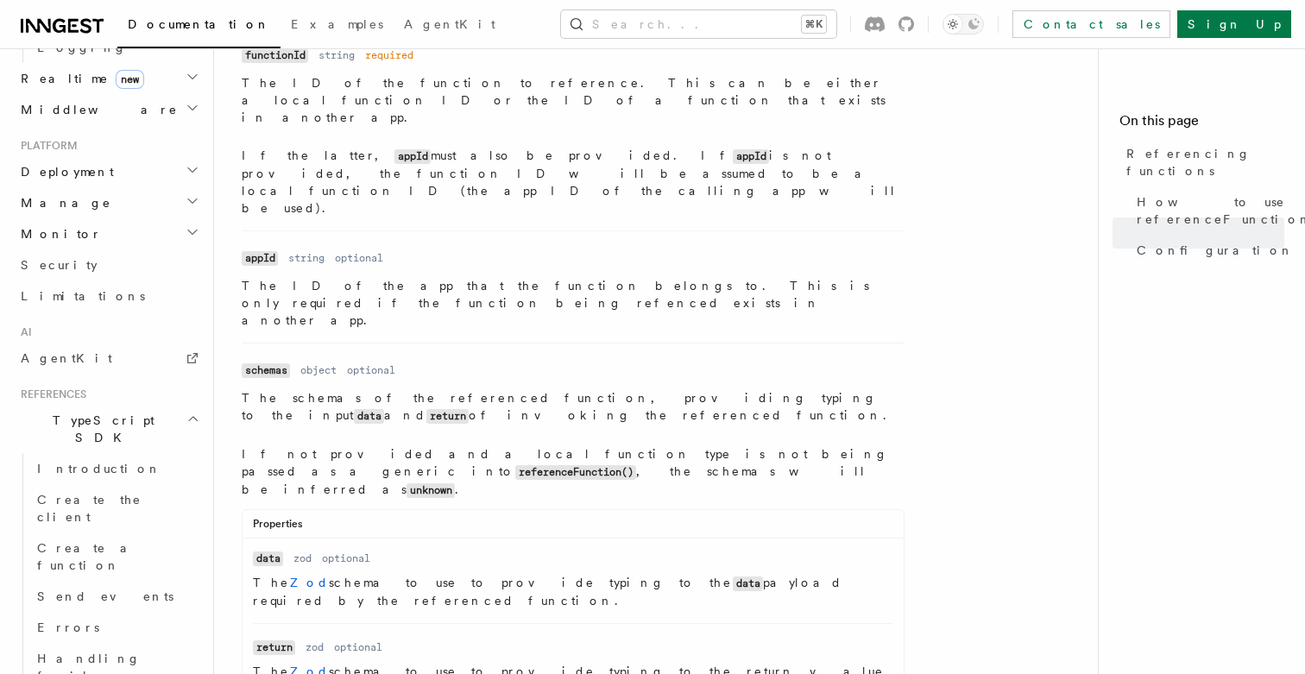
scroll to position [849, 0]
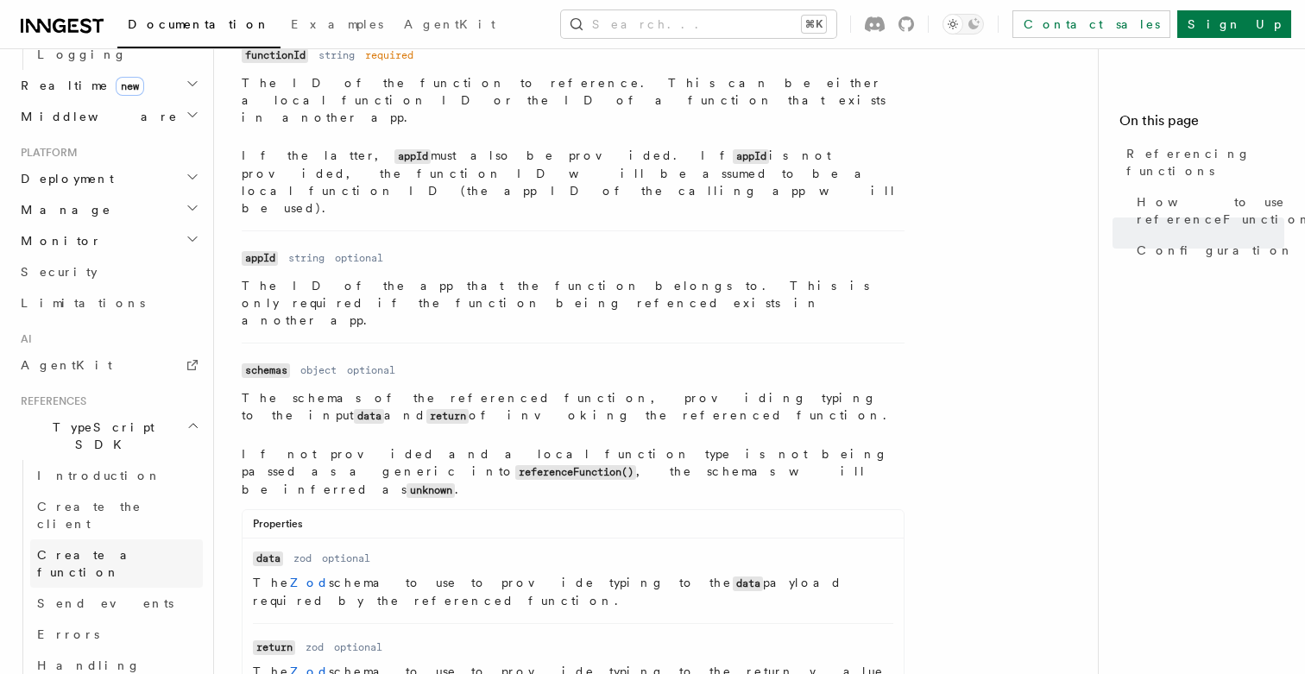
click at [111, 546] on span "Create a function" at bounding box center [120, 563] width 166 height 35
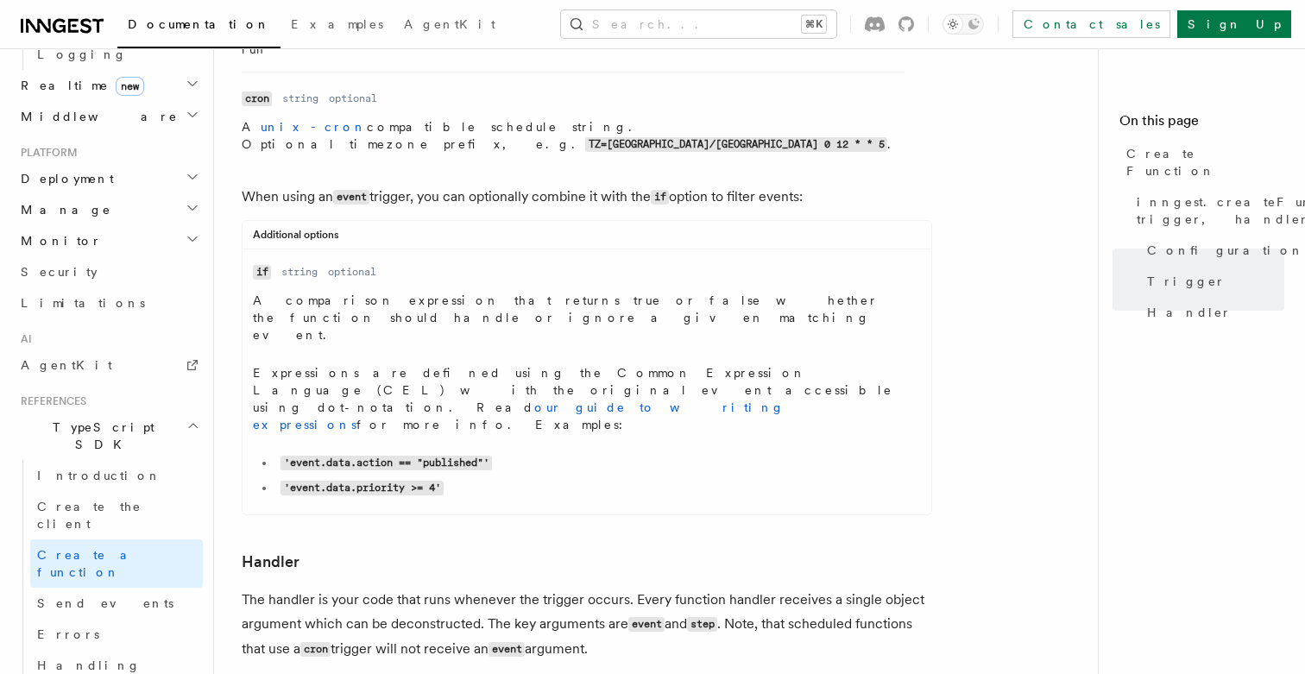
scroll to position [2636, 0]
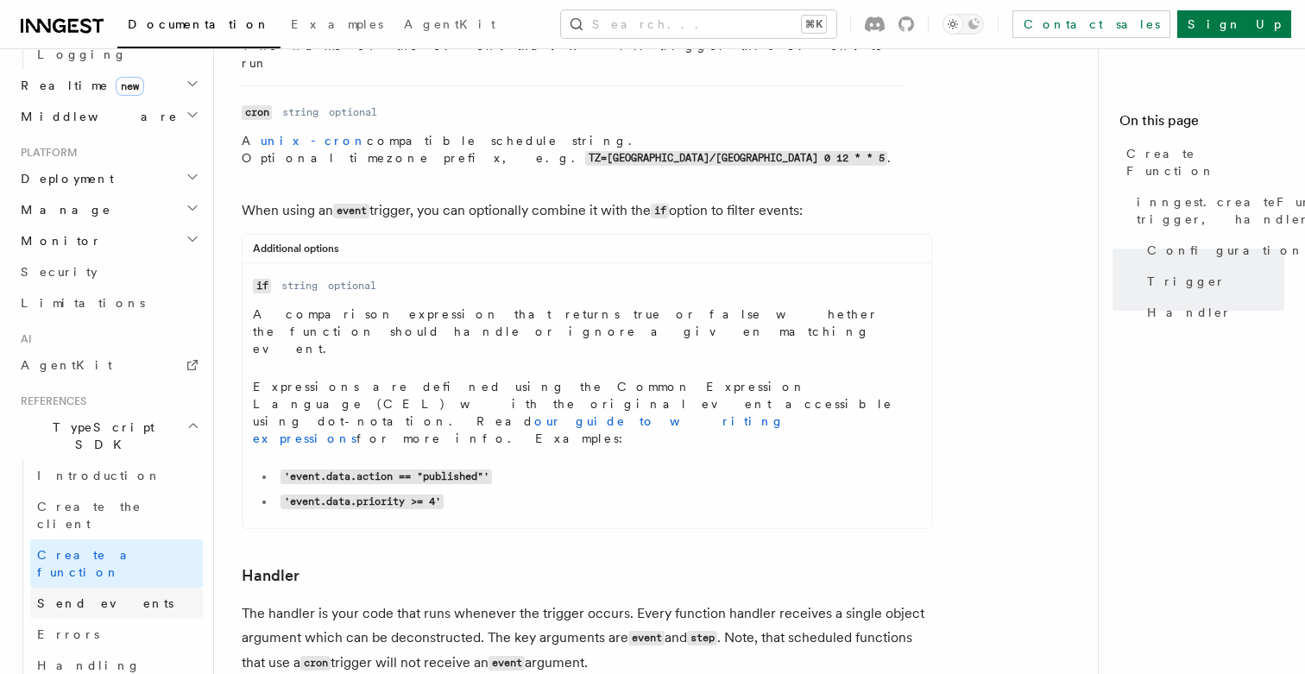
click at [85, 597] on span "Send events" at bounding box center [105, 604] width 136 height 14
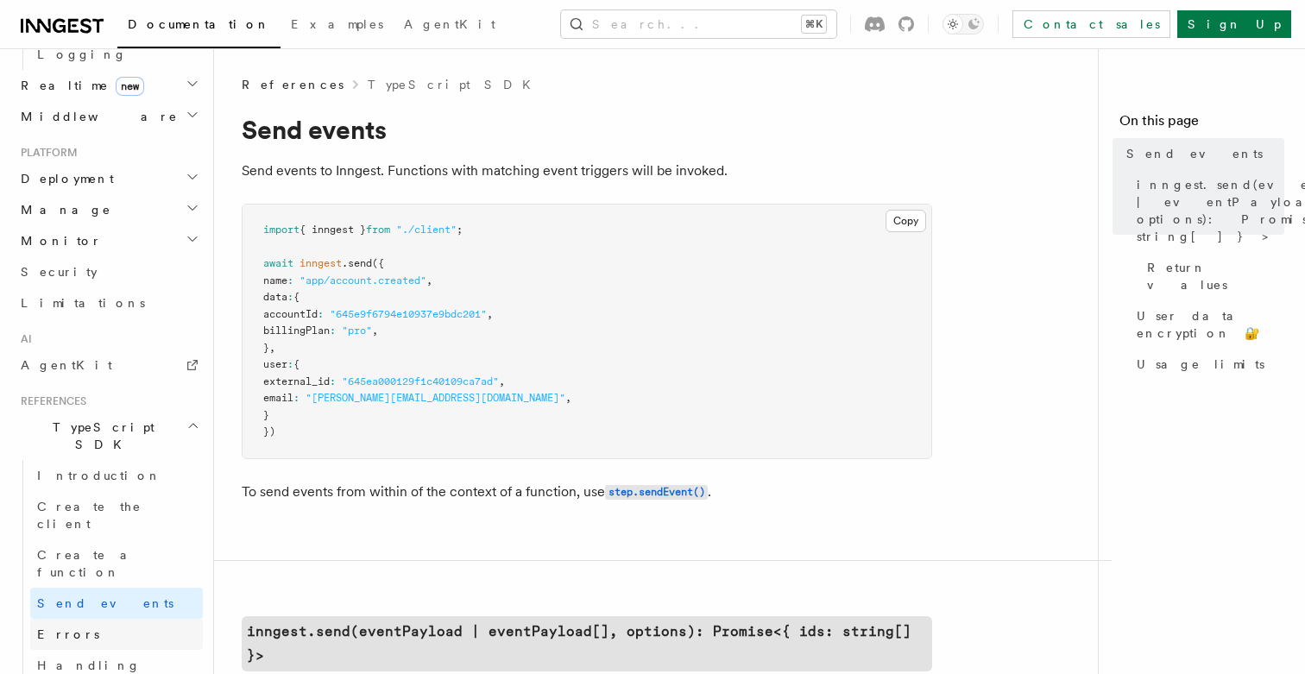
click at [135, 619] on link "Errors" at bounding box center [116, 634] width 173 height 31
